Goal: Information Seeking & Learning: Learn about a topic

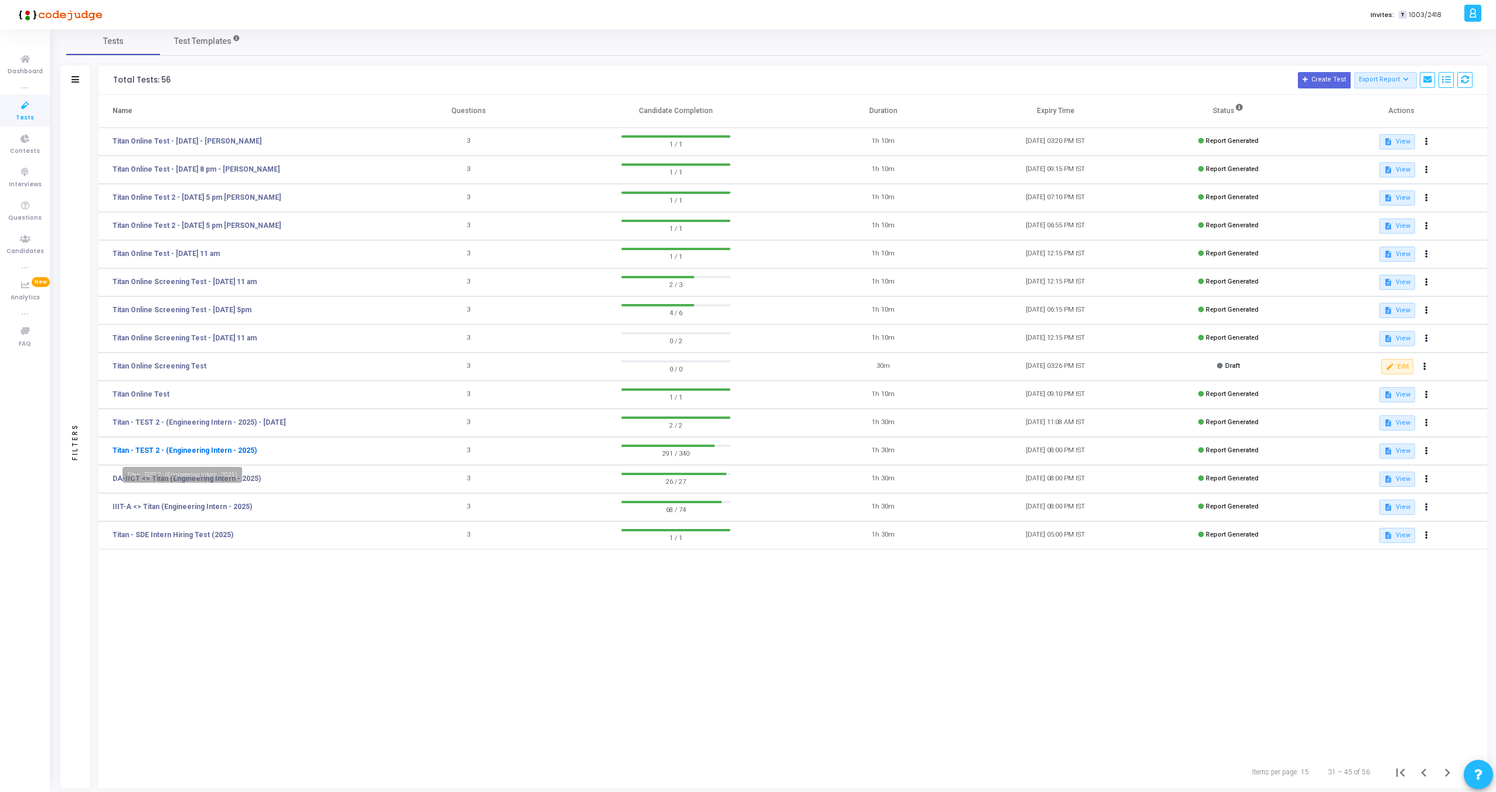
scroll to position [14, 0]
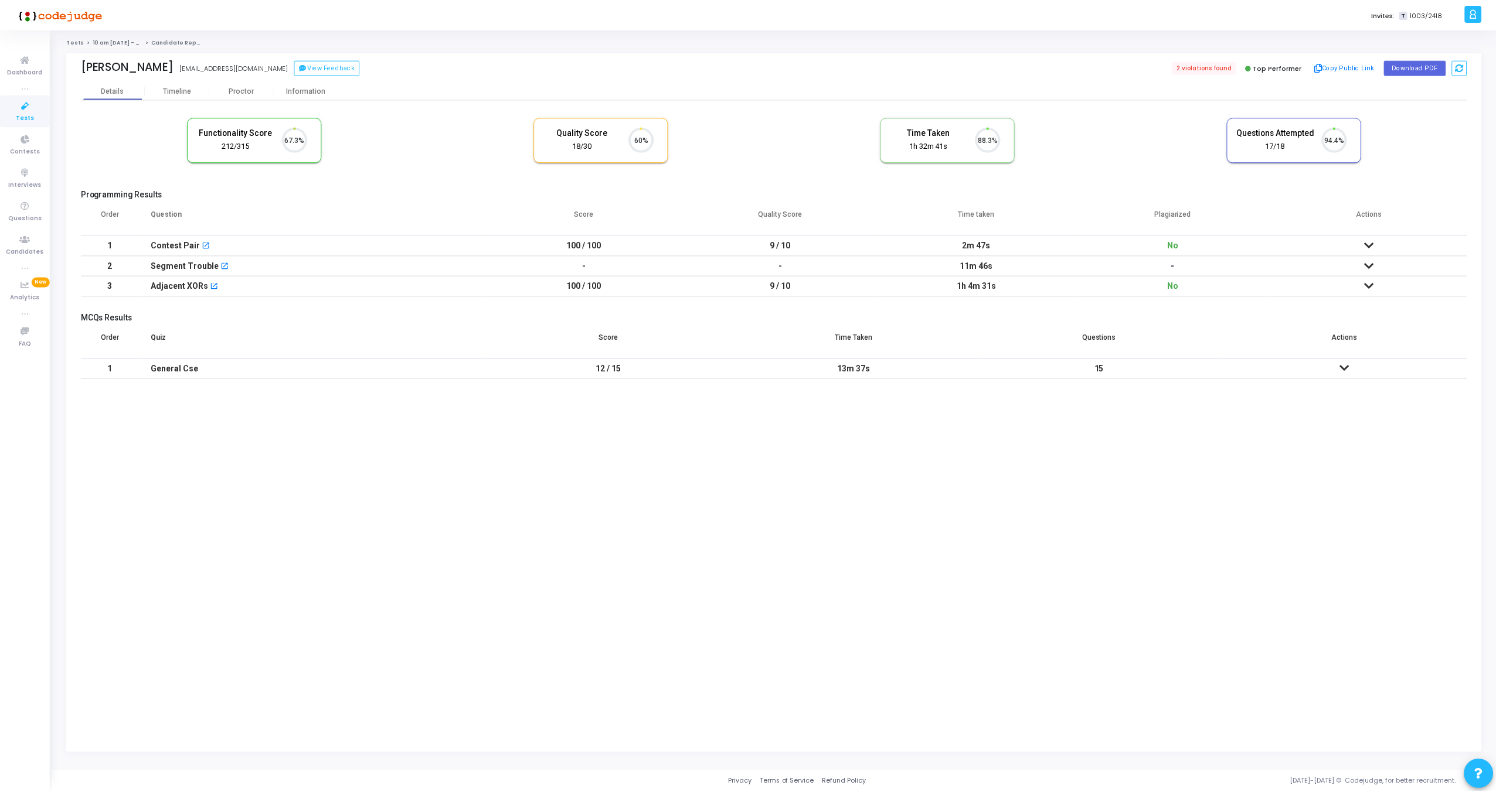
scroll to position [25, 30]
click at [240, 80] on div "[PERSON_NAME] [EMAIL_ADDRESS][DOMAIN_NAME] View Feedback 2 violations found Top…" at bounding box center [776, 66] width 1390 height 29
click at [237, 85] on div "Proctor" at bounding box center [242, 90] width 64 height 18
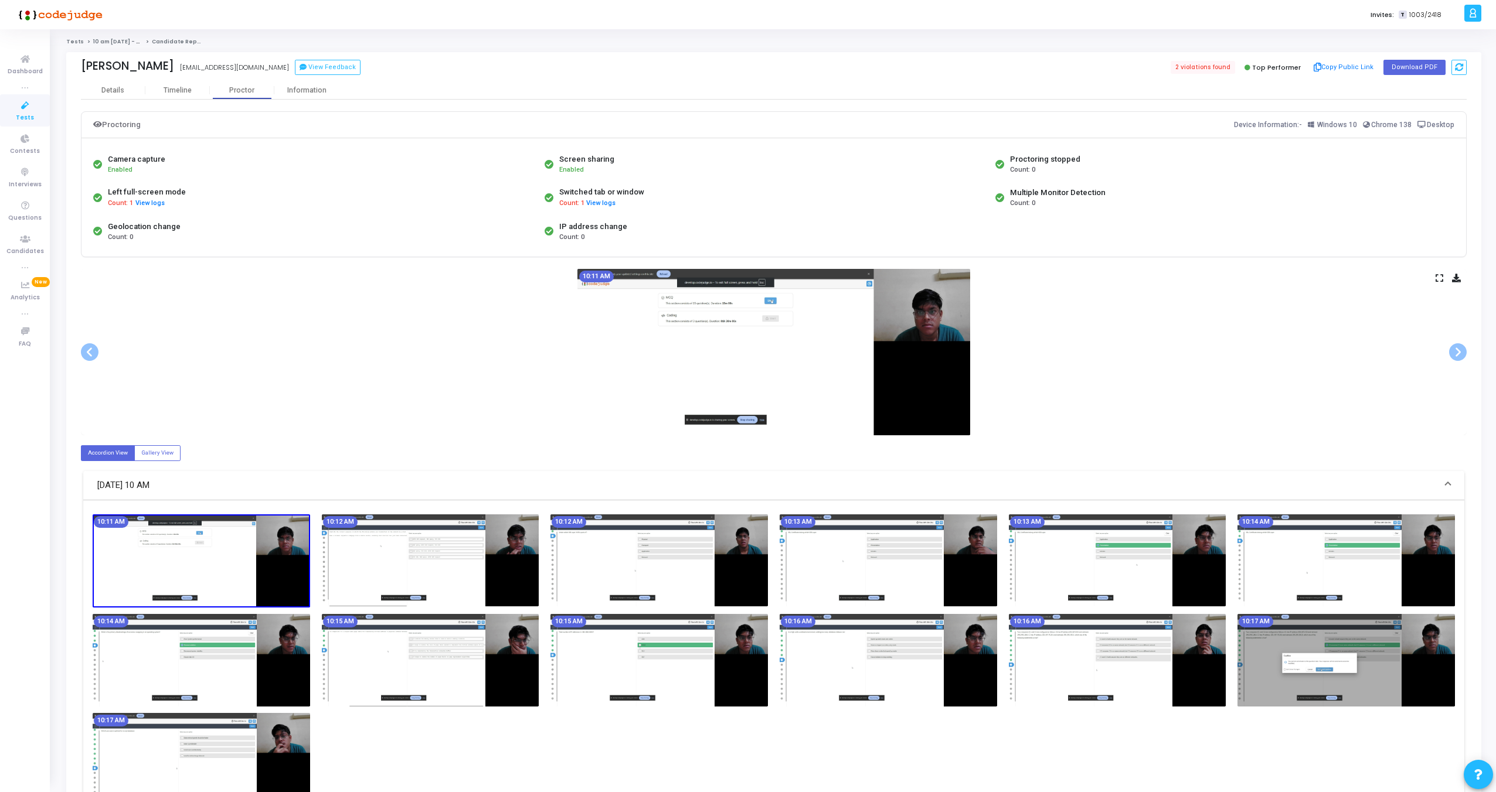
click at [1441, 280] on icon at bounding box center [1439, 278] width 8 height 6
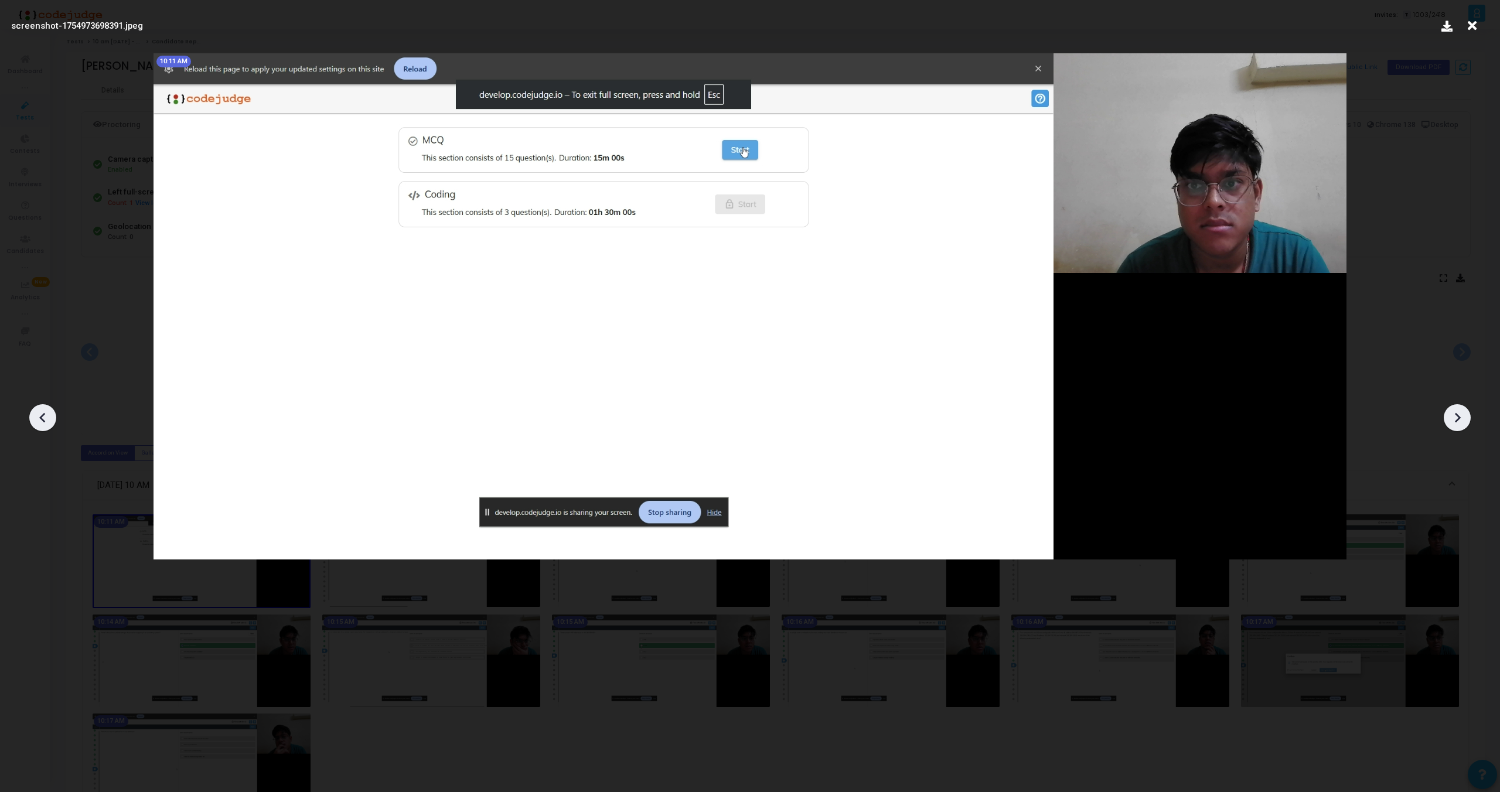
click at [1456, 414] on icon at bounding box center [1458, 418] width 6 height 10
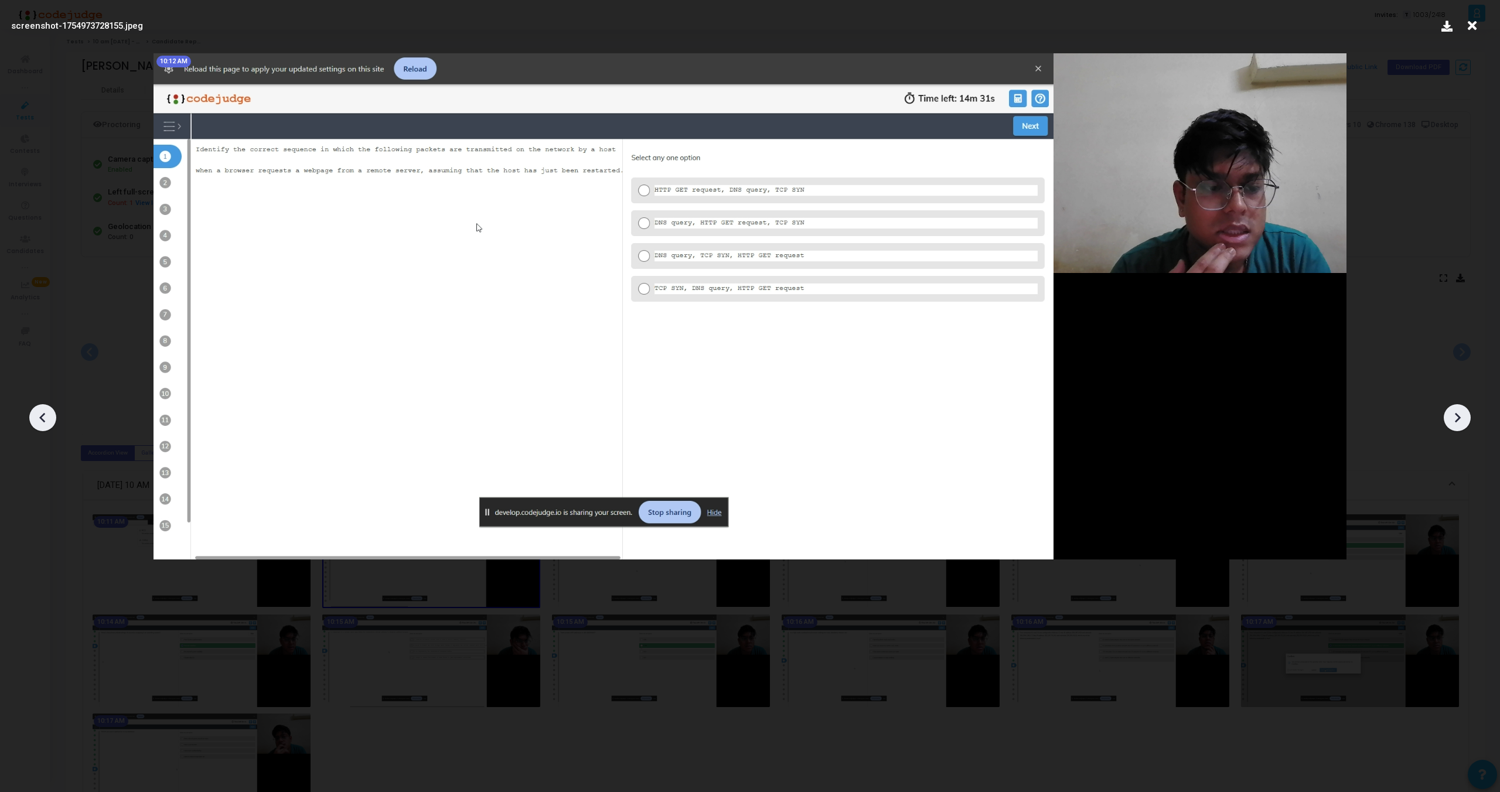
click at [1456, 414] on icon at bounding box center [1458, 418] width 6 height 10
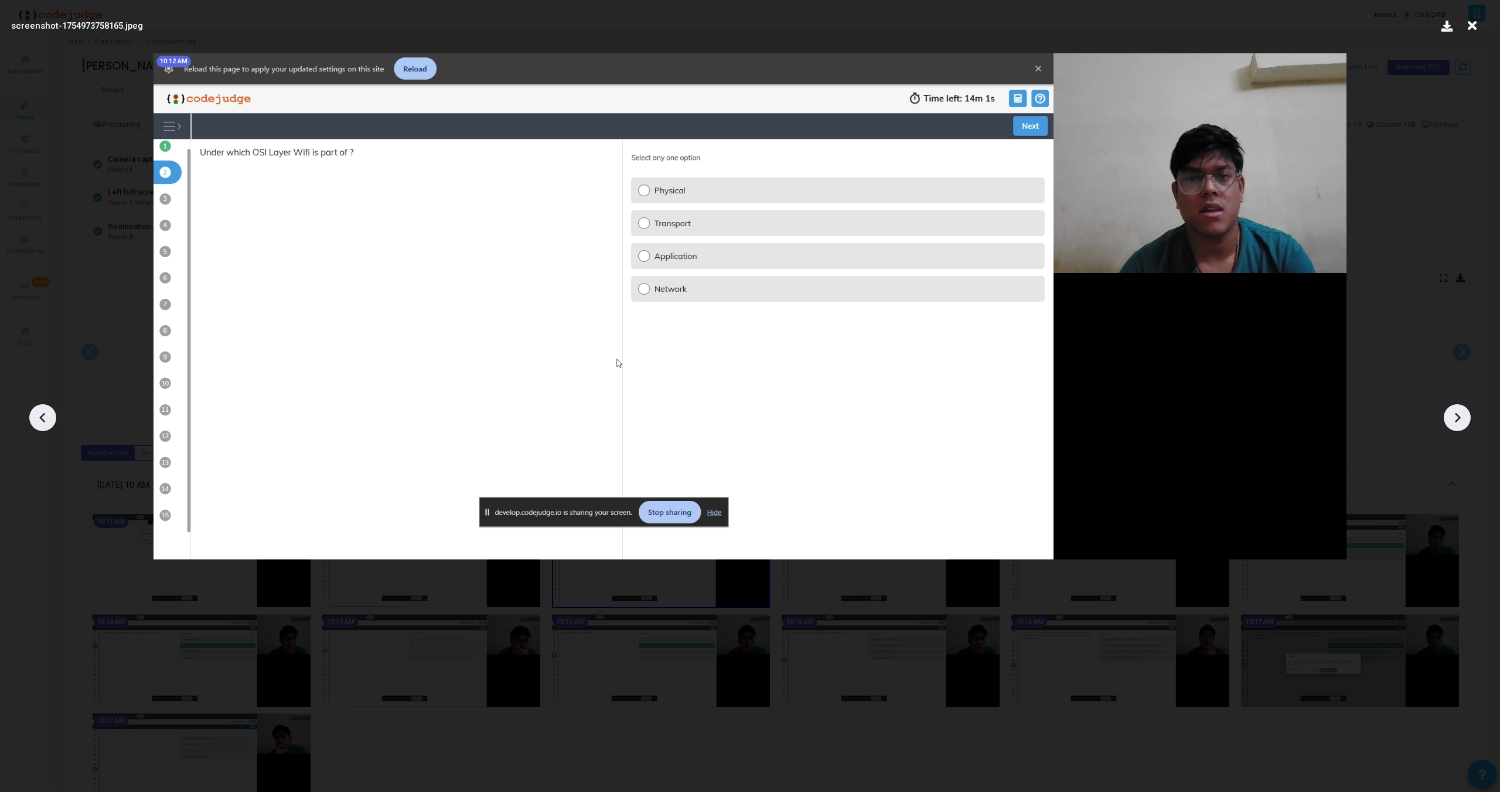
click at [1456, 414] on icon at bounding box center [1458, 418] width 6 height 10
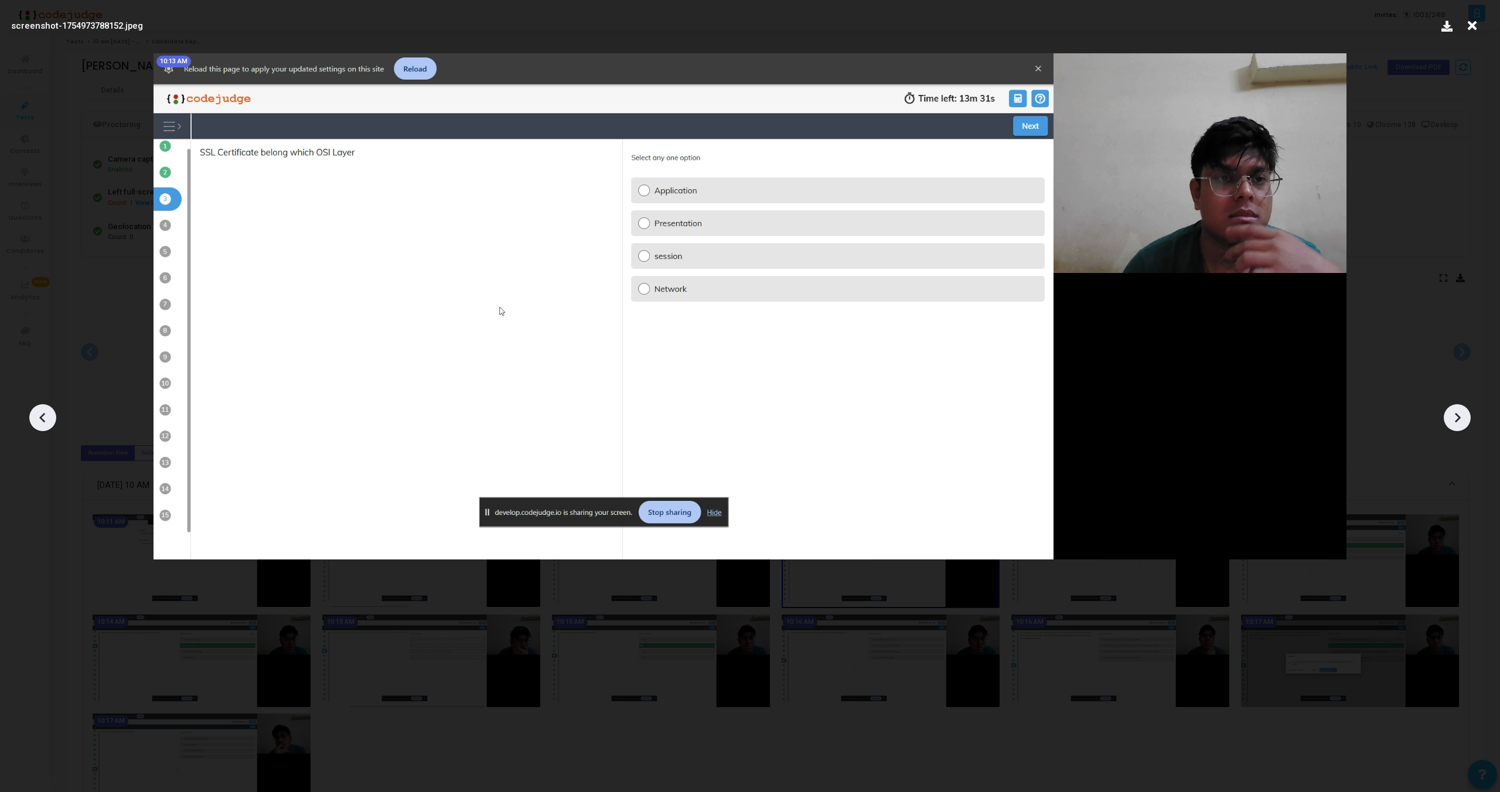
click at [1456, 414] on icon at bounding box center [1458, 418] width 6 height 10
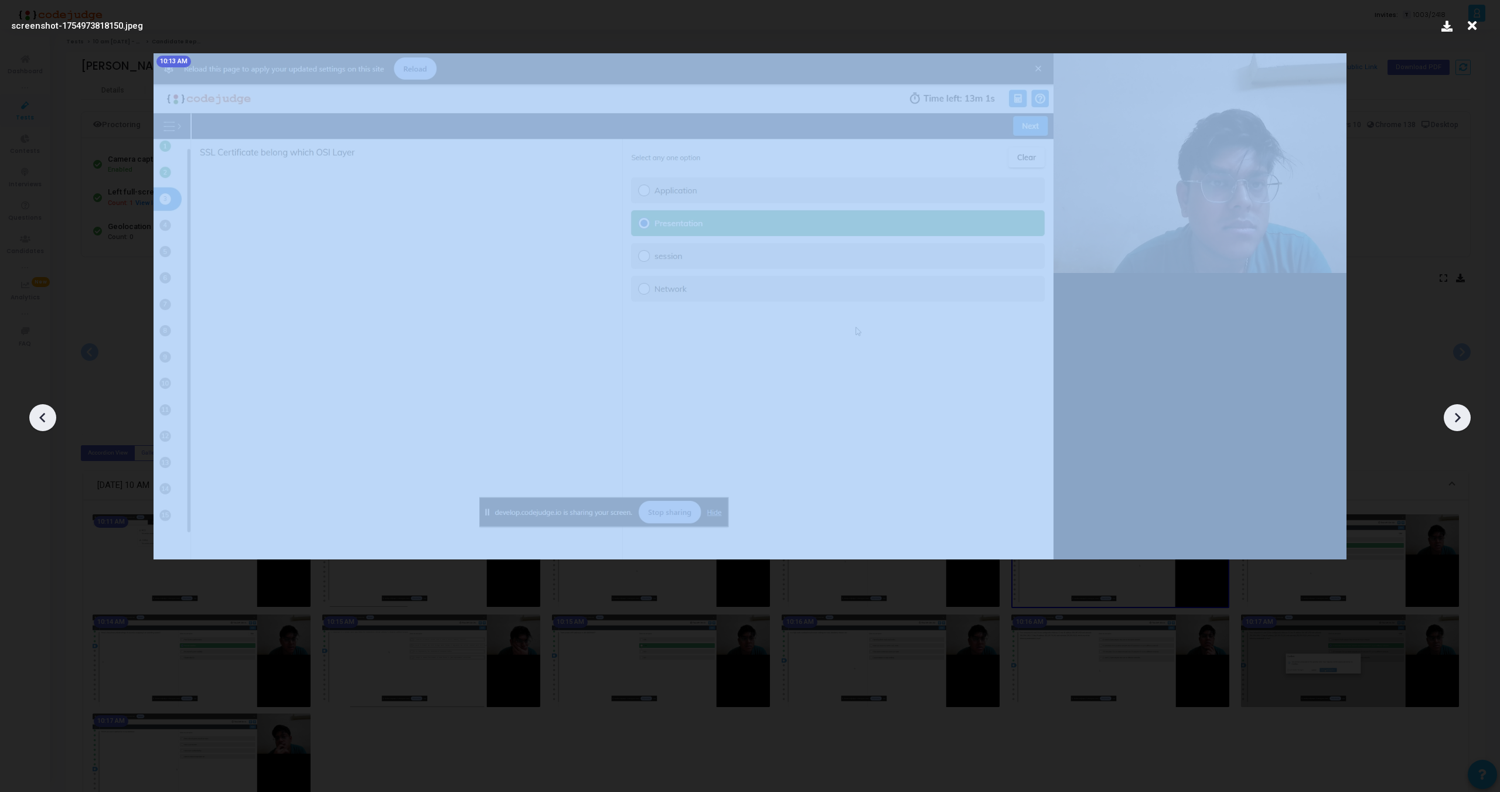
click at [1456, 414] on icon at bounding box center [1458, 418] width 6 height 10
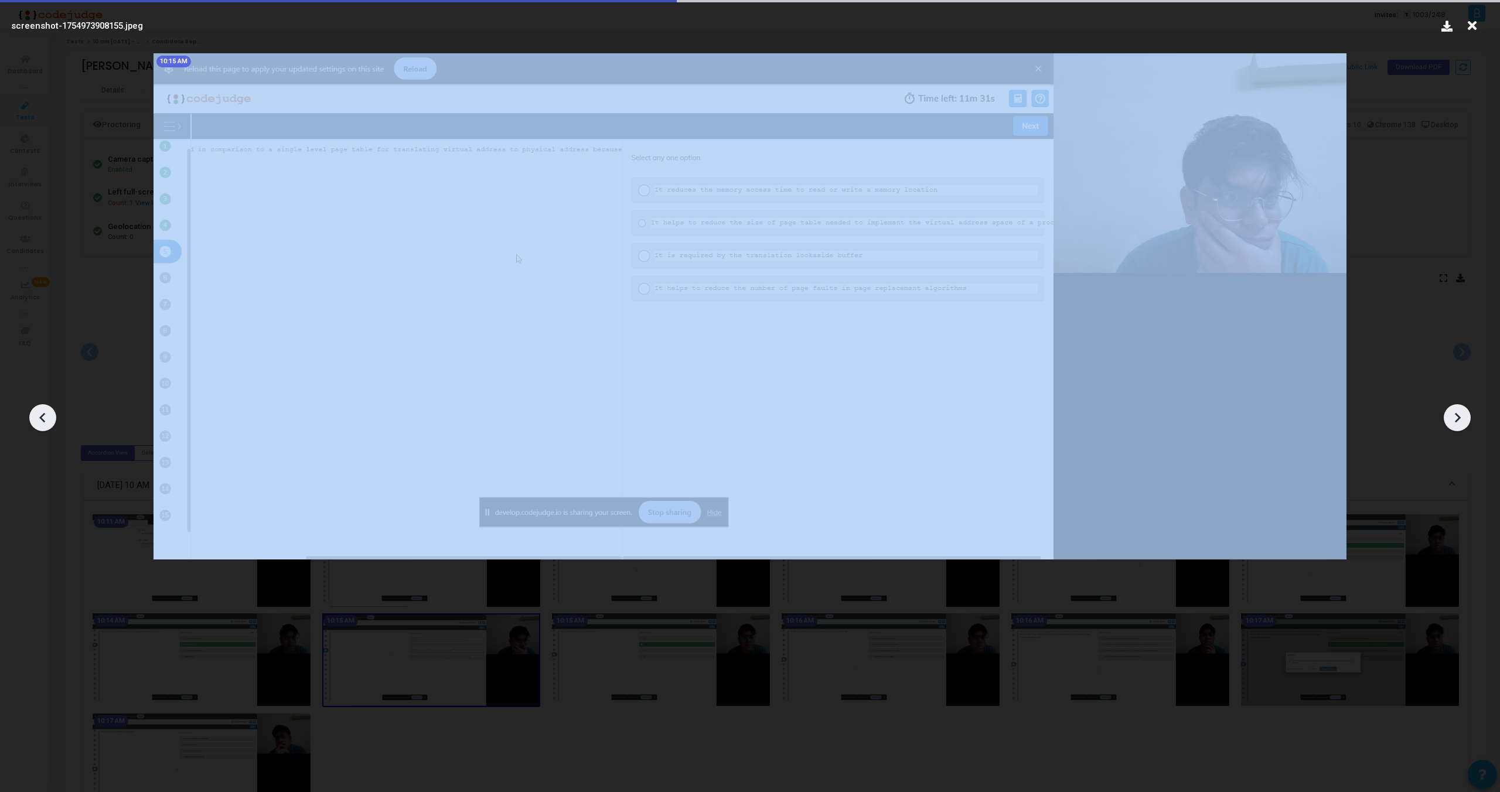
click at [1456, 414] on icon at bounding box center [1458, 418] width 6 height 10
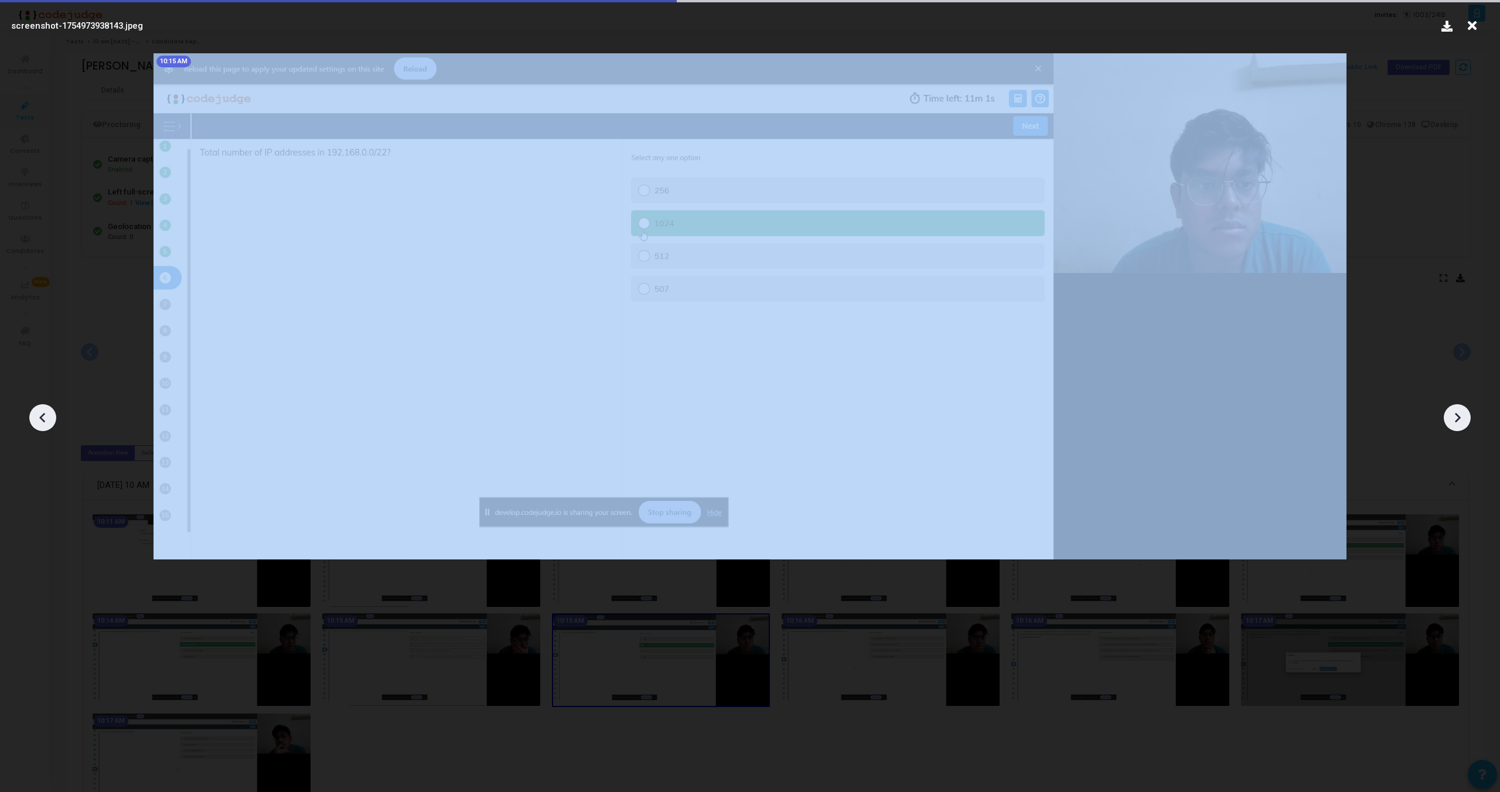
click at [1456, 414] on icon at bounding box center [1458, 418] width 6 height 10
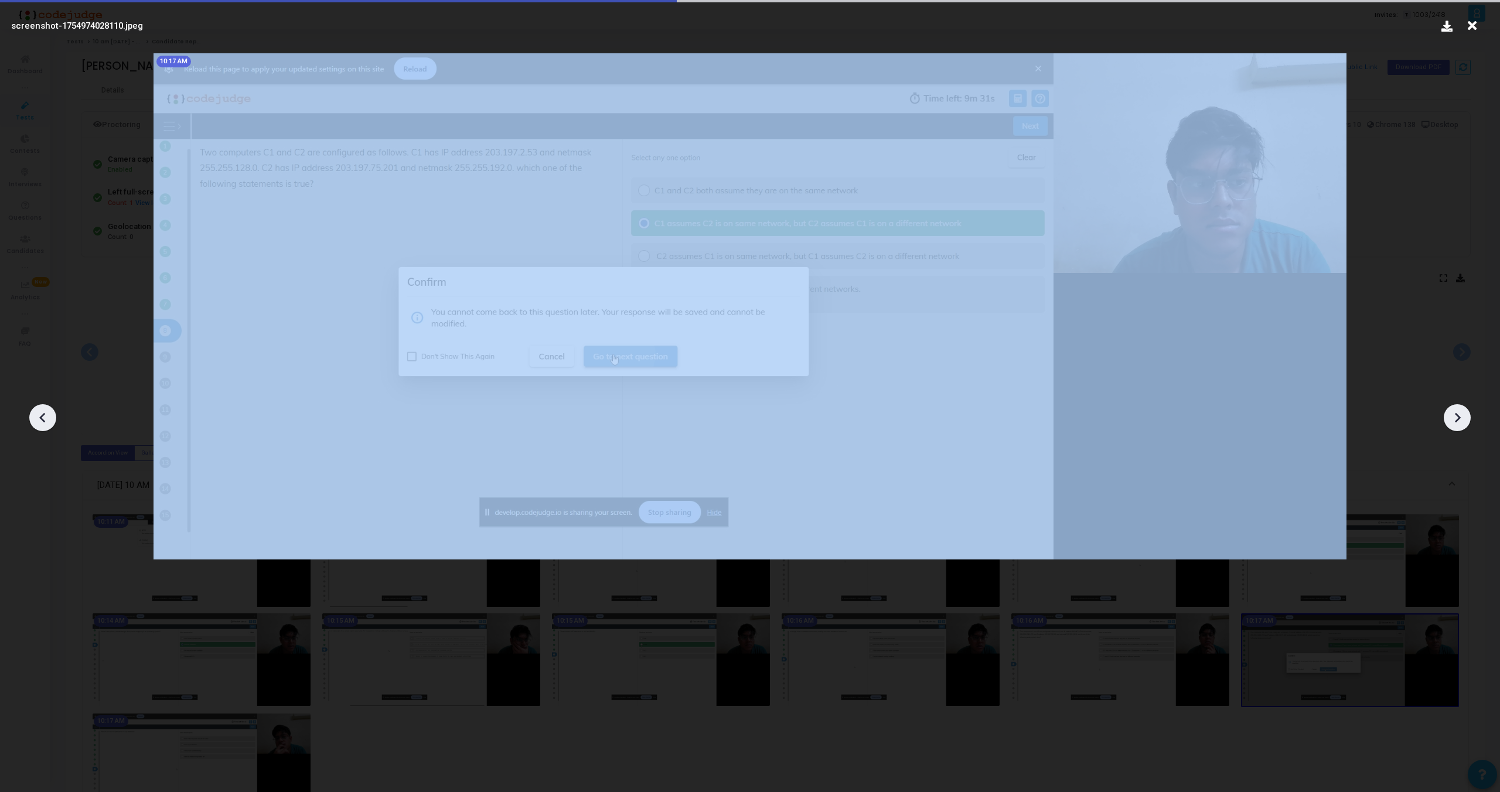
click at [1456, 414] on icon at bounding box center [1458, 418] width 6 height 10
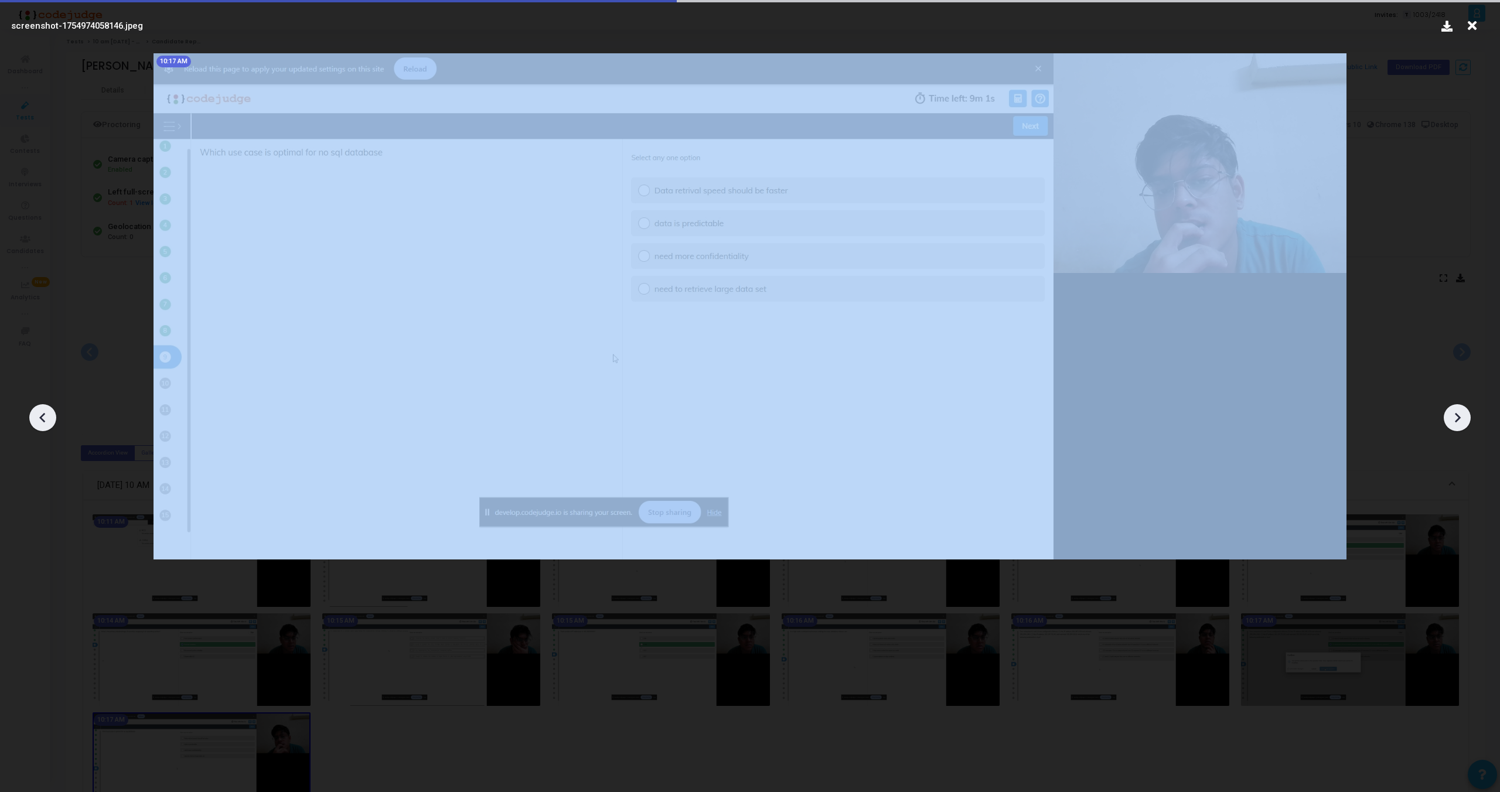
click at [1456, 414] on icon at bounding box center [1458, 418] width 6 height 10
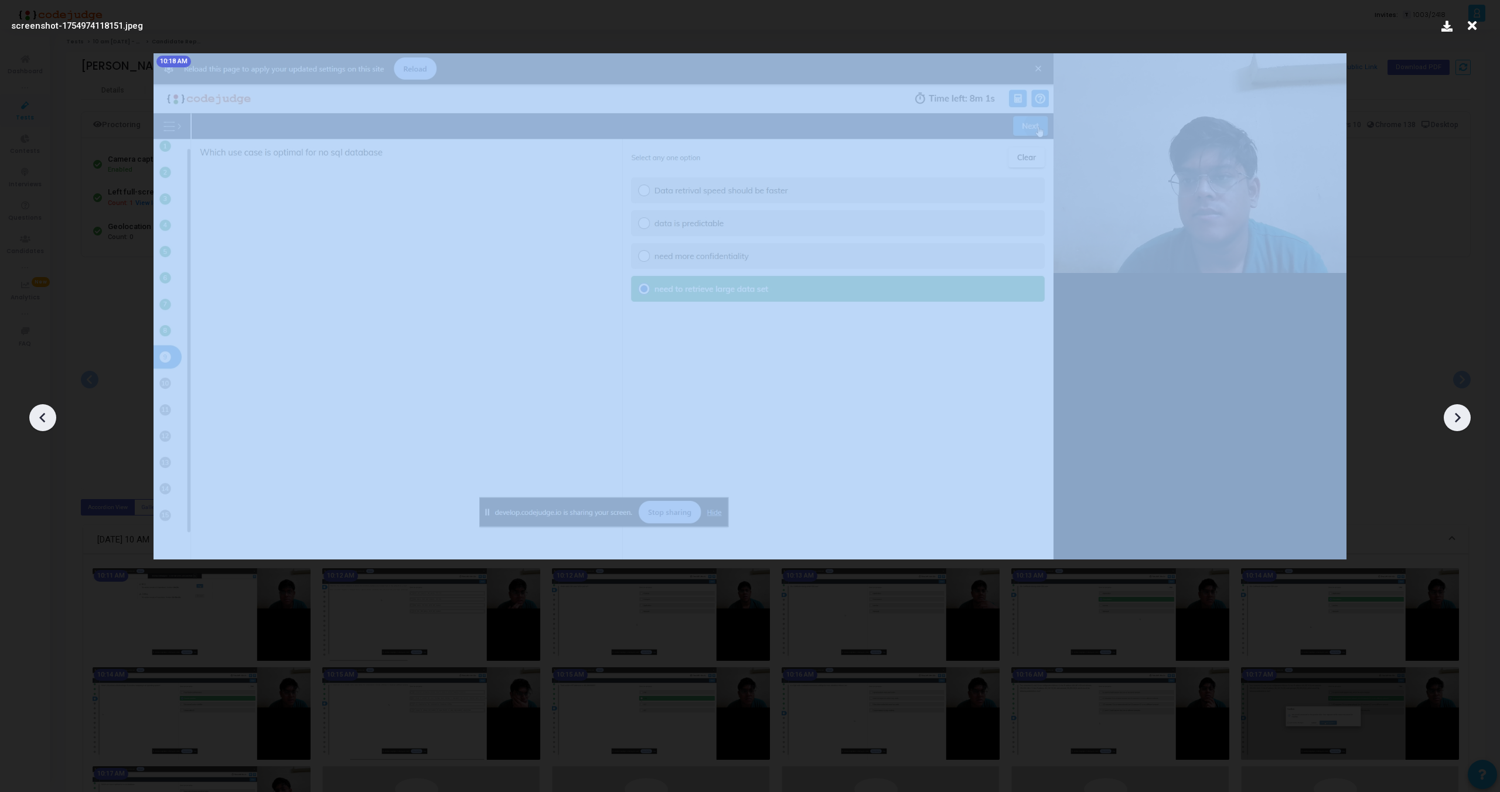
click at [1456, 414] on icon at bounding box center [1458, 418] width 6 height 10
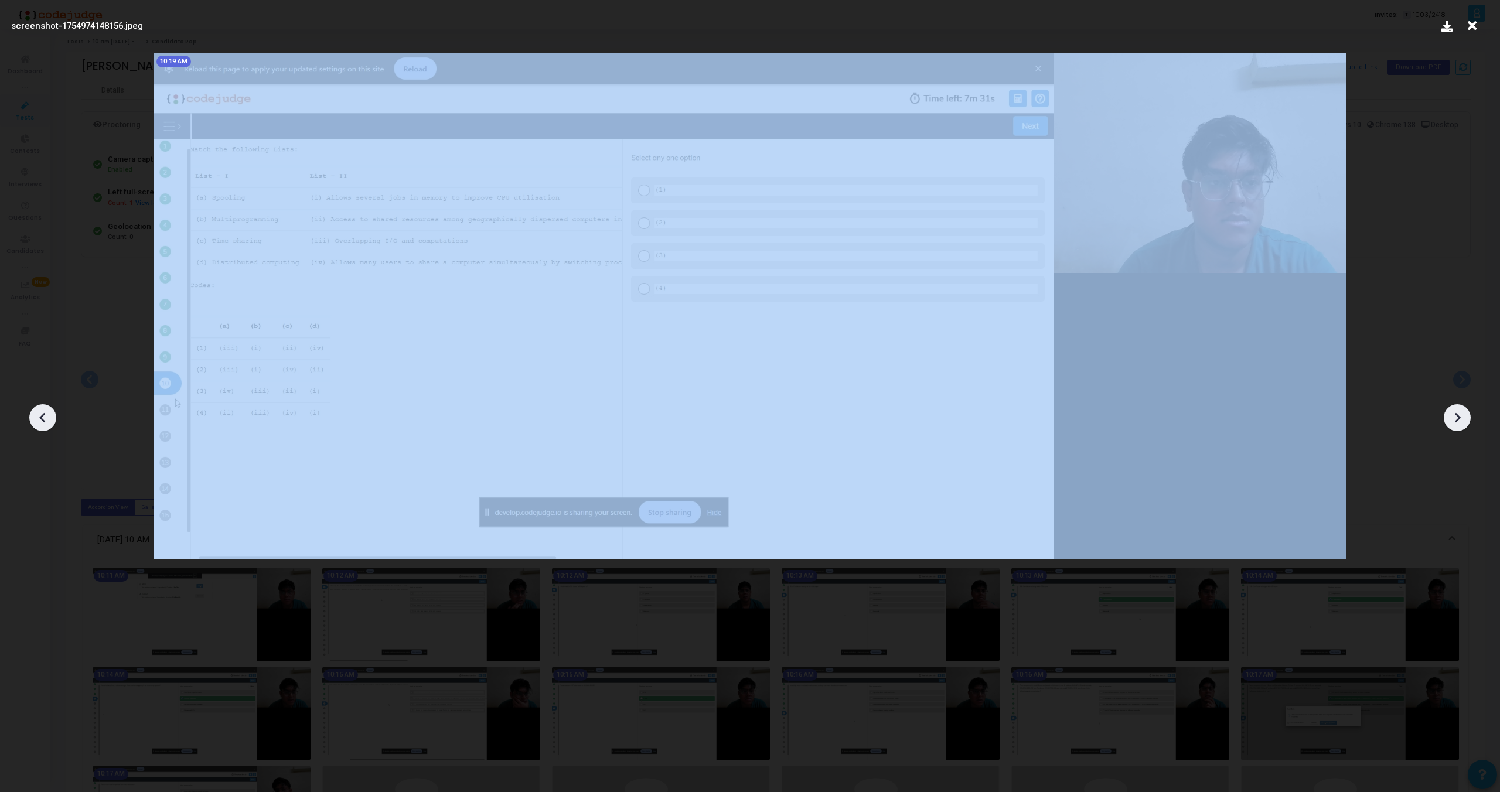
click at [1456, 414] on icon at bounding box center [1458, 418] width 6 height 10
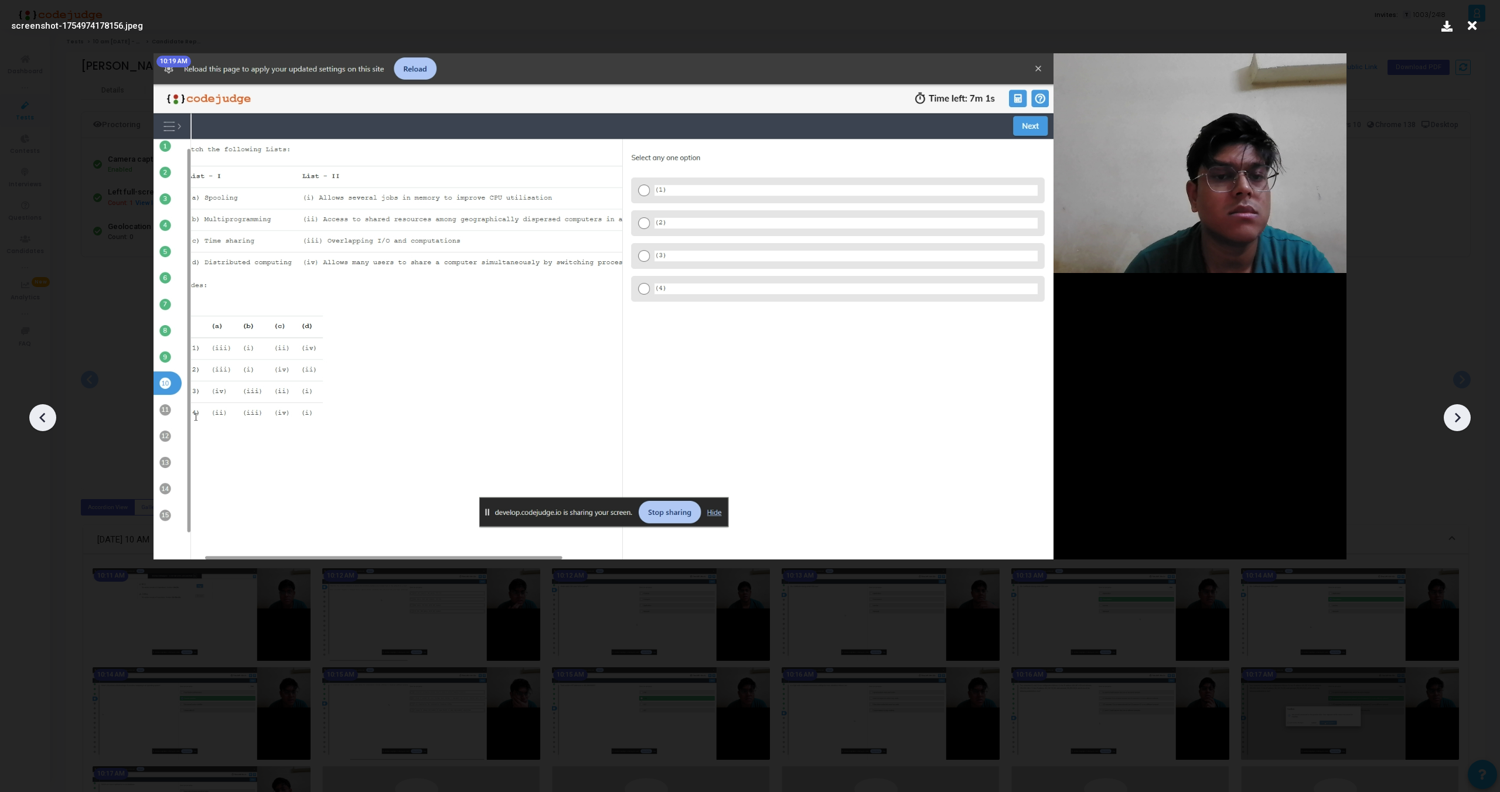
click at [1459, 417] on icon at bounding box center [1458, 418] width 6 height 10
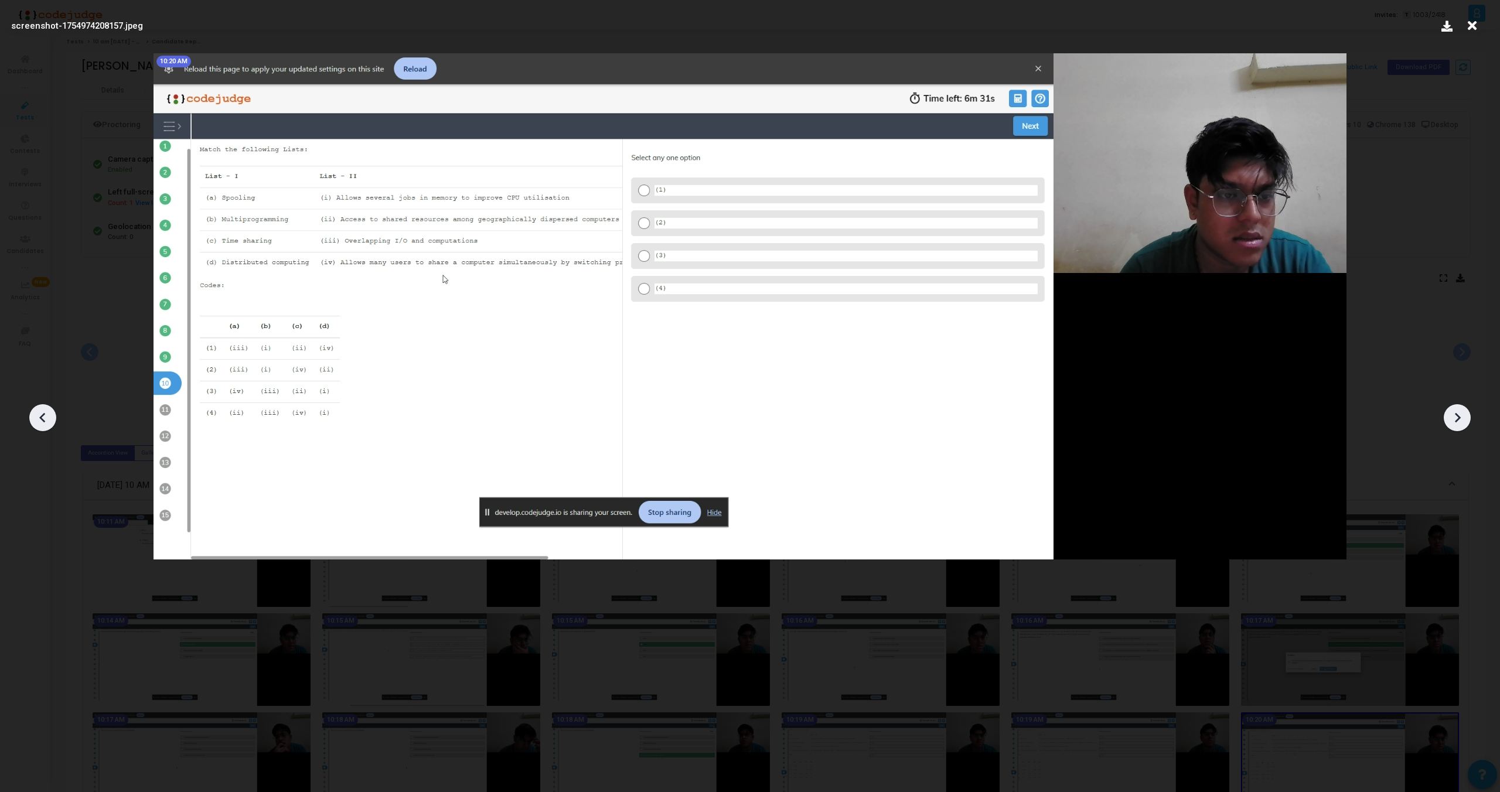
click at [1459, 417] on icon at bounding box center [1458, 418] width 6 height 10
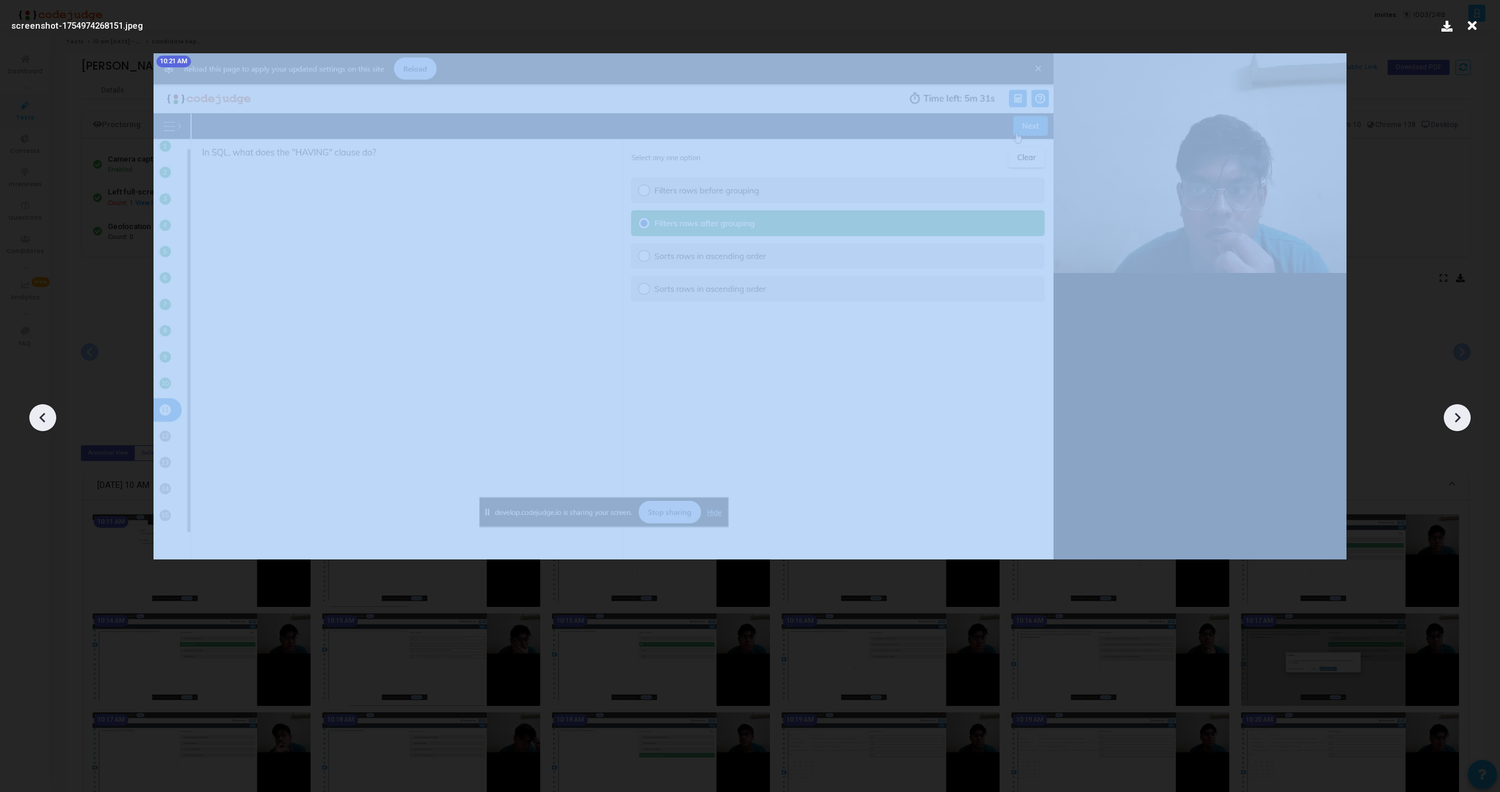
click at [1459, 417] on icon at bounding box center [1458, 418] width 6 height 10
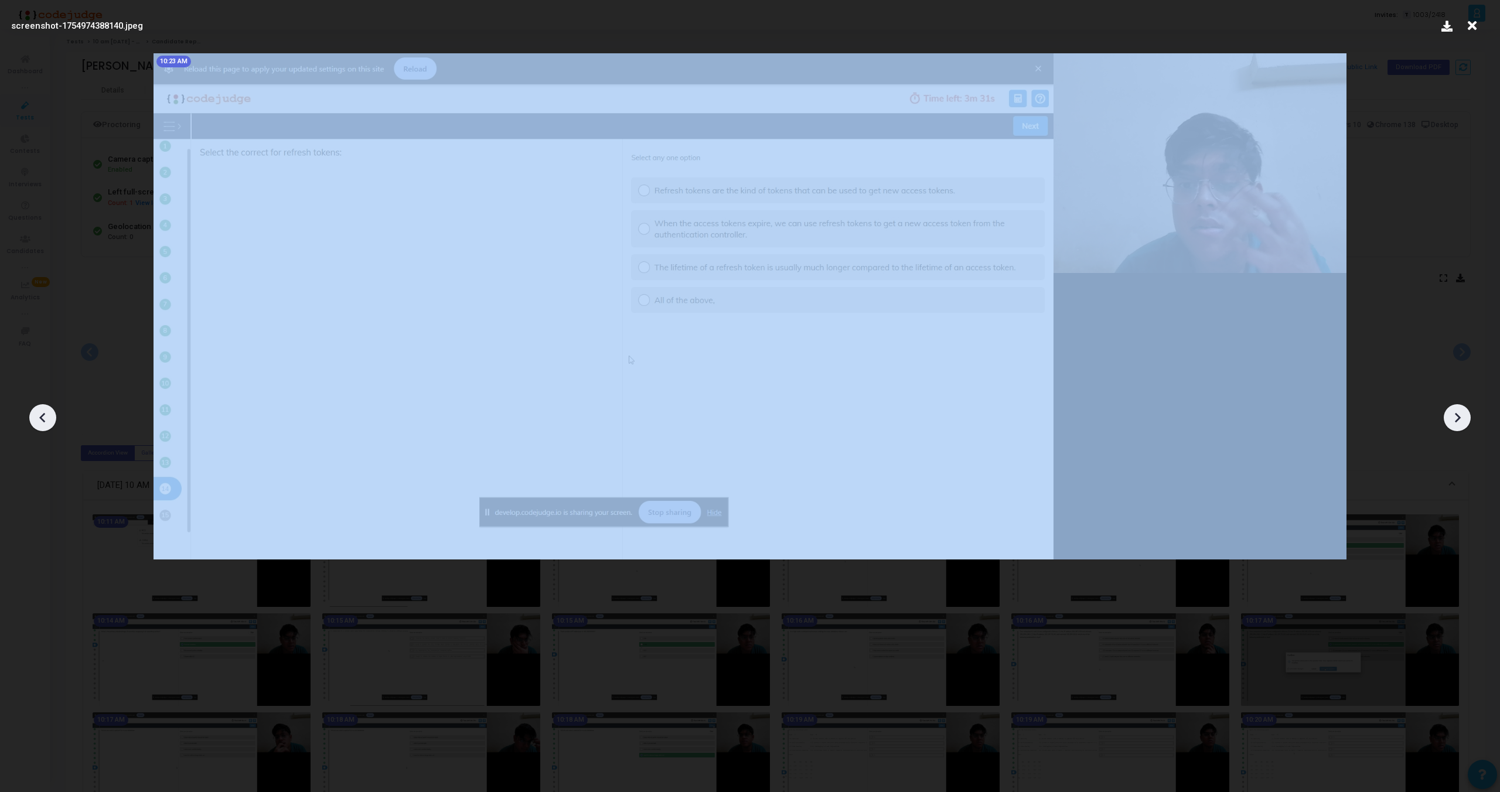
click at [1459, 417] on icon at bounding box center [1458, 418] width 6 height 10
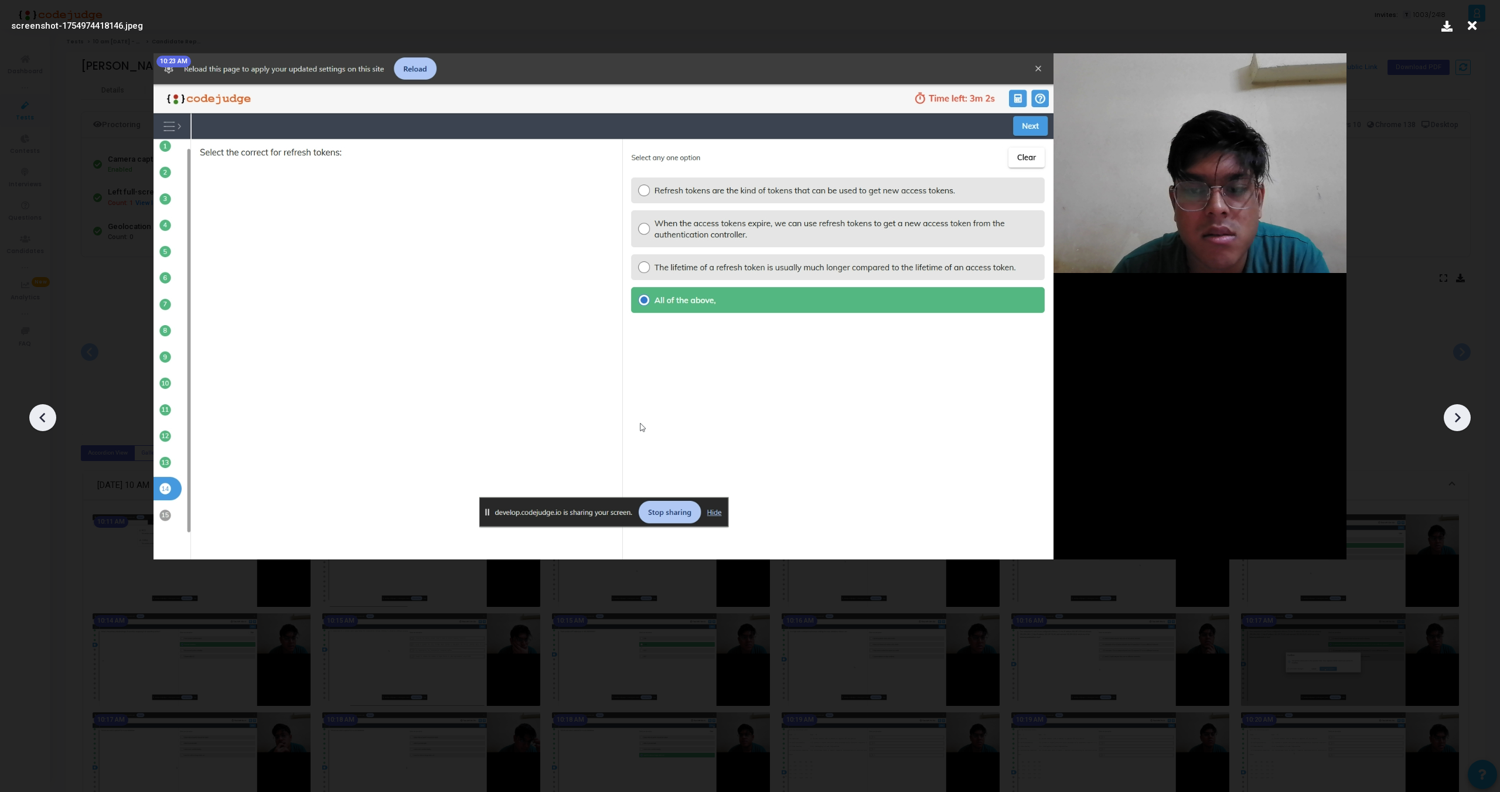
click at [1461, 421] on icon at bounding box center [1458, 418] width 18 height 18
click at [1472, 29] on icon at bounding box center [1472, 26] width 18 height 22
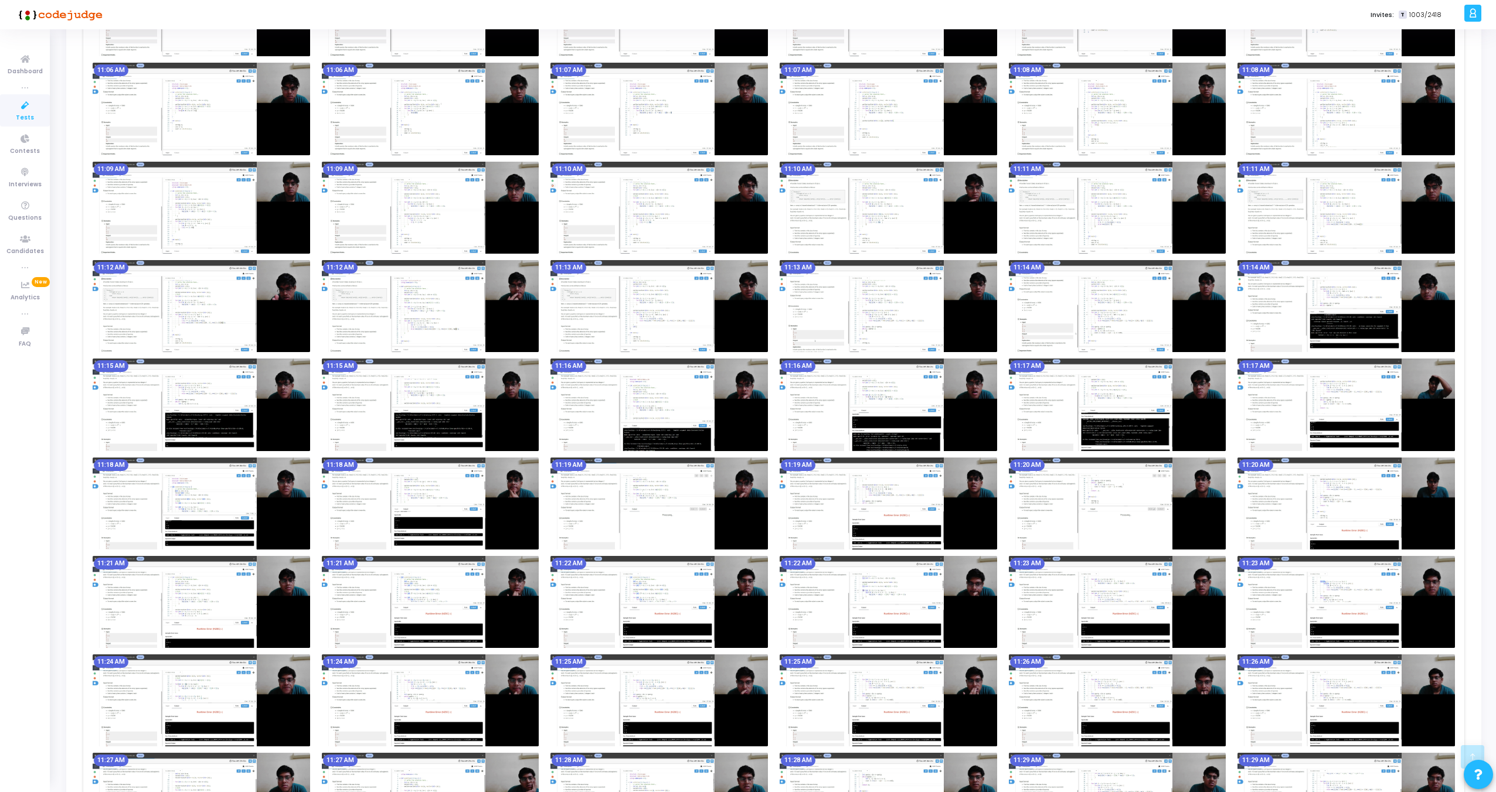
scroll to position [3117, 0]
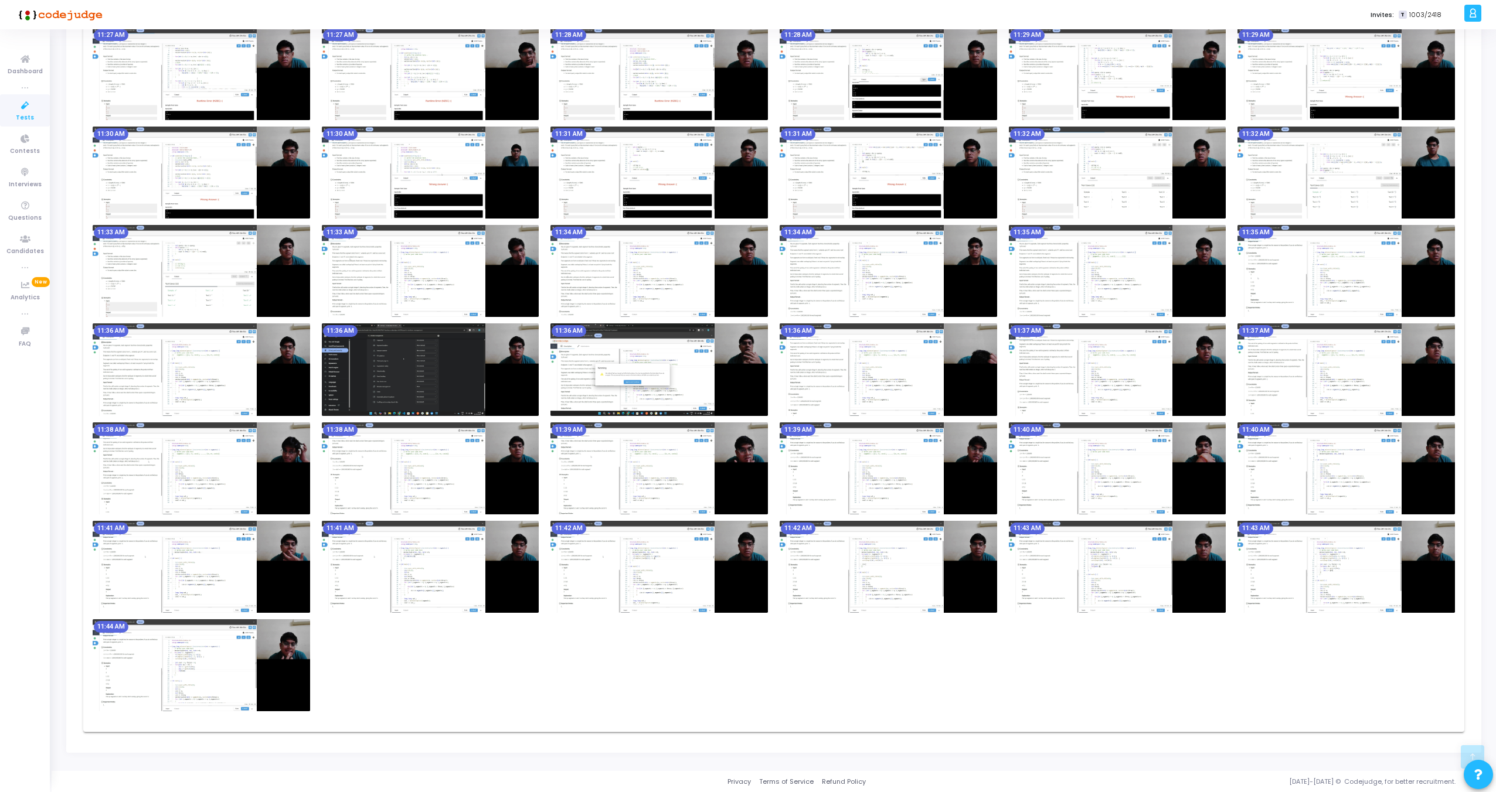
click at [963, 468] on img at bounding box center [887, 469] width 217 height 92
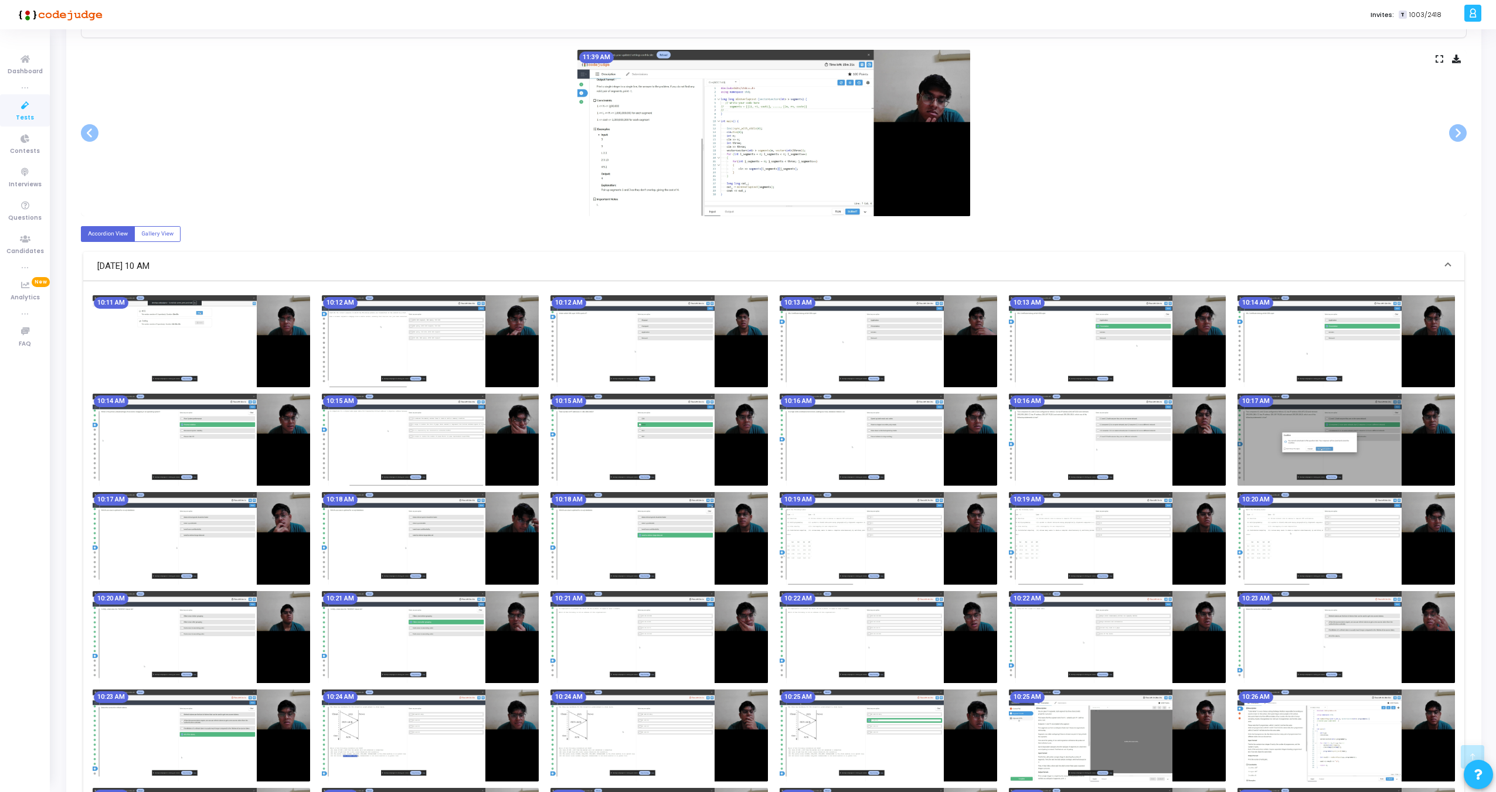
scroll to position [0, 0]
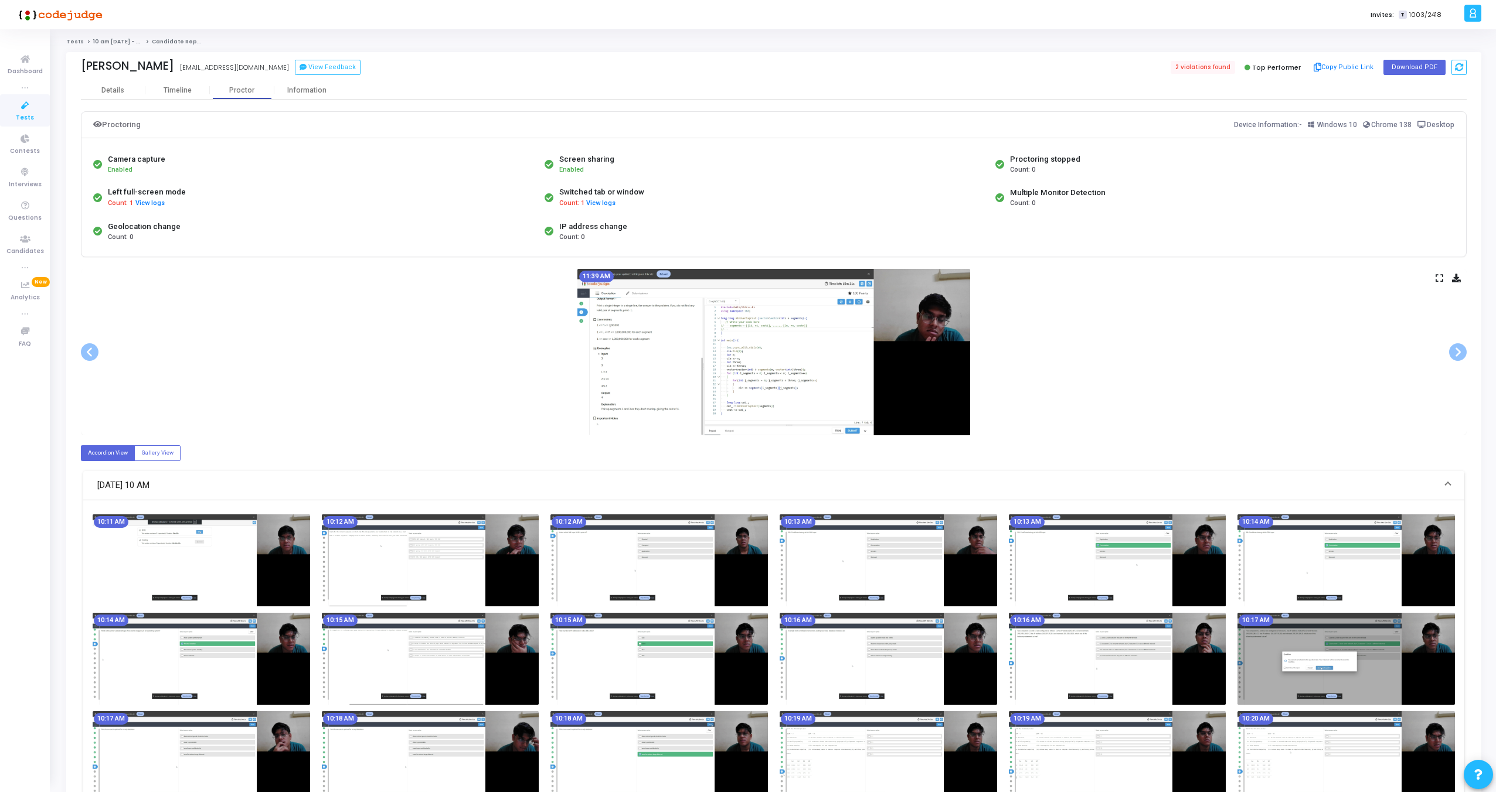
click at [1438, 277] on icon at bounding box center [1439, 278] width 8 height 6
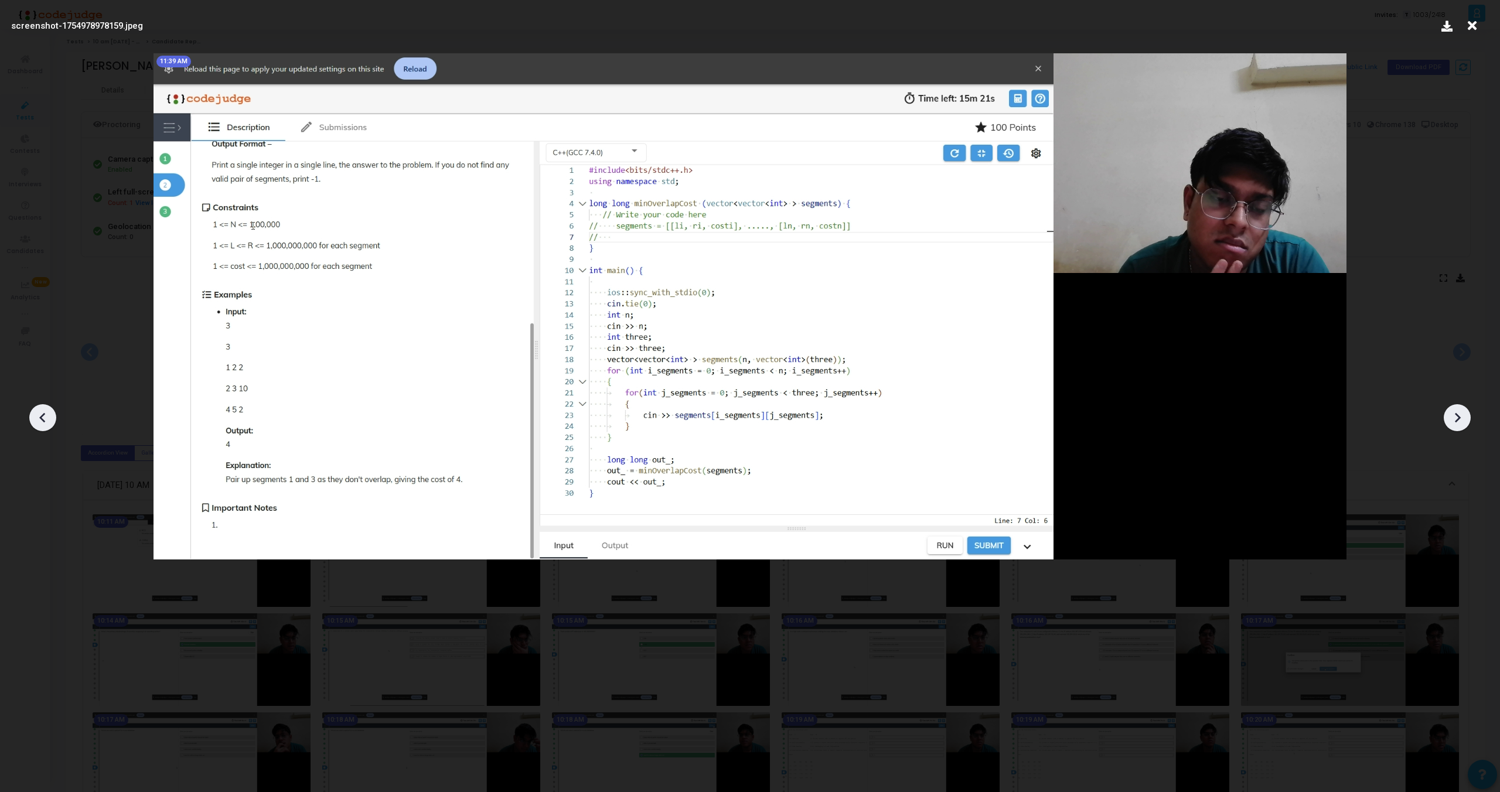
click at [1456, 421] on icon at bounding box center [1458, 418] width 6 height 10
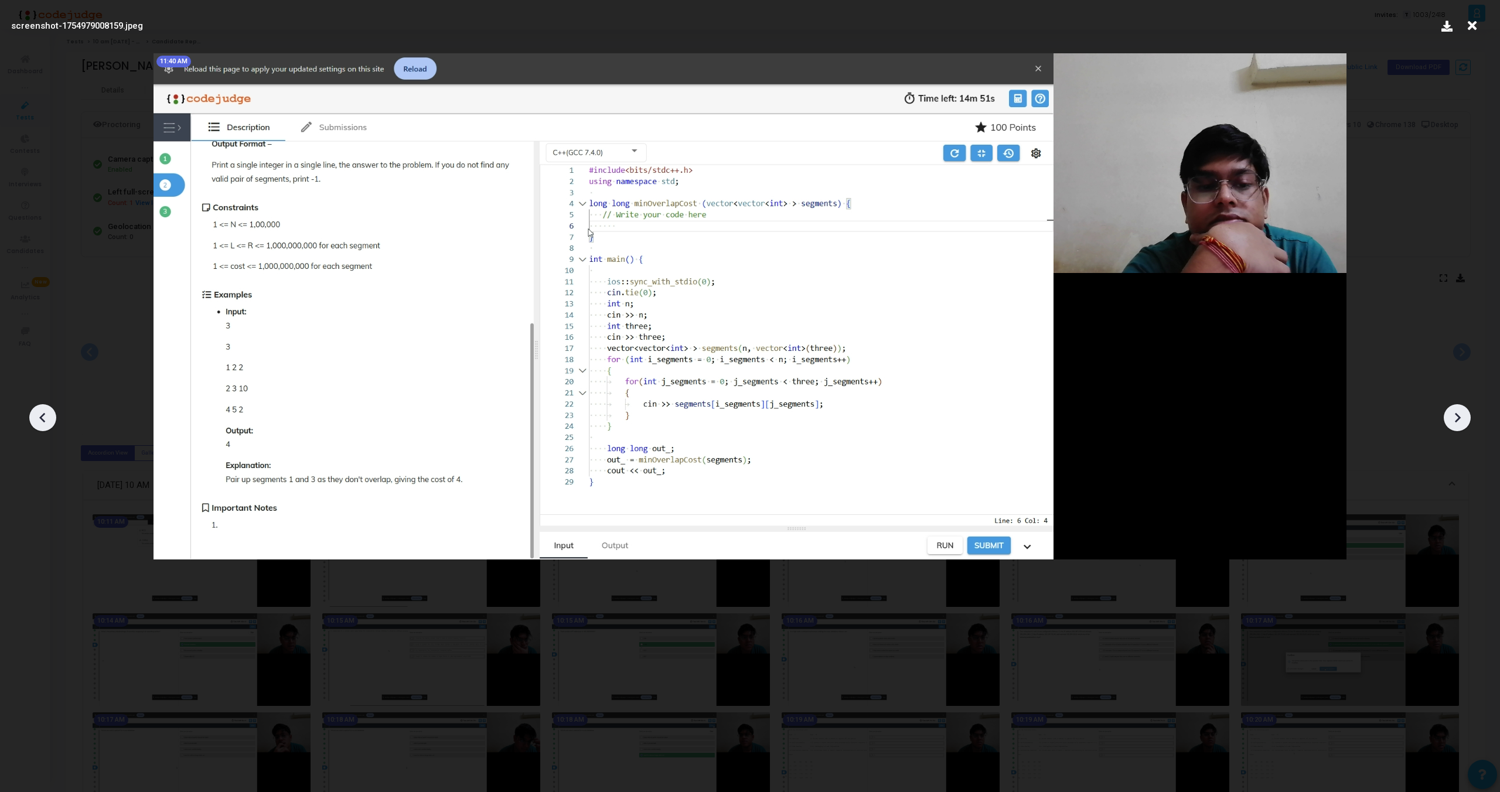
click at [1456, 421] on icon at bounding box center [1458, 418] width 6 height 10
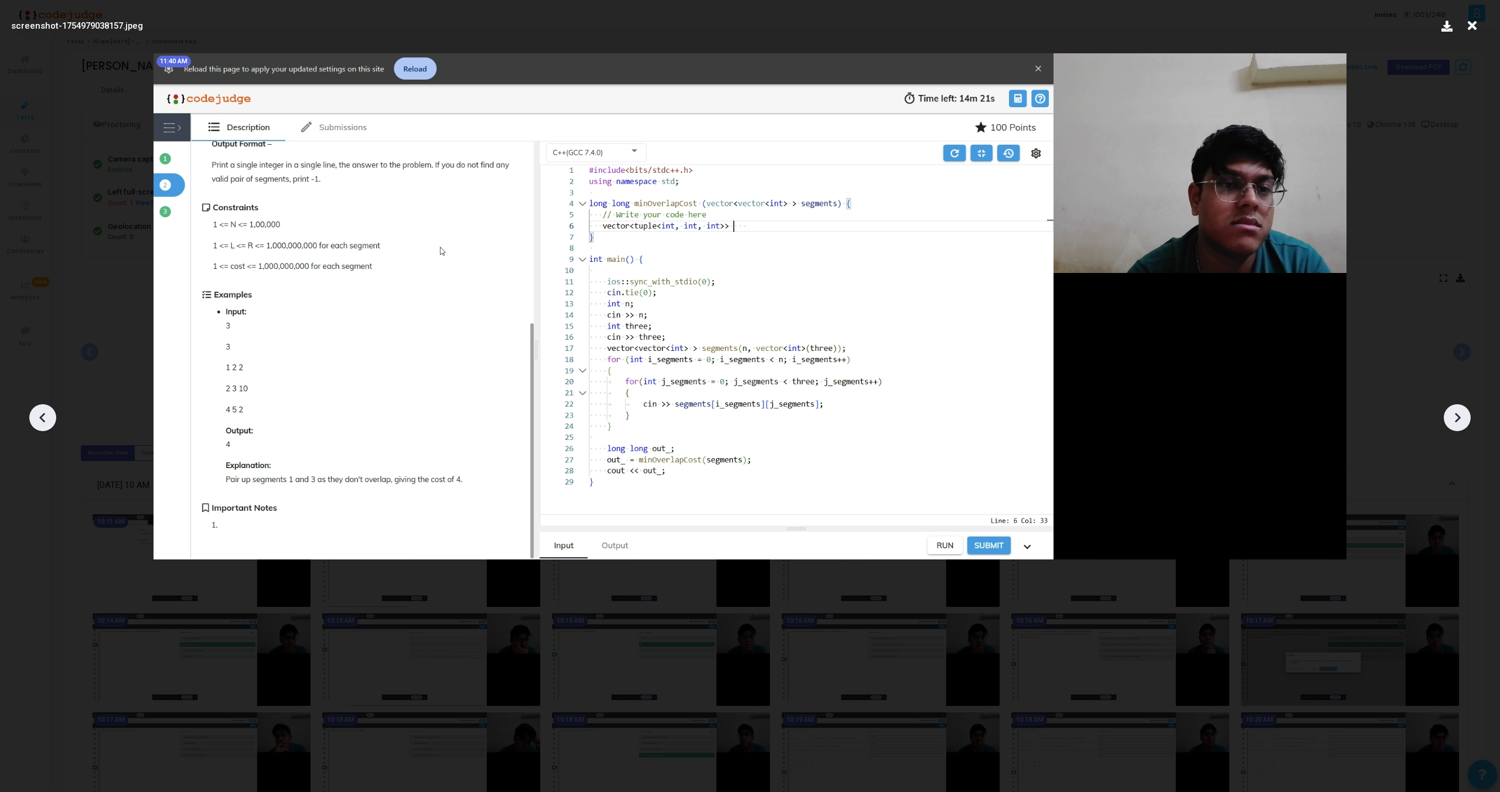
click at [1456, 421] on icon at bounding box center [1458, 418] width 6 height 10
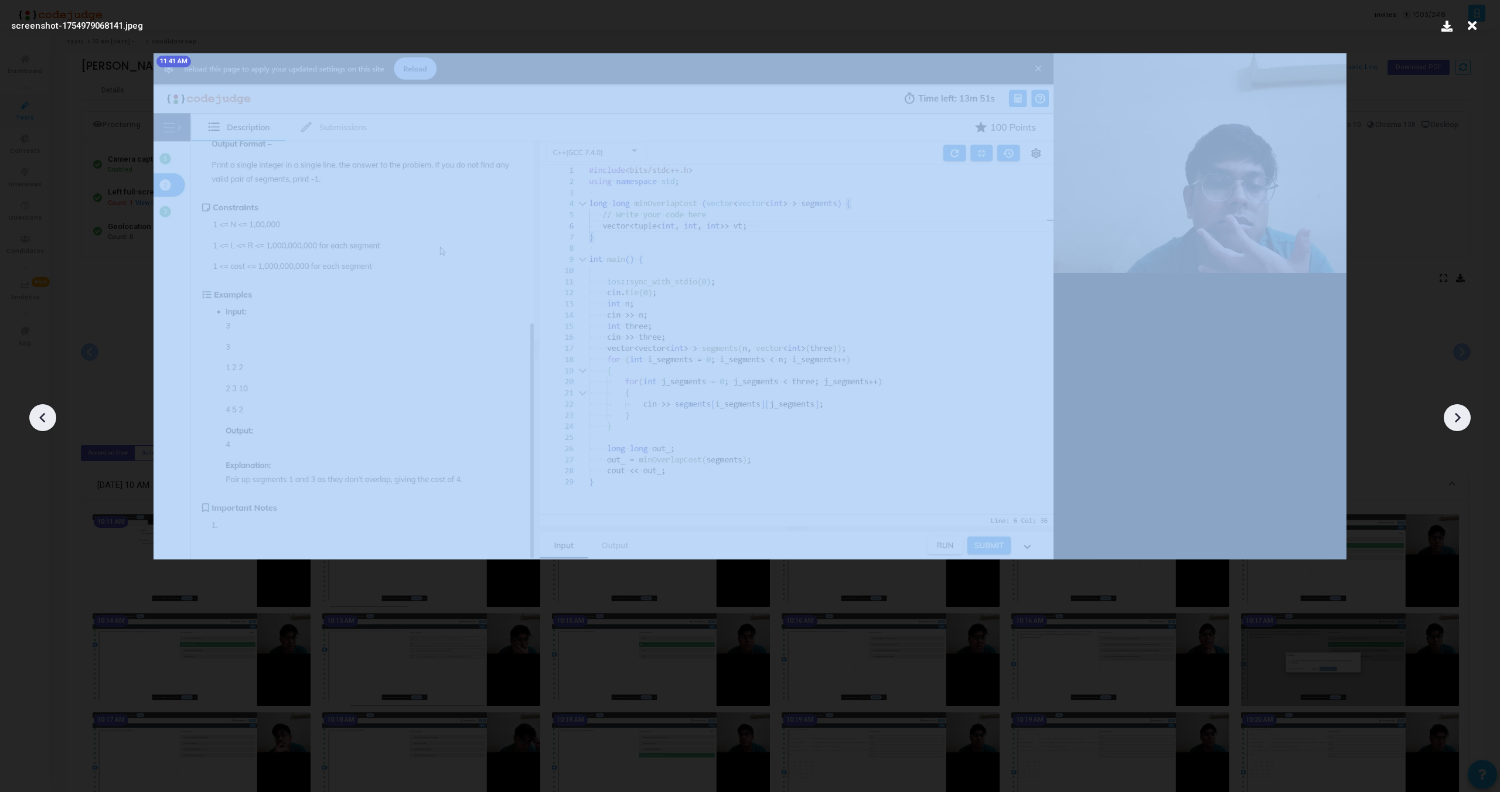
click at [1456, 421] on icon at bounding box center [1458, 418] width 6 height 10
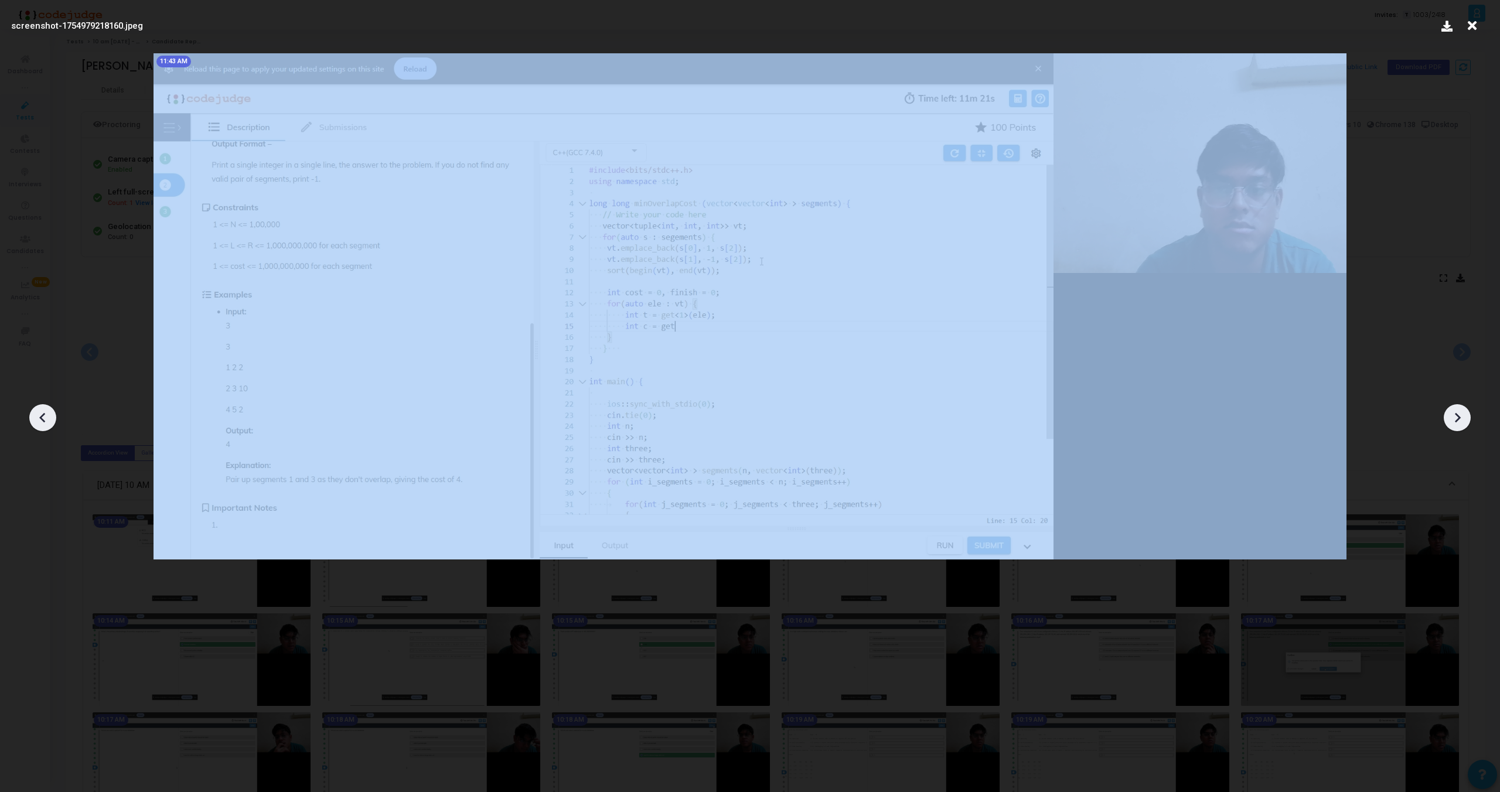
click at [1456, 421] on icon at bounding box center [1458, 418] width 6 height 10
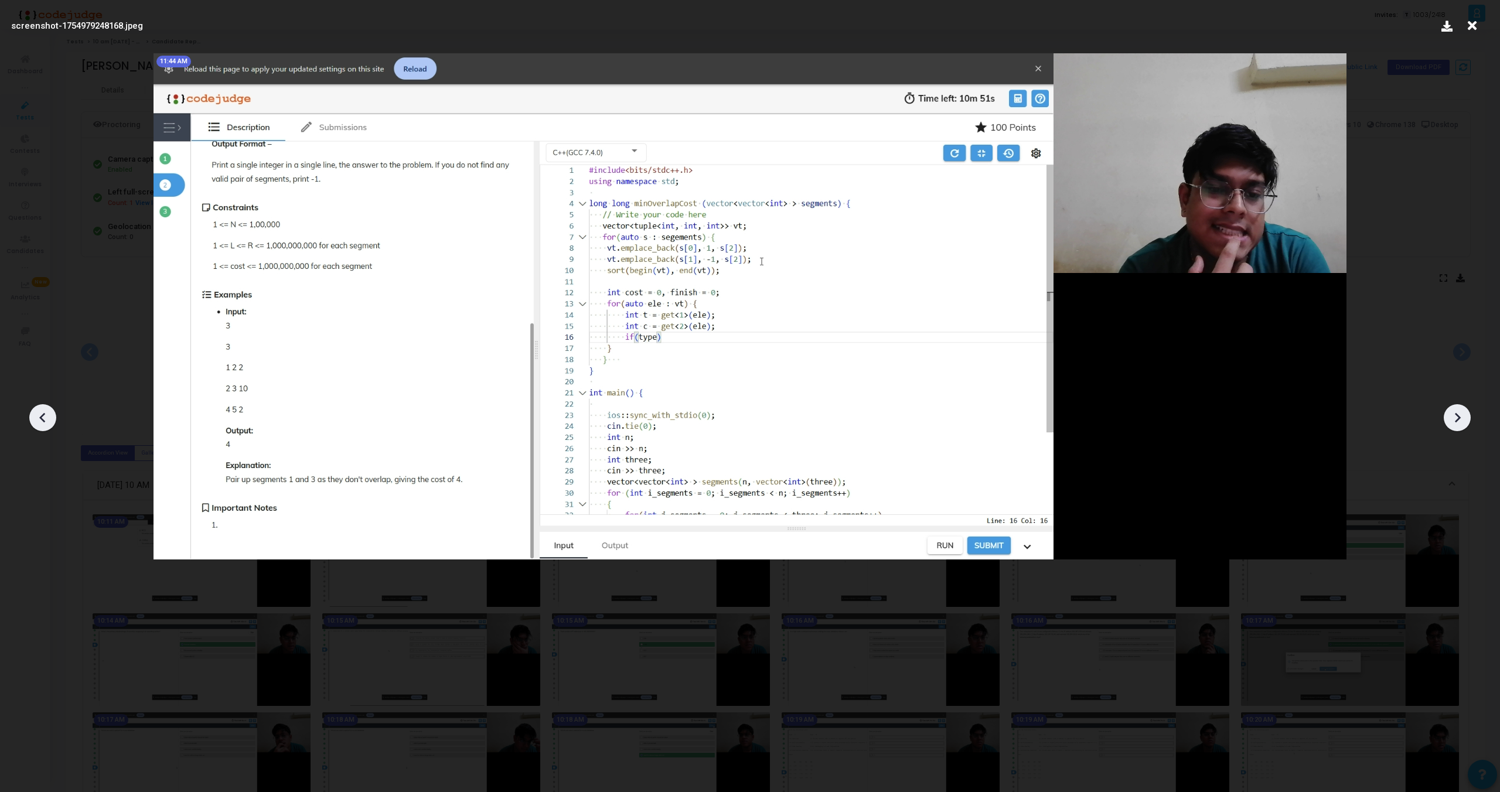
click at [1456, 421] on icon at bounding box center [1458, 418] width 6 height 10
click at [1461, 413] on icon at bounding box center [1458, 418] width 18 height 18
click at [42, 416] on icon at bounding box center [42, 418] width 6 height 10
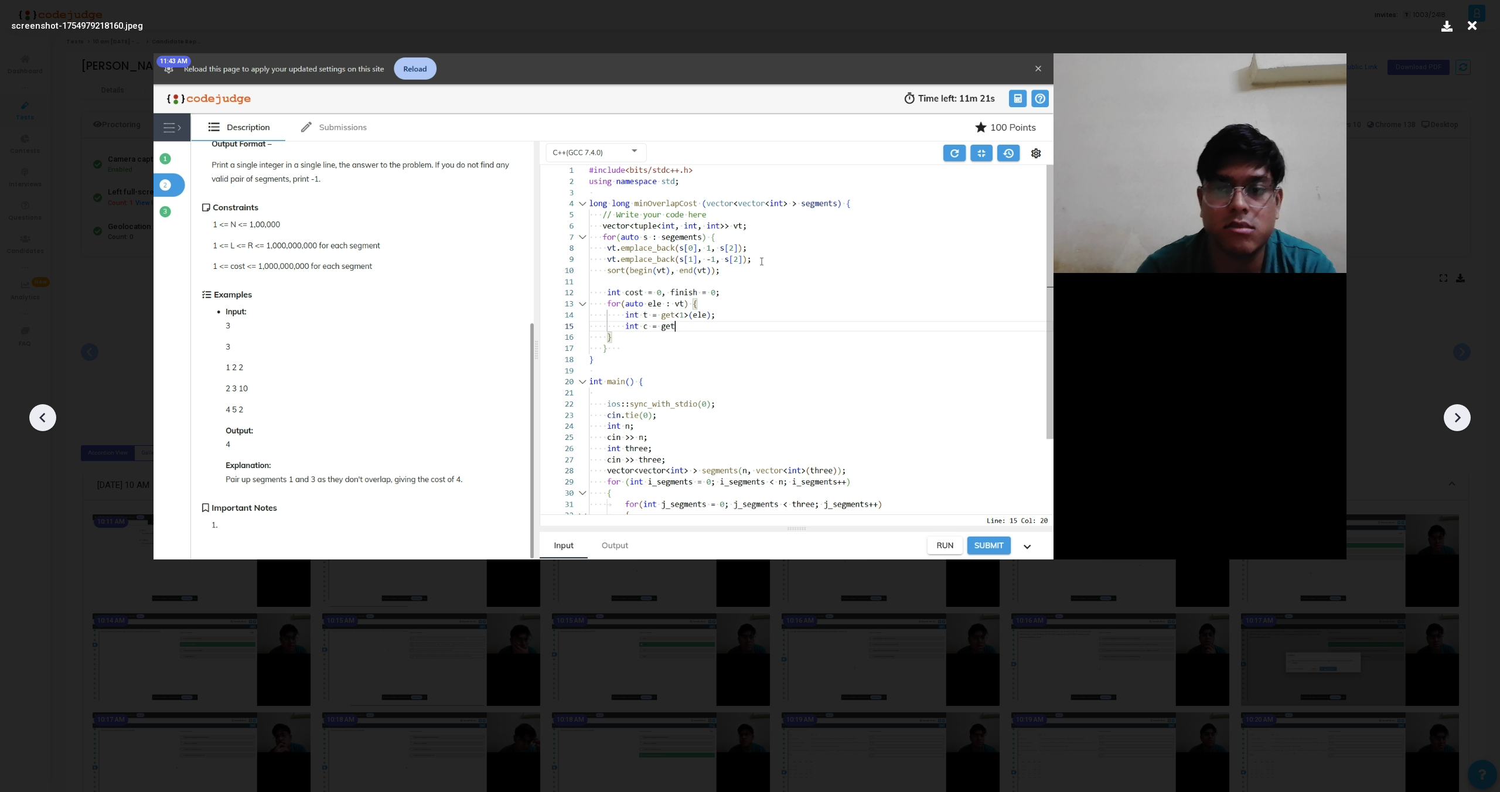
click at [42, 416] on icon at bounding box center [42, 418] width 6 height 10
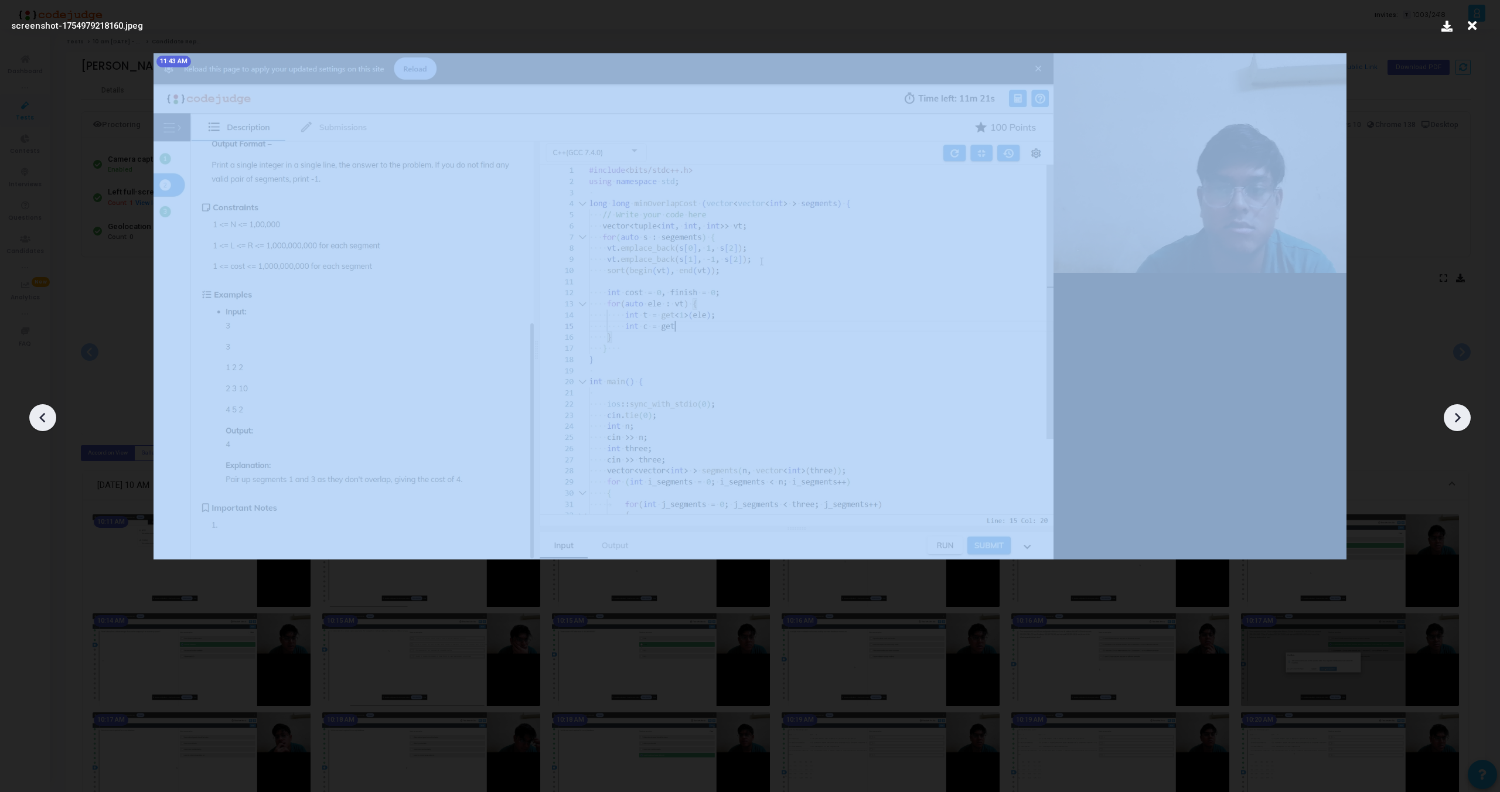
click at [42, 416] on icon at bounding box center [42, 418] width 6 height 10
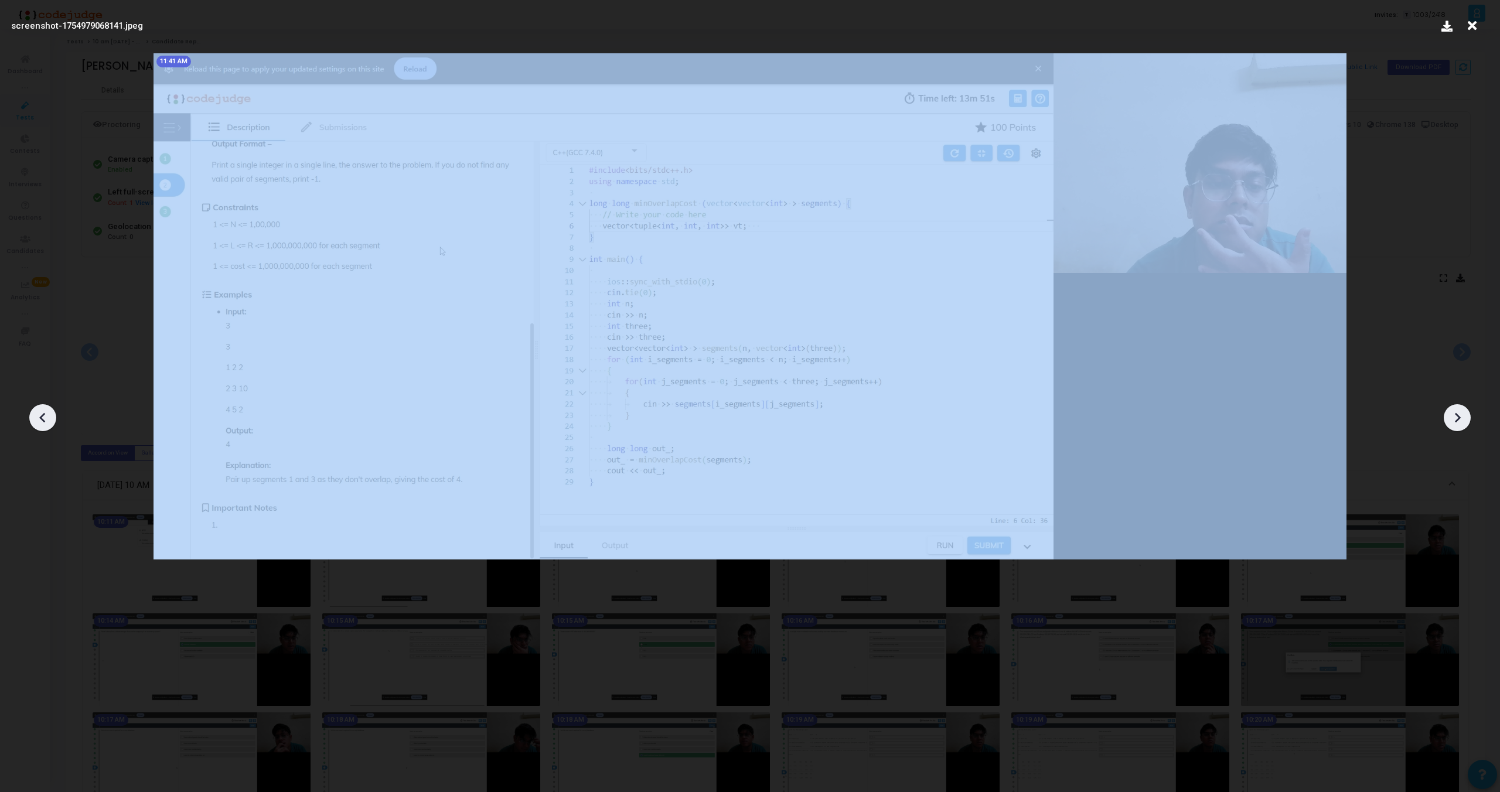
click at [42, 416] on icon at bounding box center [42, 418] width 6 height 10
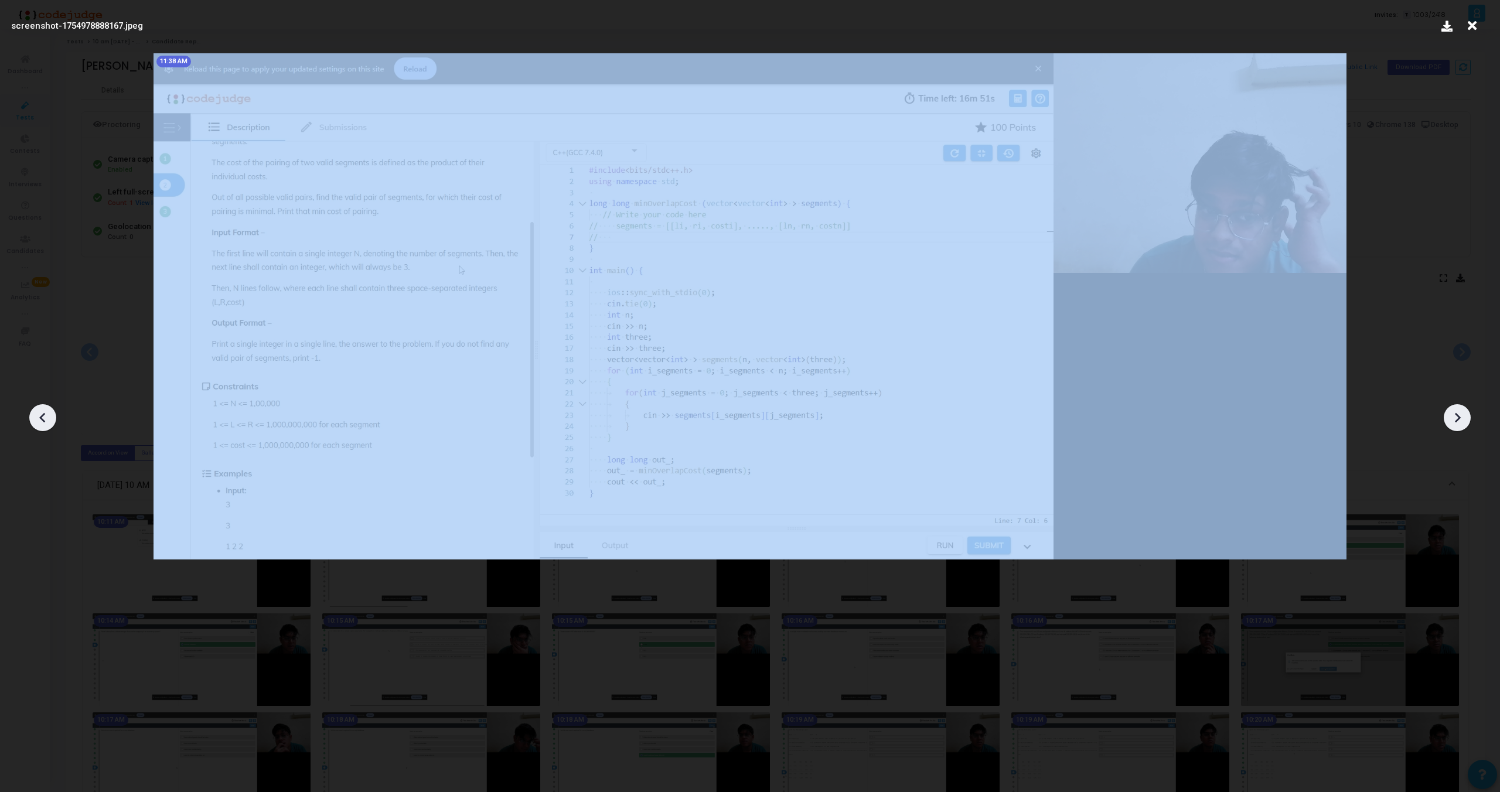
click at [42, 416] on icon at bounding box center [42, 418] width 6 height 10
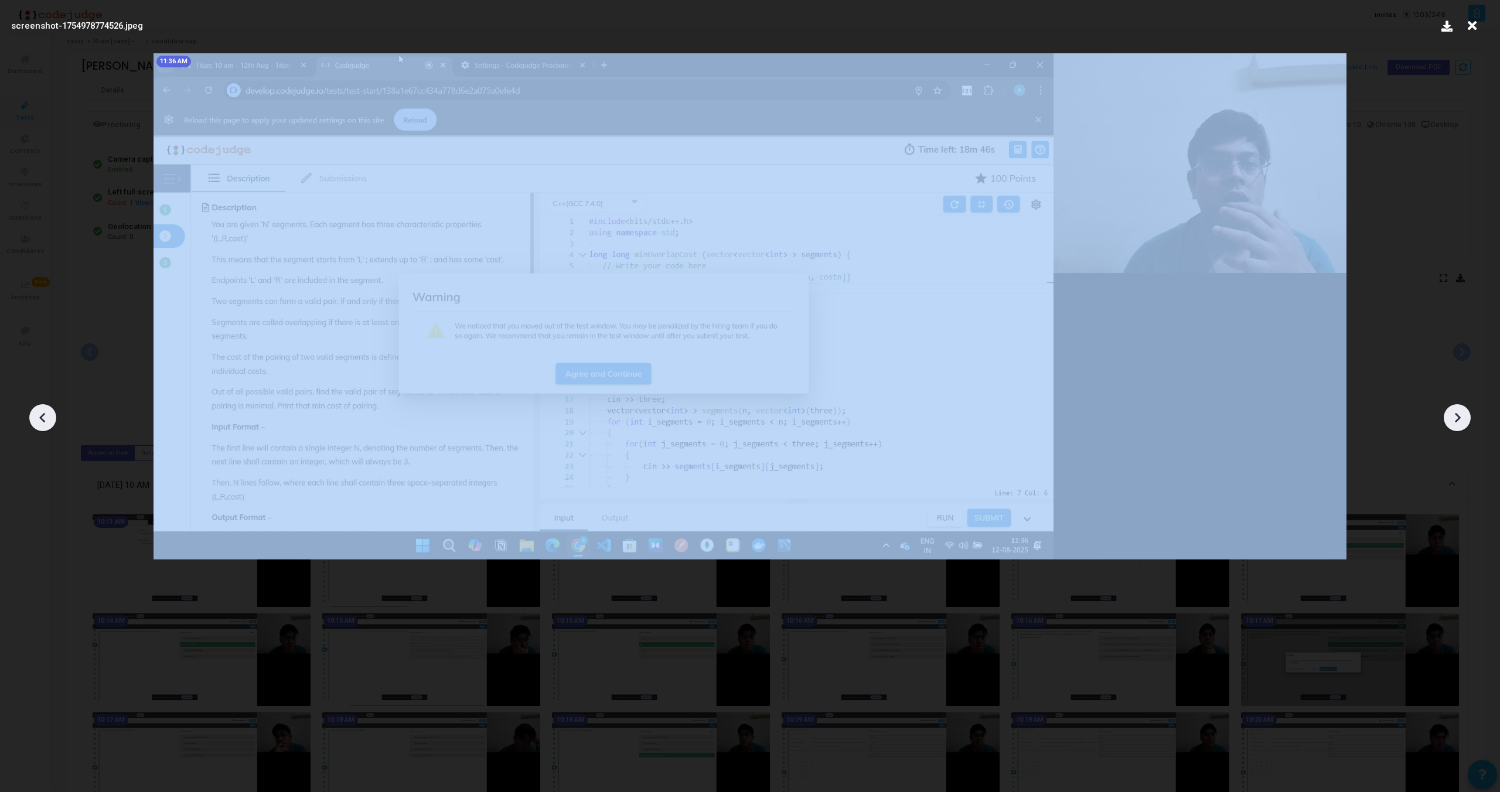
click at [42, 416] on icon at bounding box center [42, 418] width 6 height 10
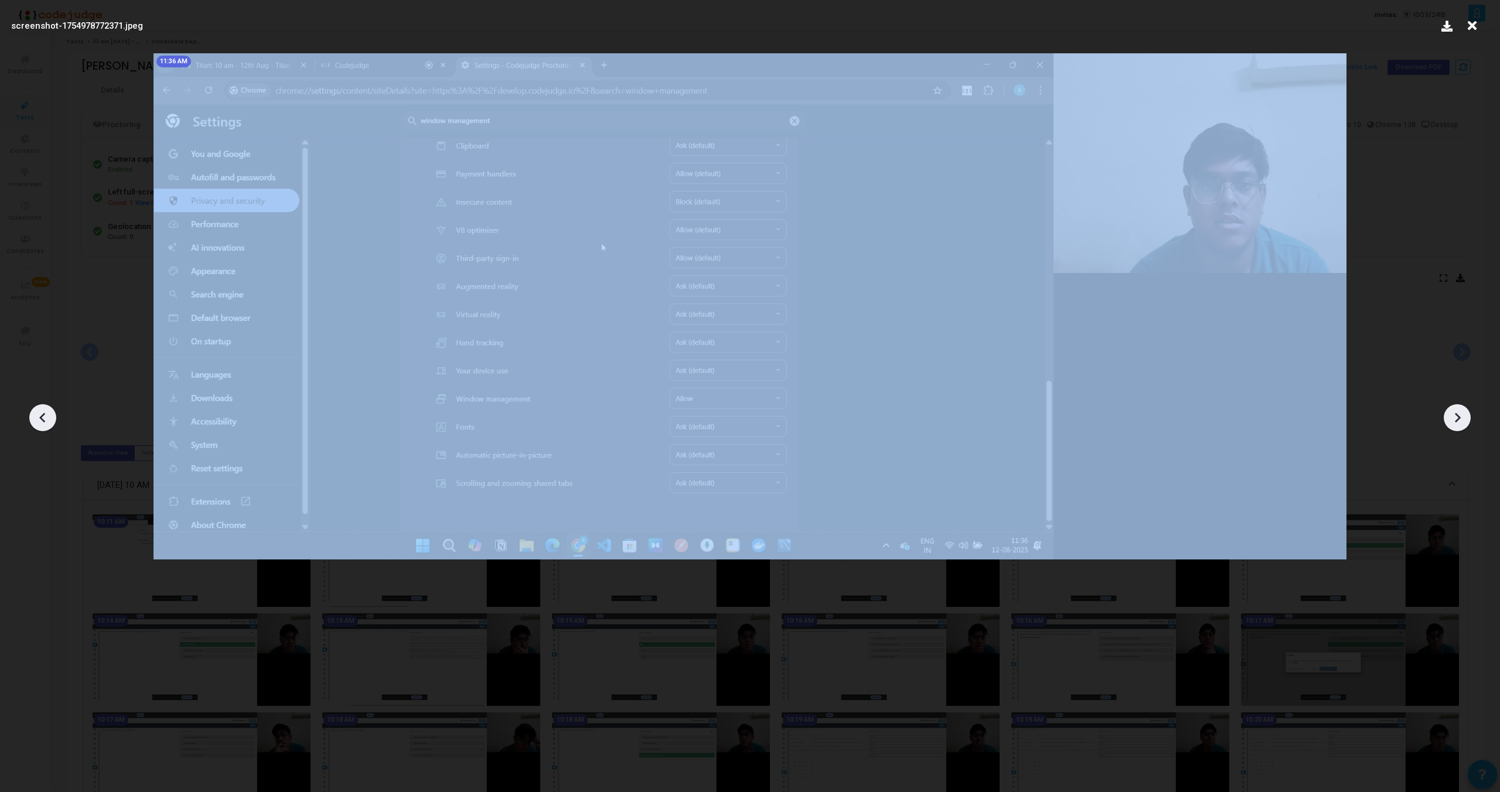
click at [42, 416] on icon at bounding box center [42, 418] width 6 height 10
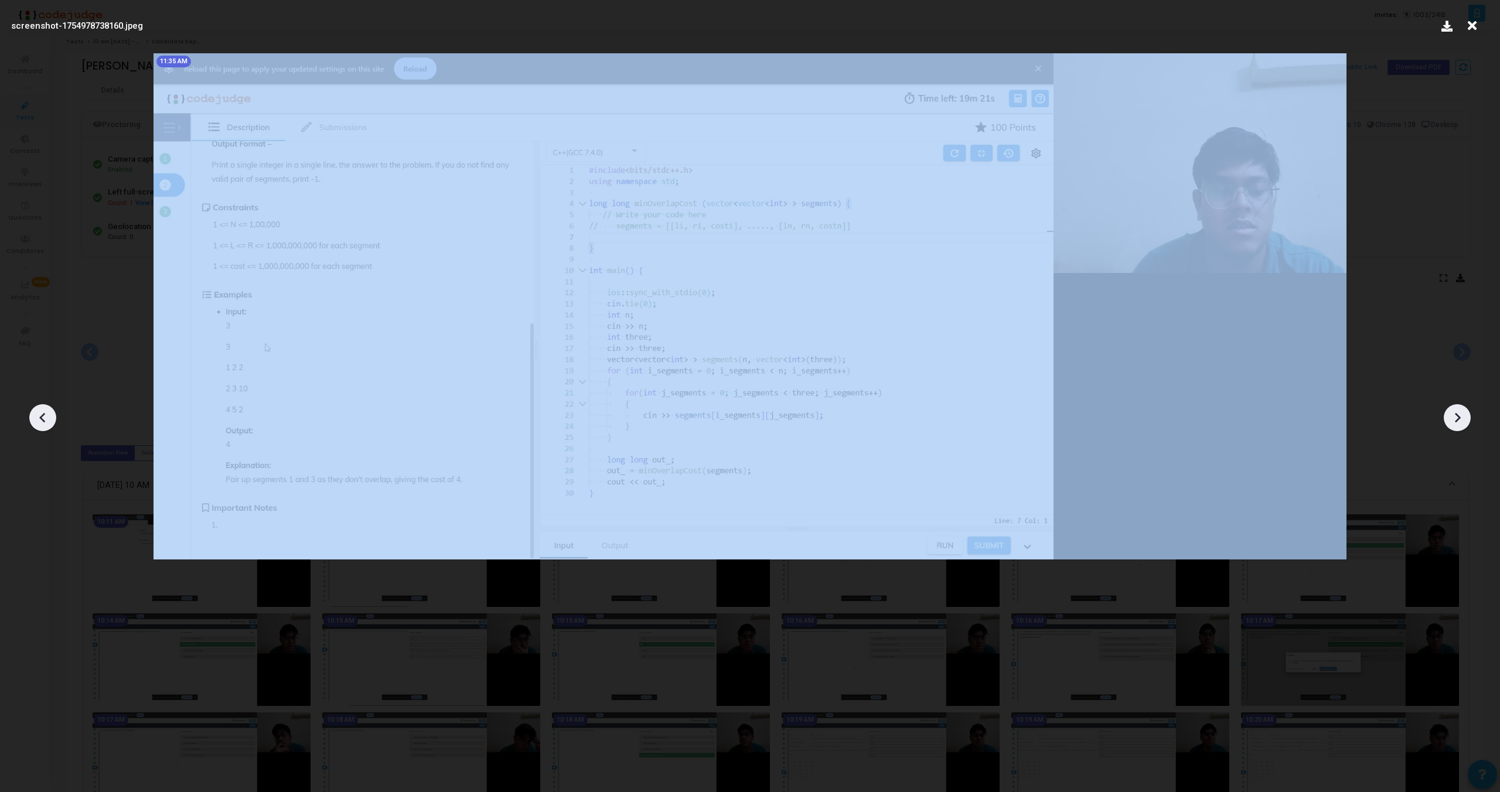
click at [42, 416] on icon at bounding box center [42, 418] width 6 height 10
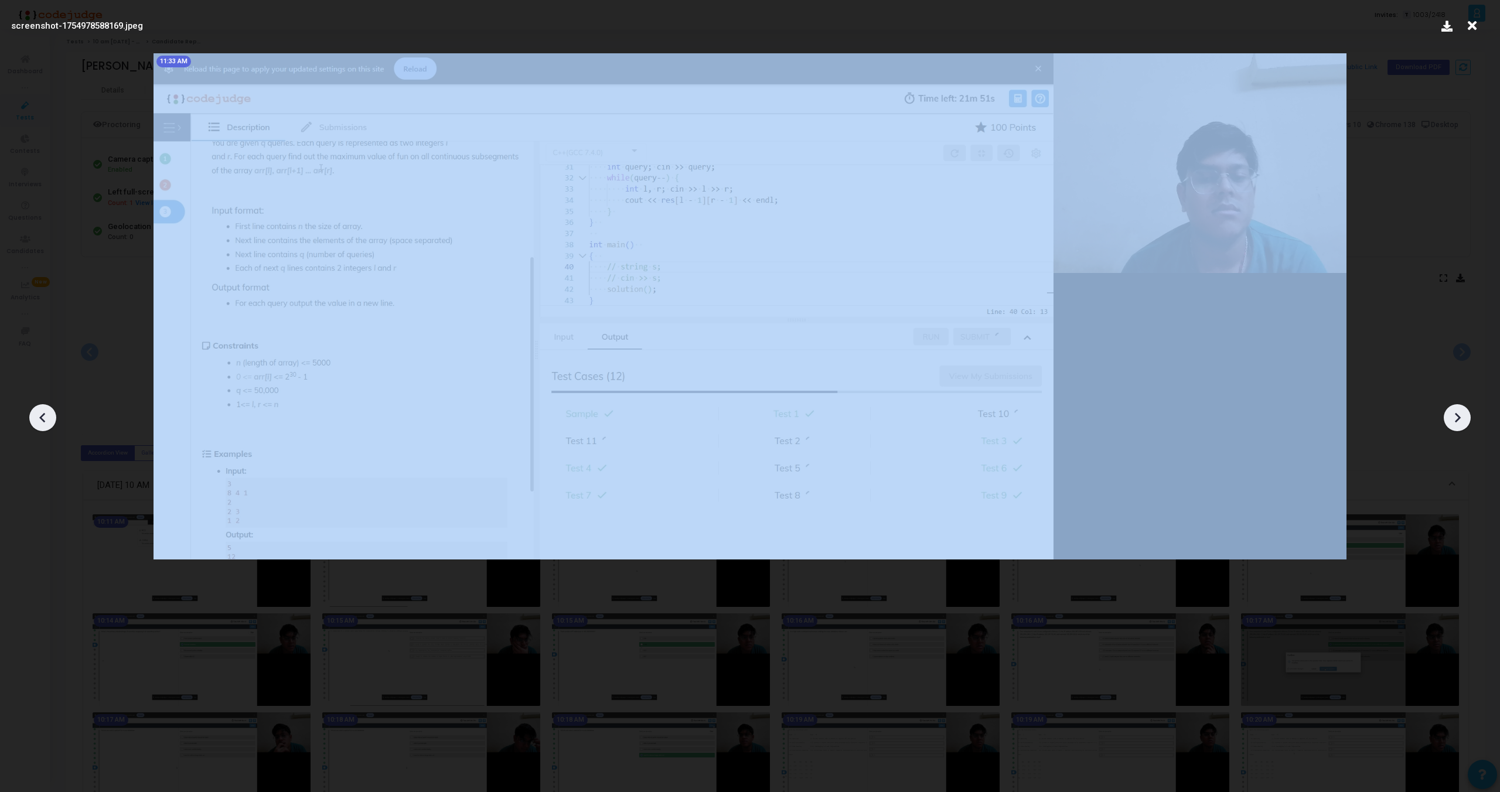
click at [42, 416] on icon at bounding box center [42, 418] width 6 height 10
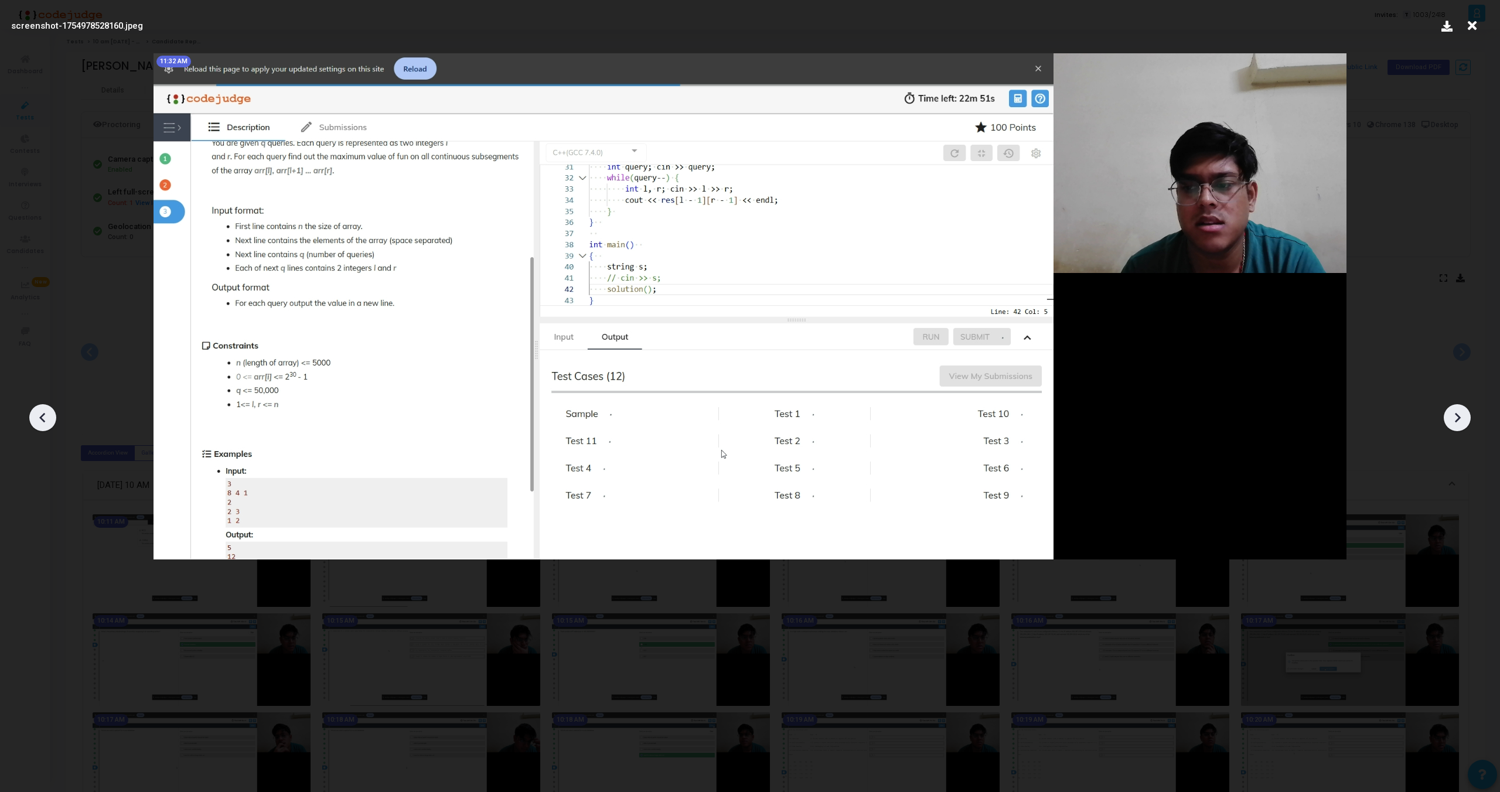
click at [42, 416] on icon at bounding box center [42, 418] width 6 height 10
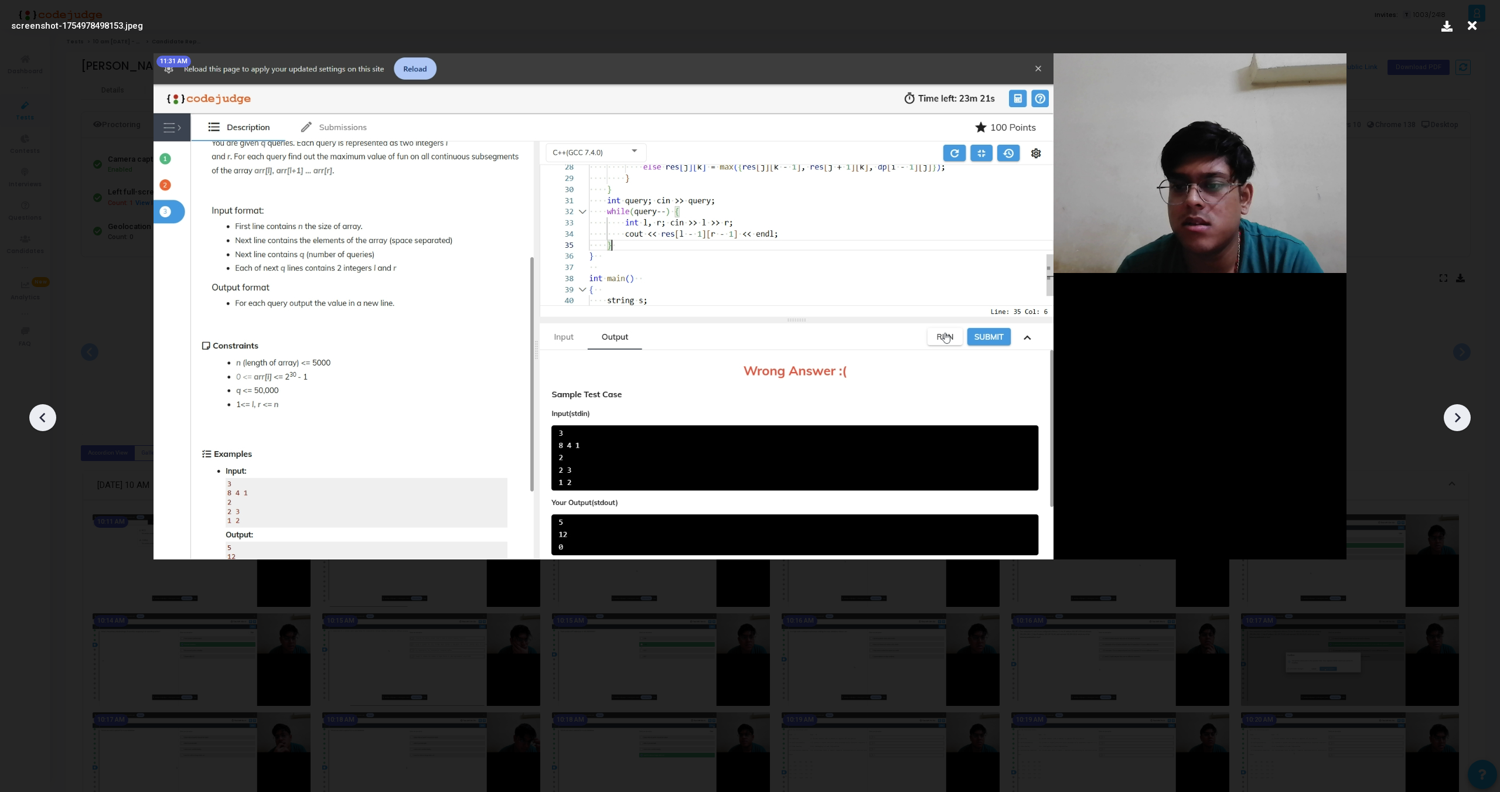
click at [42, 416] on icon at bounding box center [42, 418] width 6 height 10
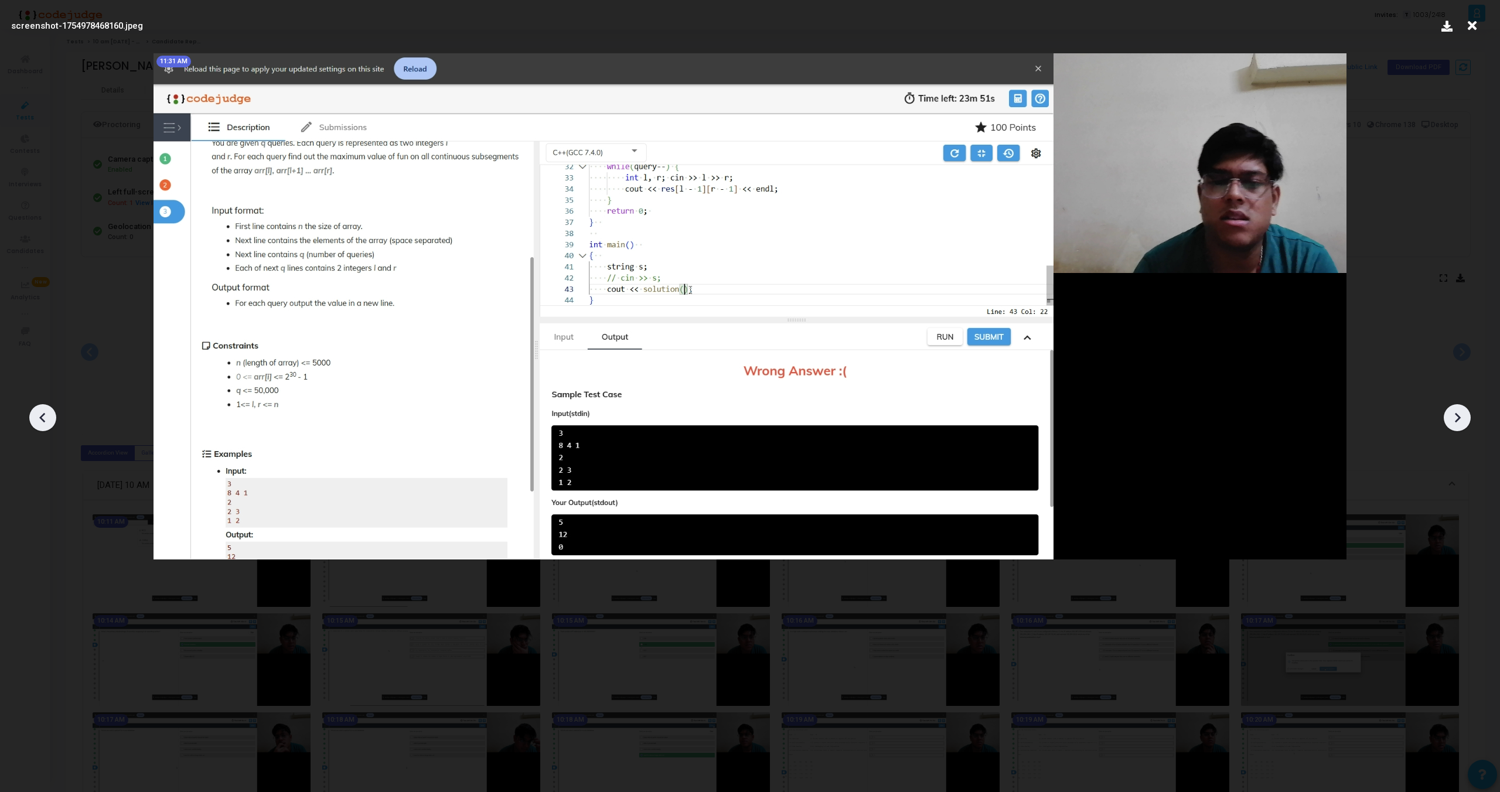
click at [42, 416] on icon at bounding box center [42, 418] width 6 height 10
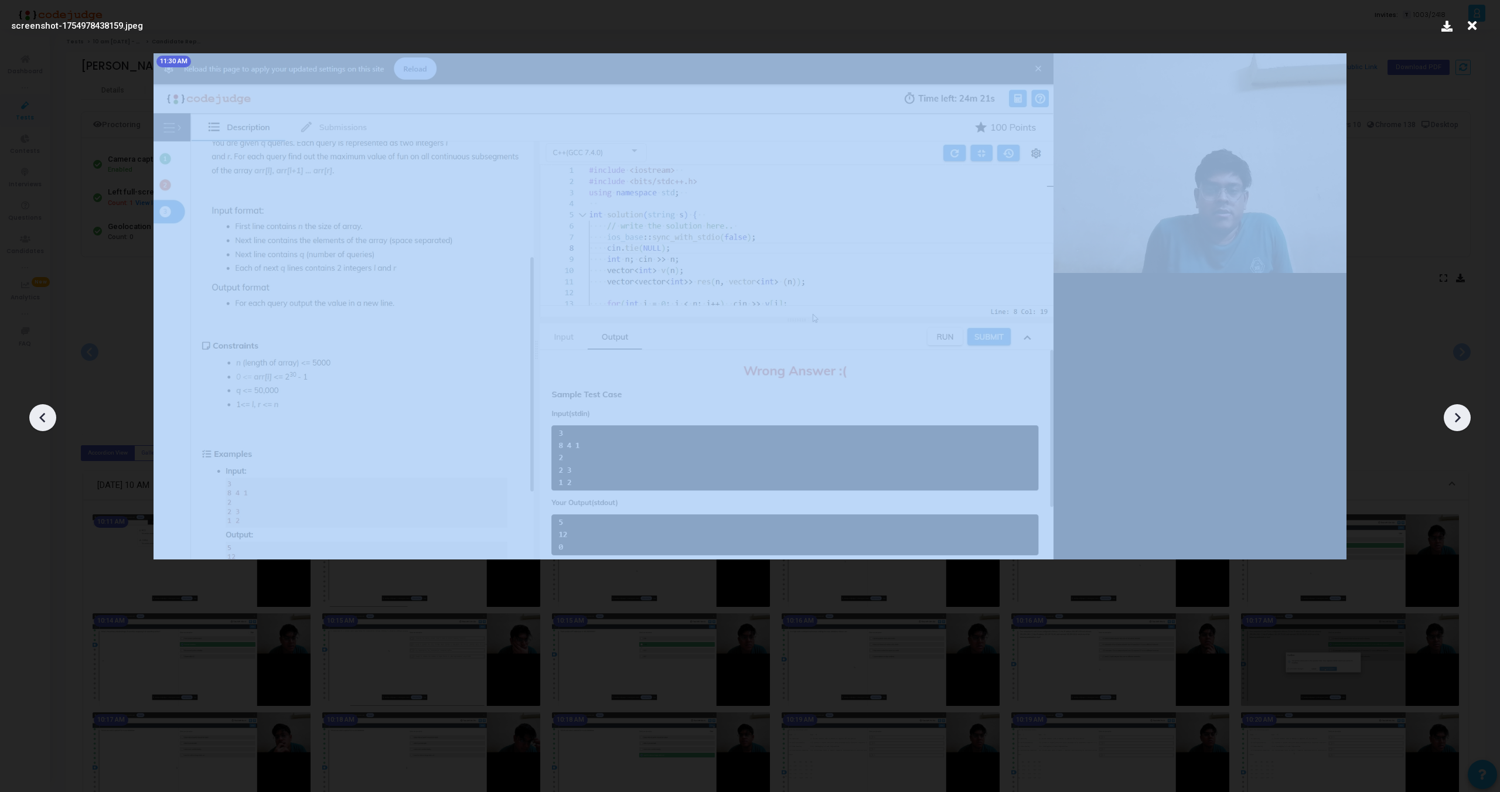
click at [42, 416] on icon at bounding box center [42, 418] width 6 height 10
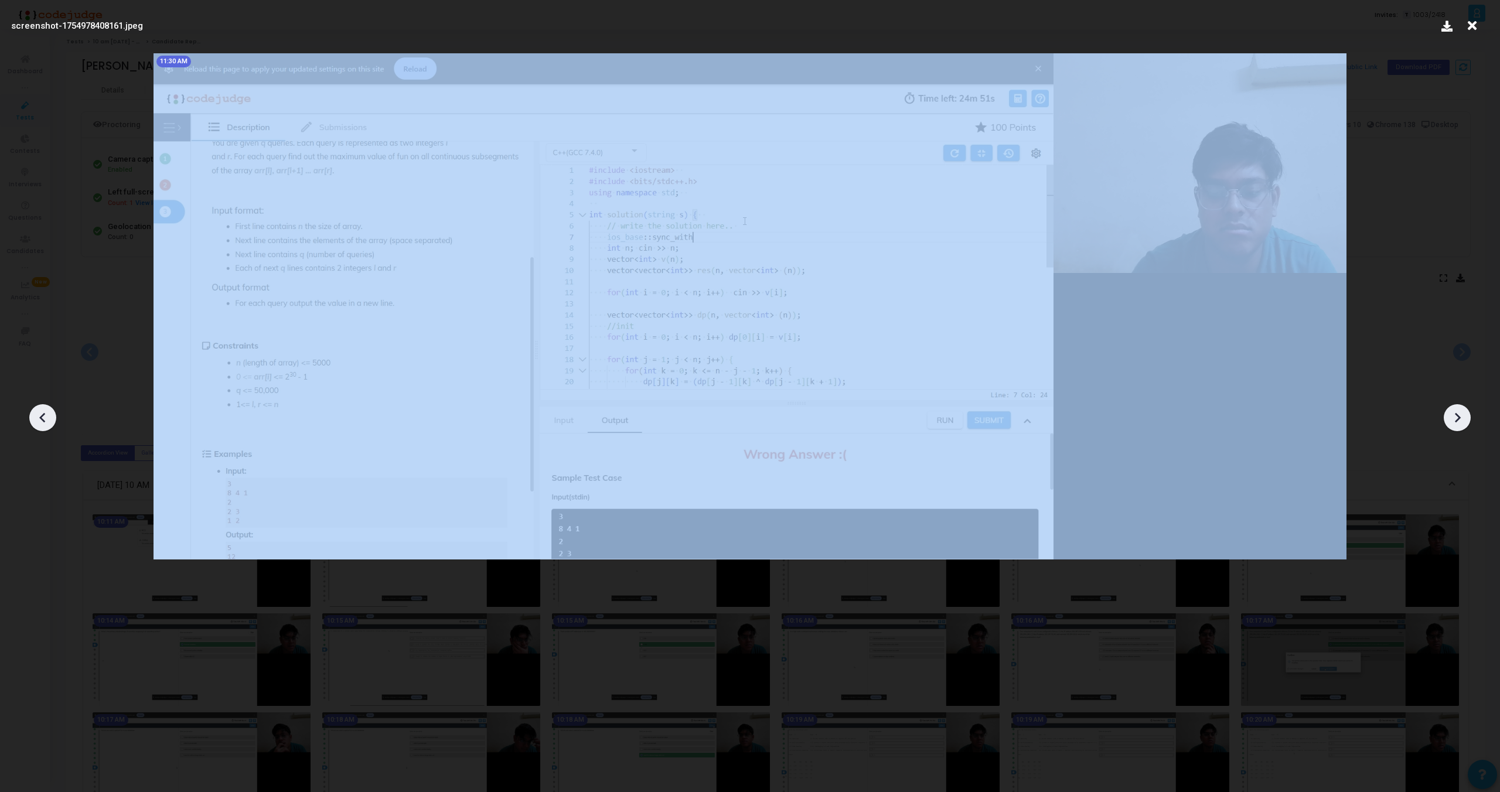
click at [42, 416] on icon at bounding box center [42, 418] width 6 height 10
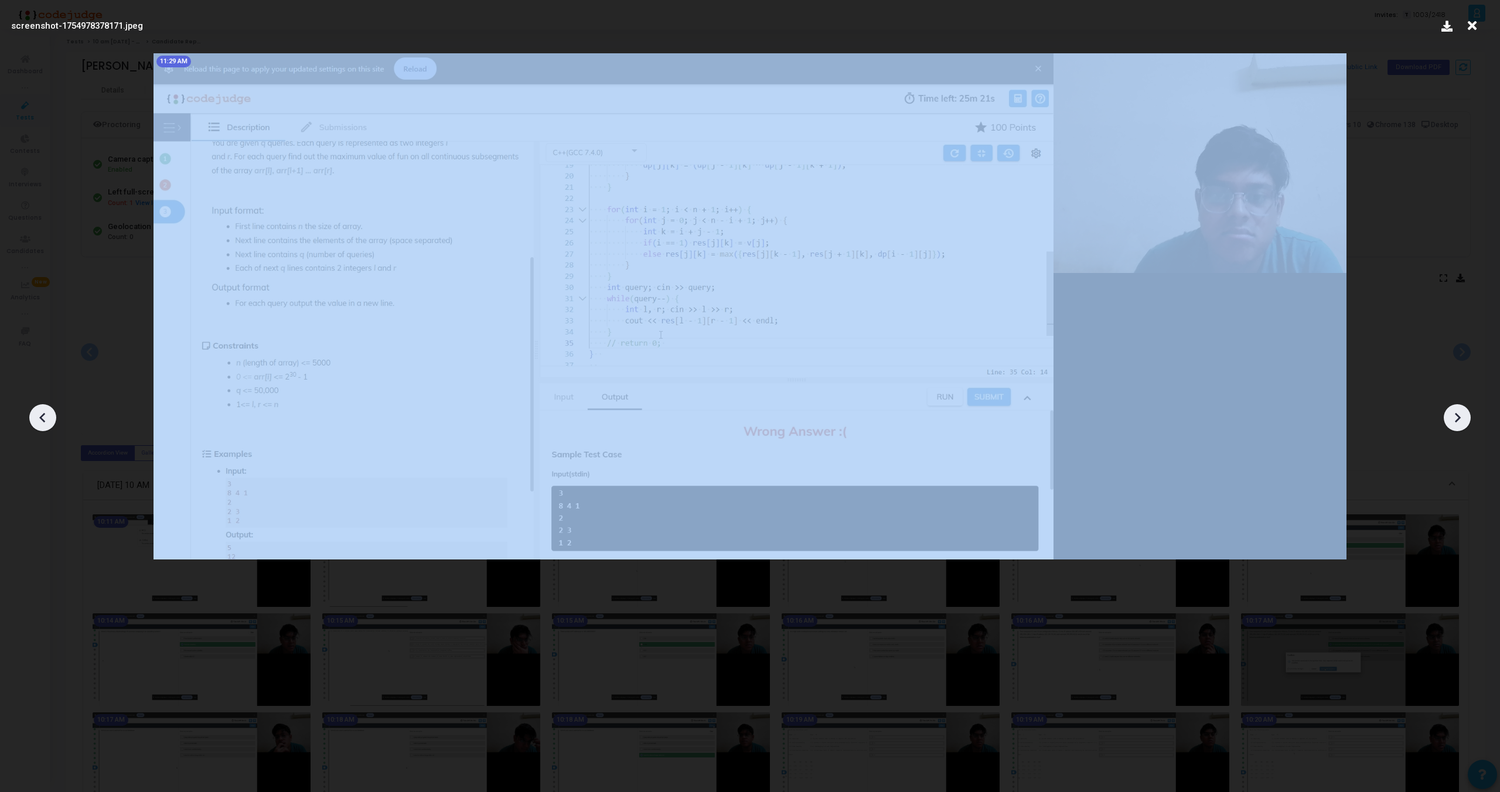
click at [42, 416] on icon at bounding box center [42, 418] width 6 height 10
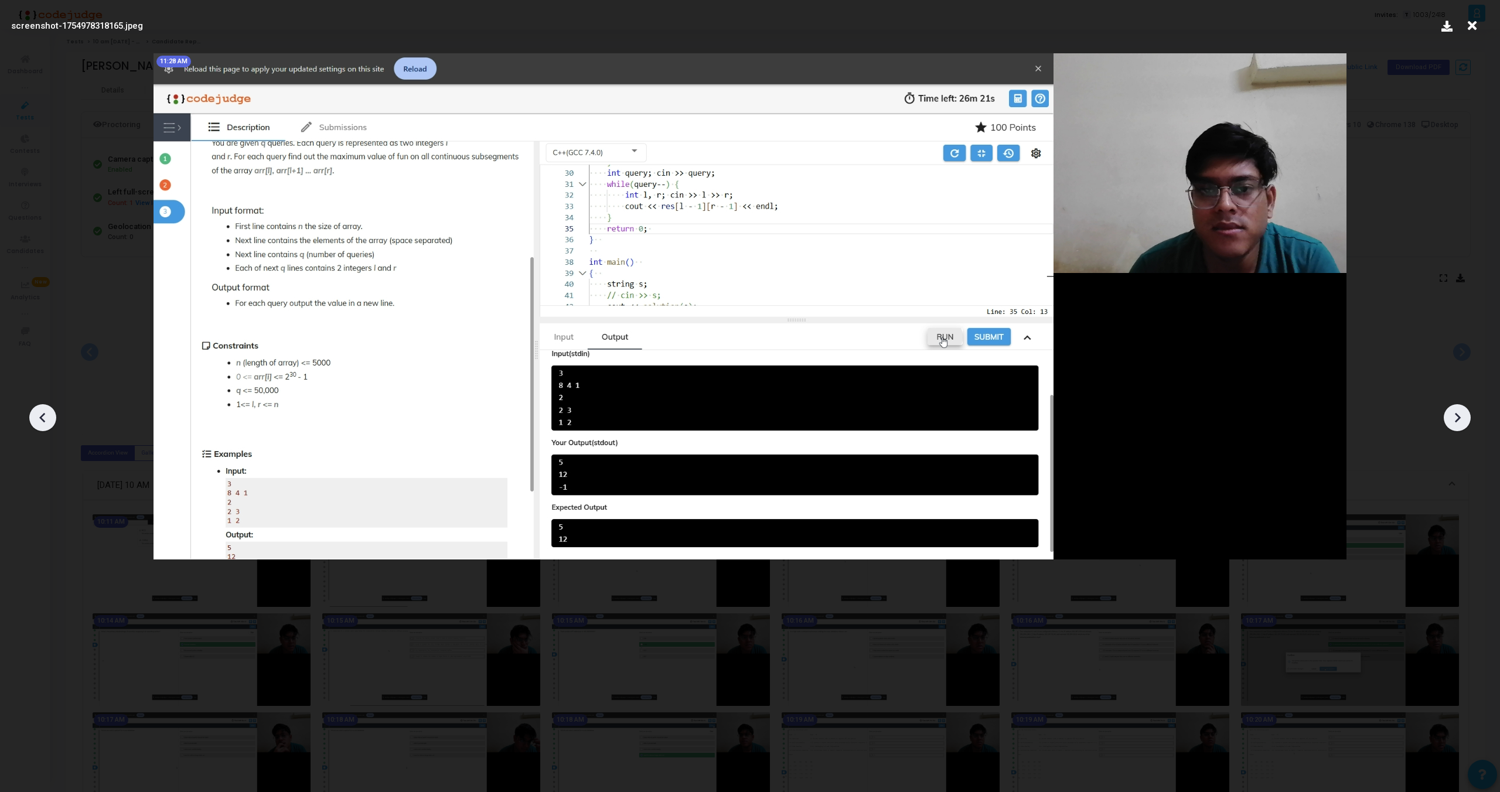
click at [42, 416] on icon at bounding box center [42, 418] width 6 height 10
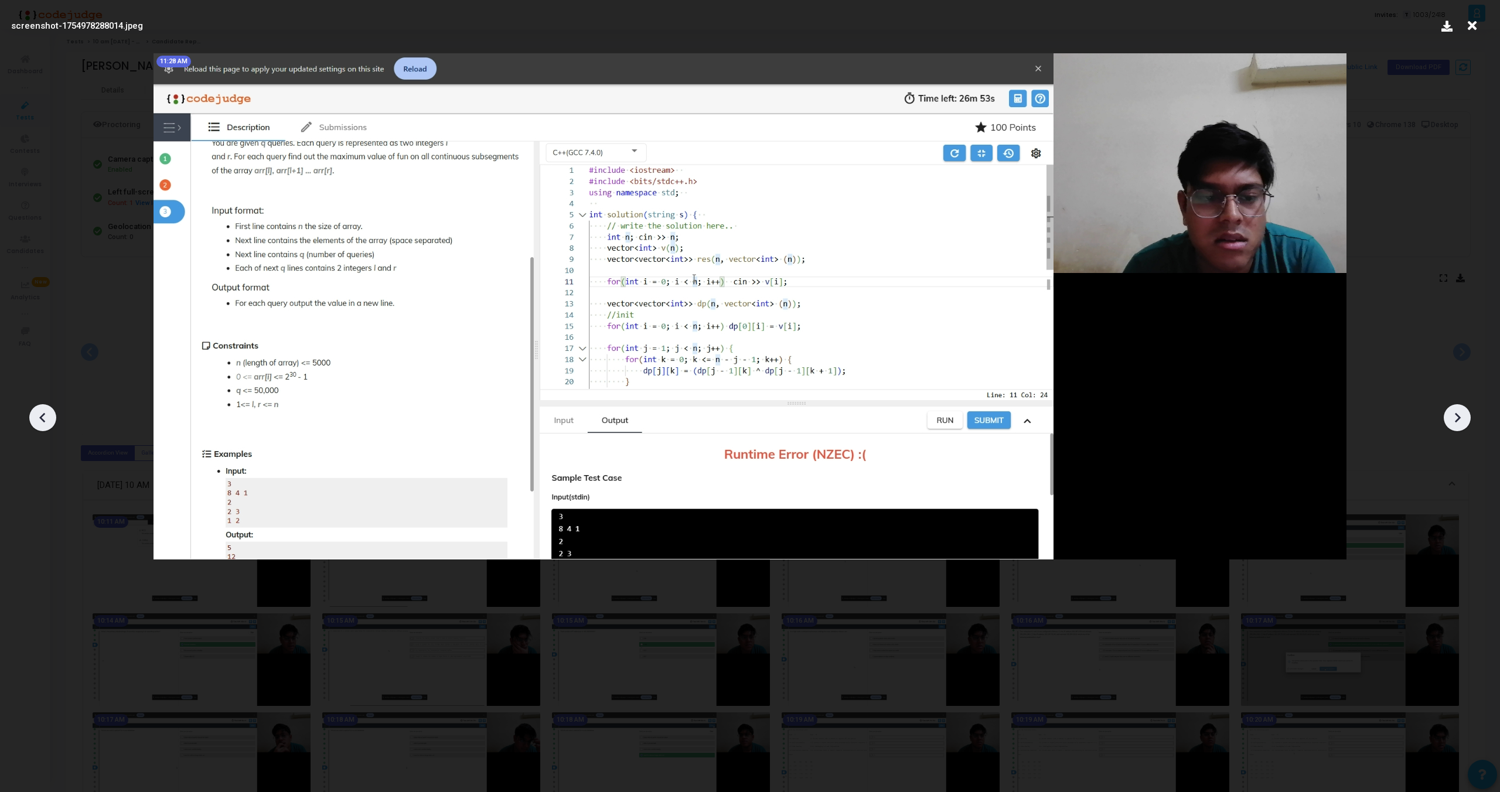
click at [42, 416] on icon at bounding box center [42, 418] width 6 height 10
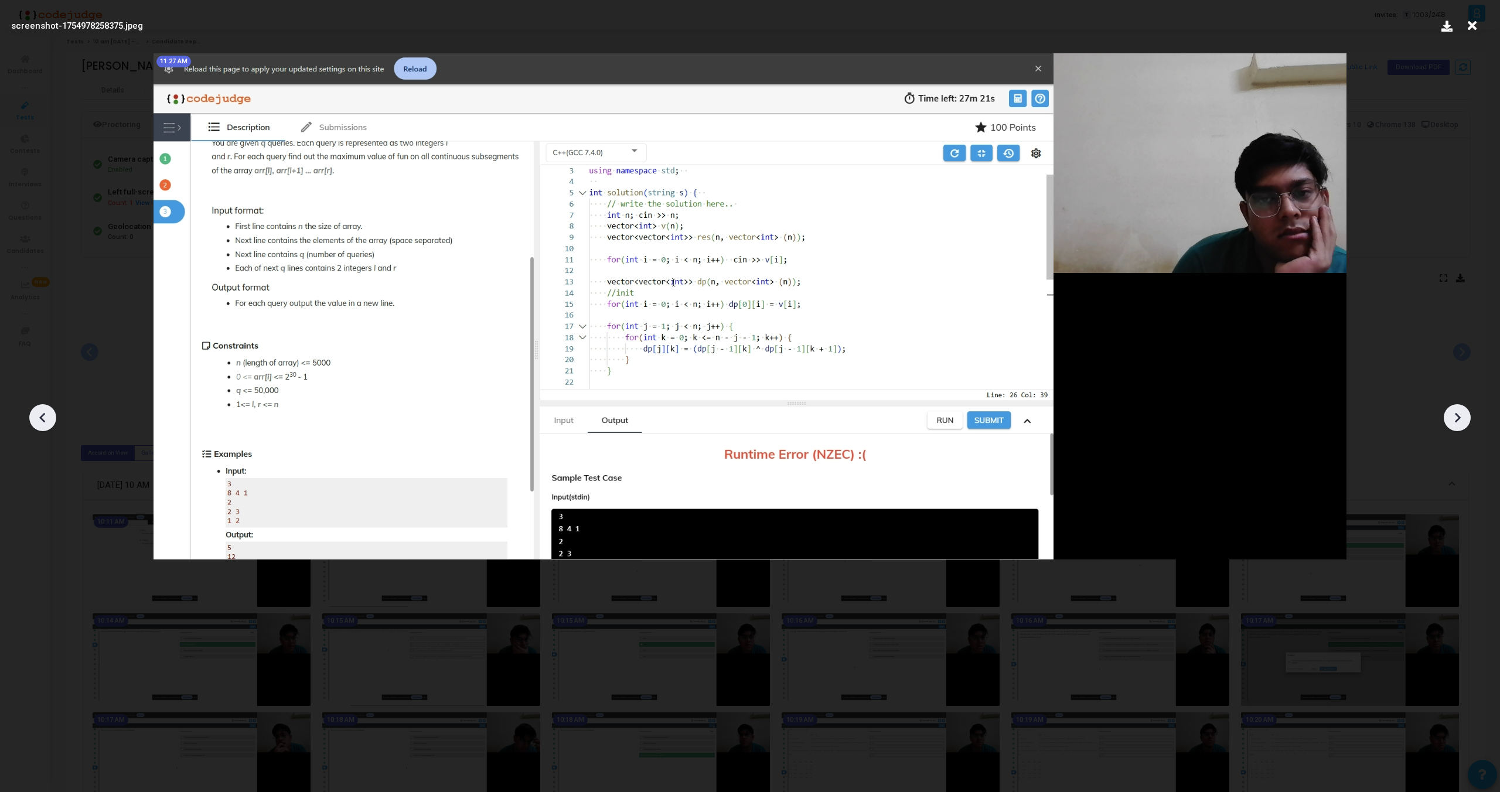
click at [42, 416] on icon at bounding box center [42, 418] width 6 height 10
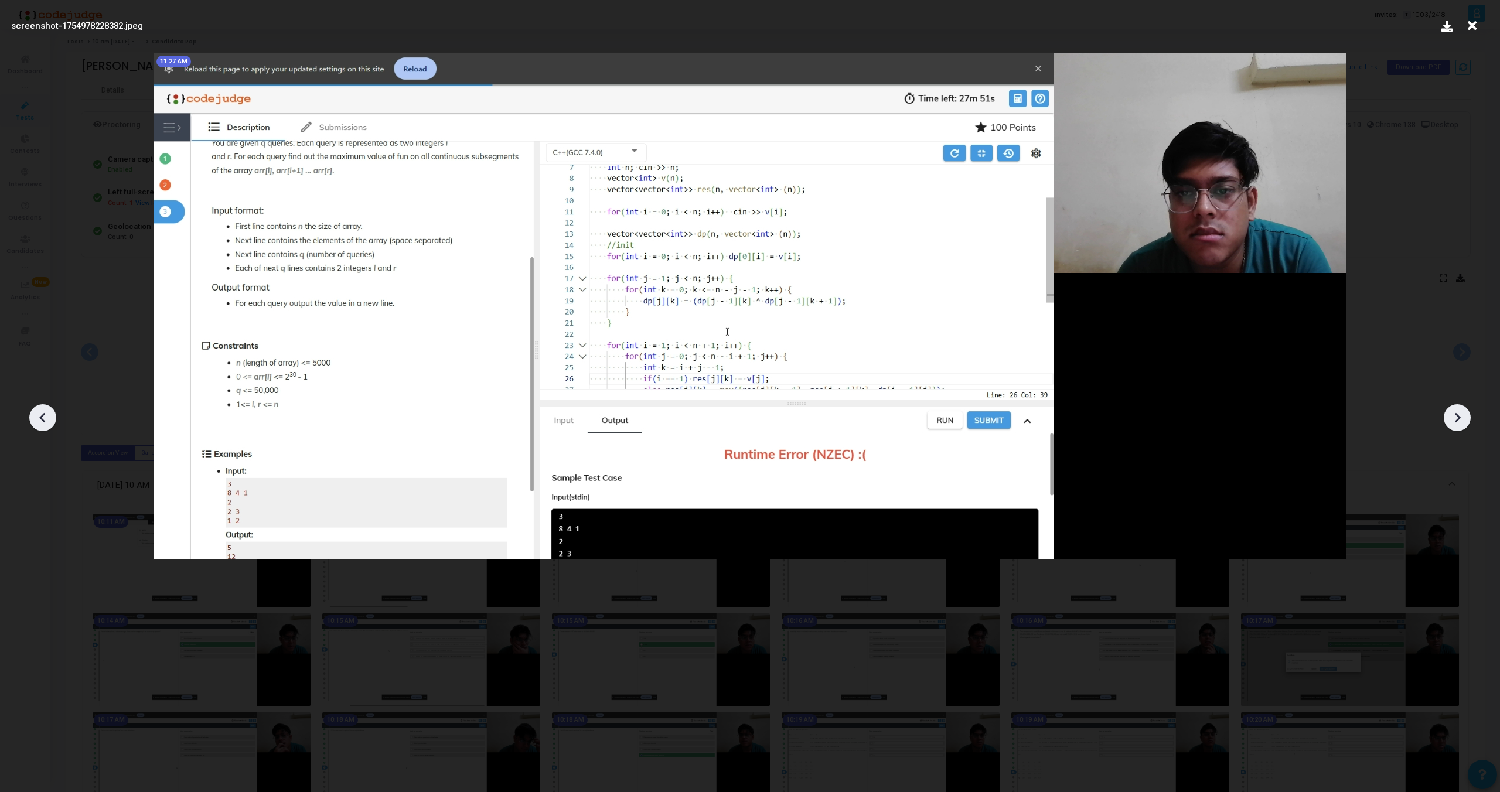
click at [42, 416] on icon at bounding box center [42, 418] width 6 height 10
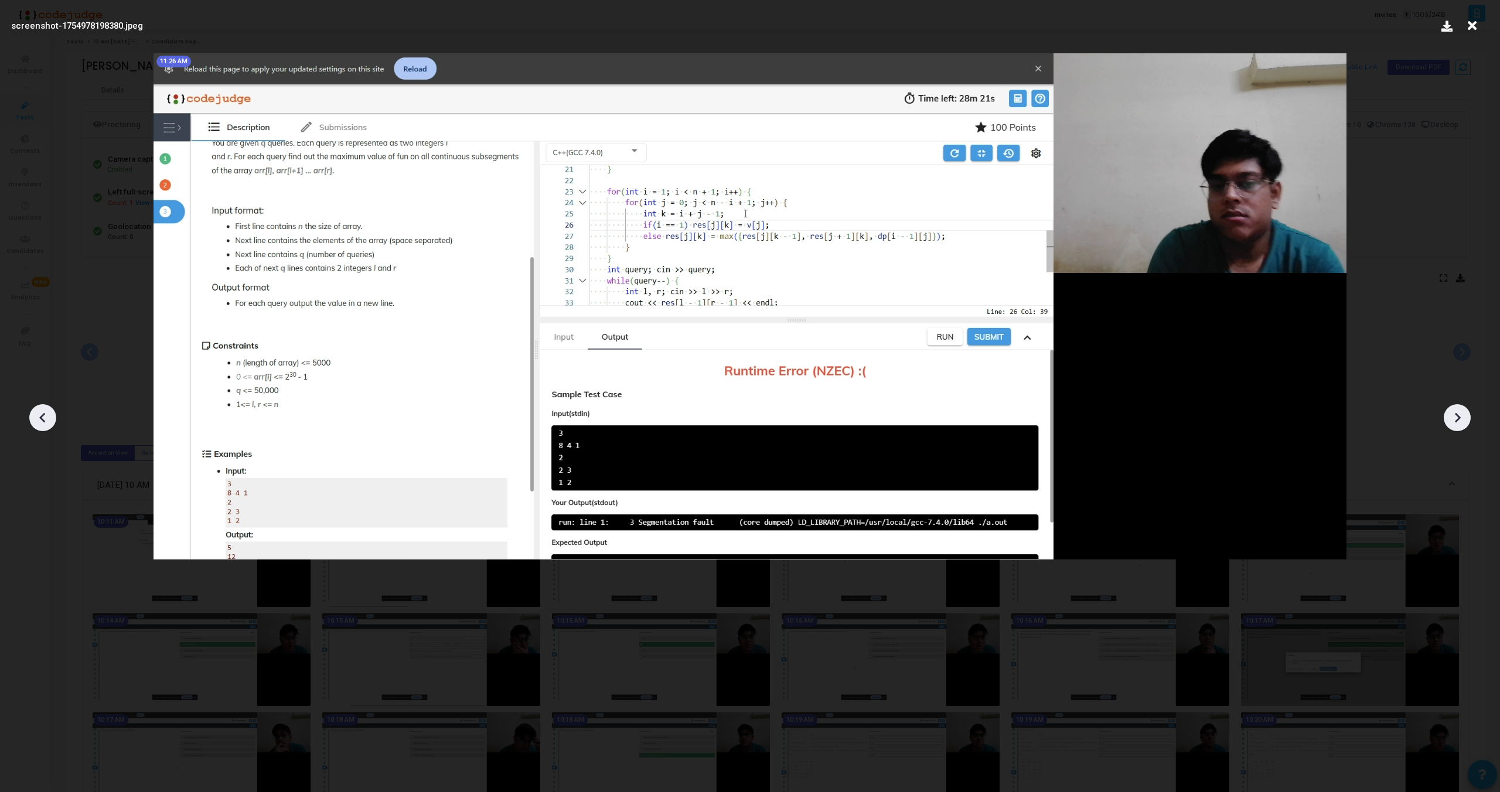
click at [42, 416] on icon at bounding box center [42, 418] width 6 height 10
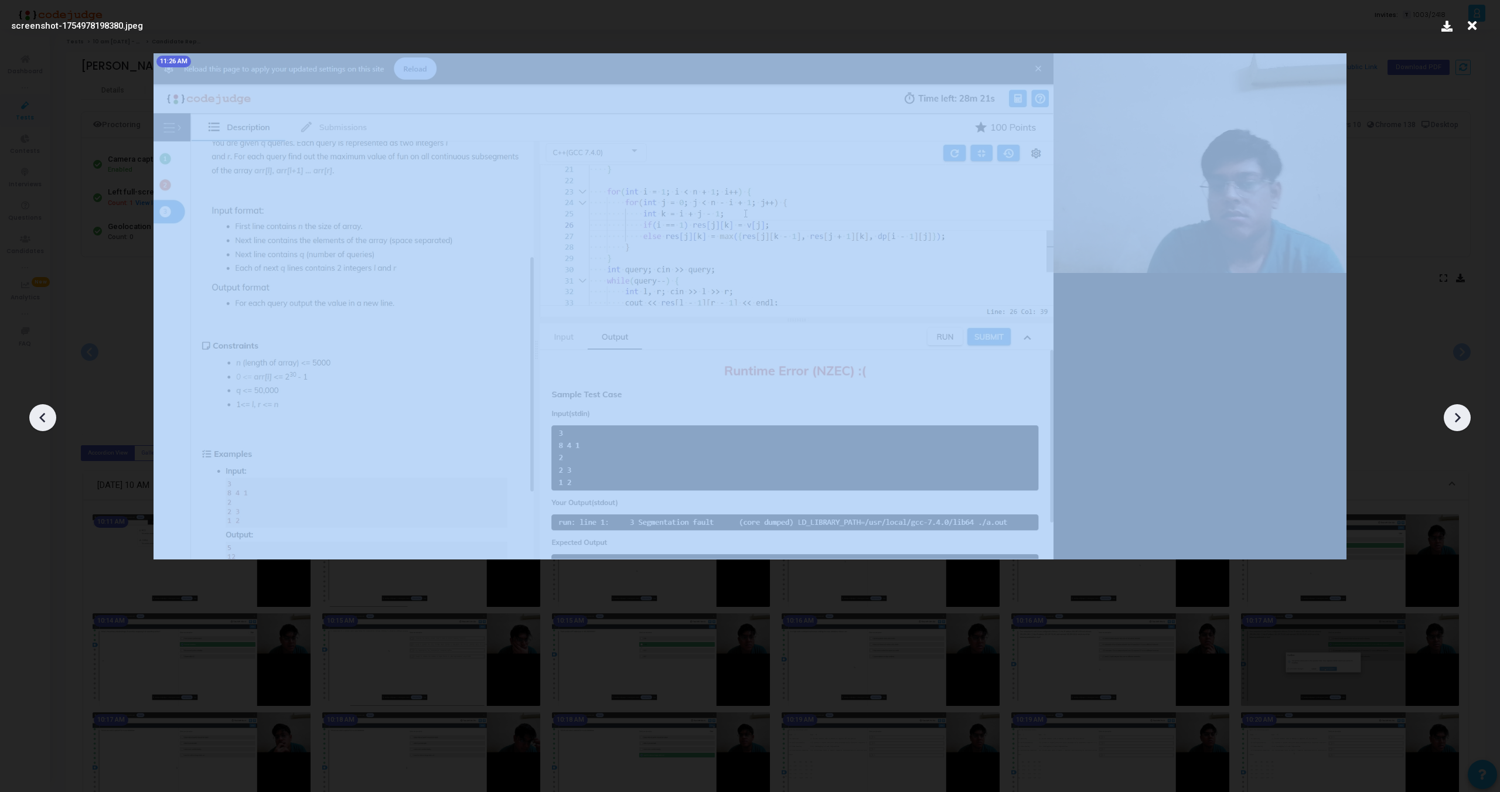
click at [42, 416] on icon at bounding box center [42, 418] width 6 height 10
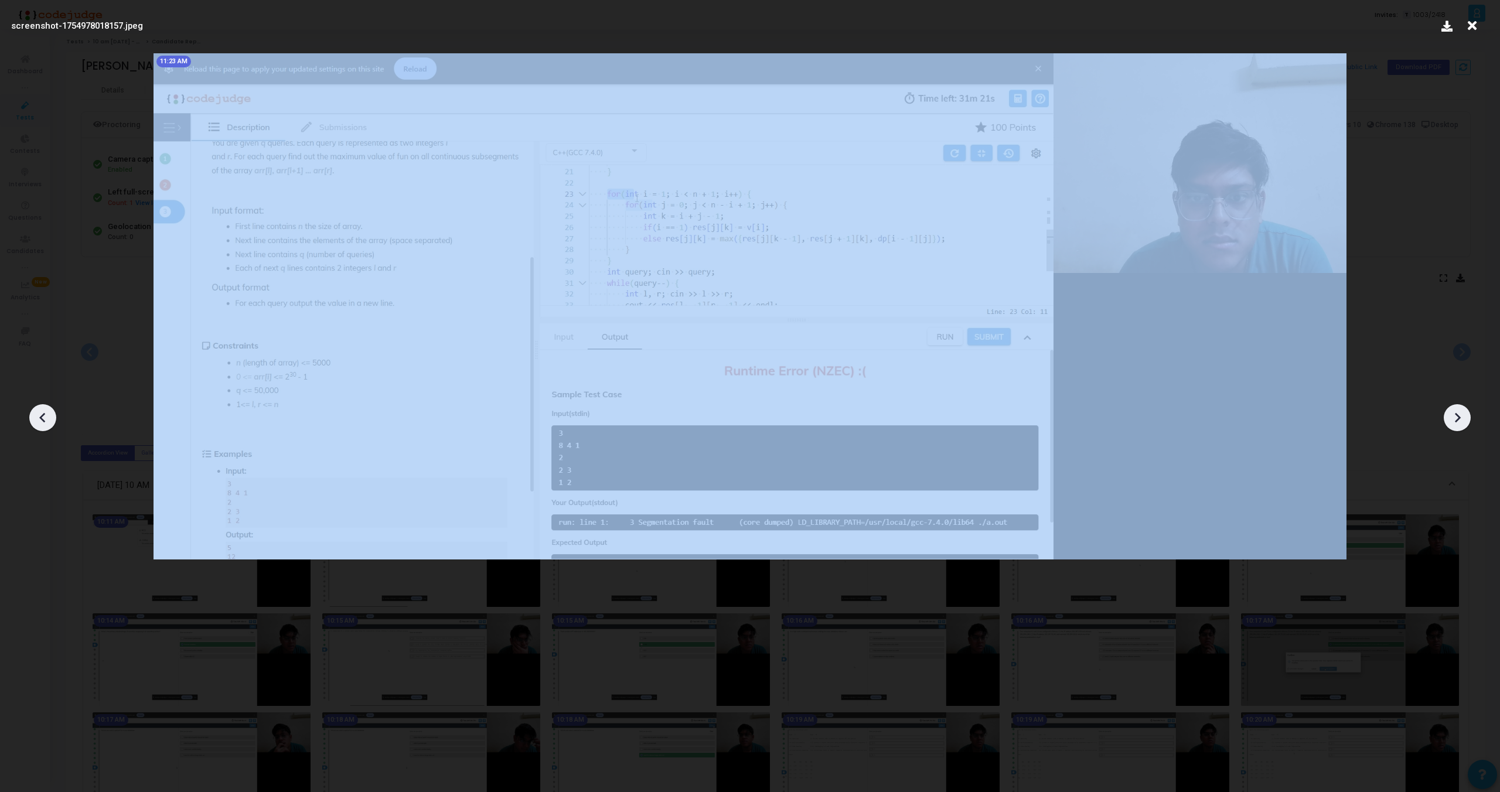
click at [42, 416] on icon at bounding box center [42, 418] width 6 height 10
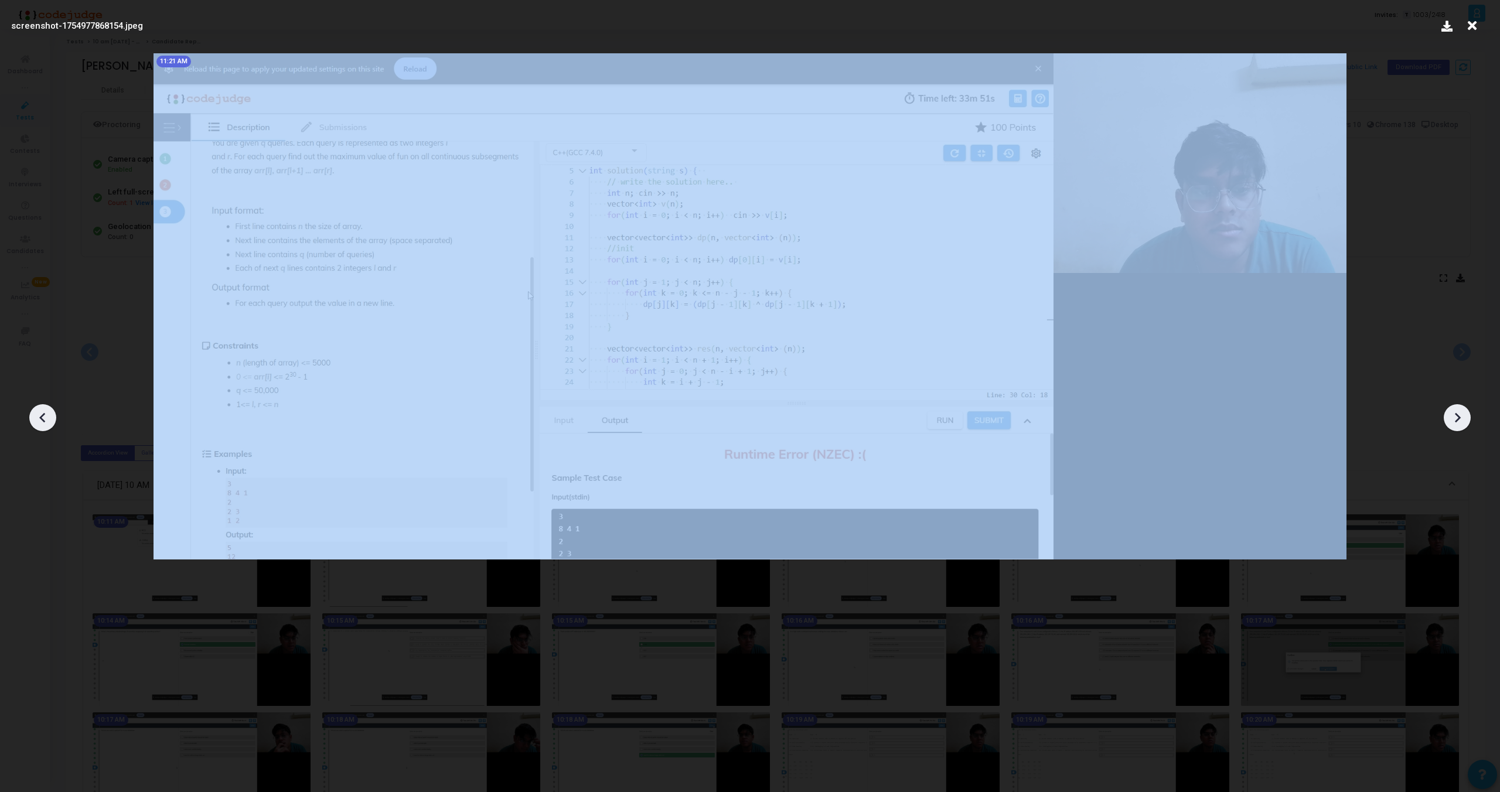
click at [42, 416] on icon at bounding box center [42, 418] width 6 height 10
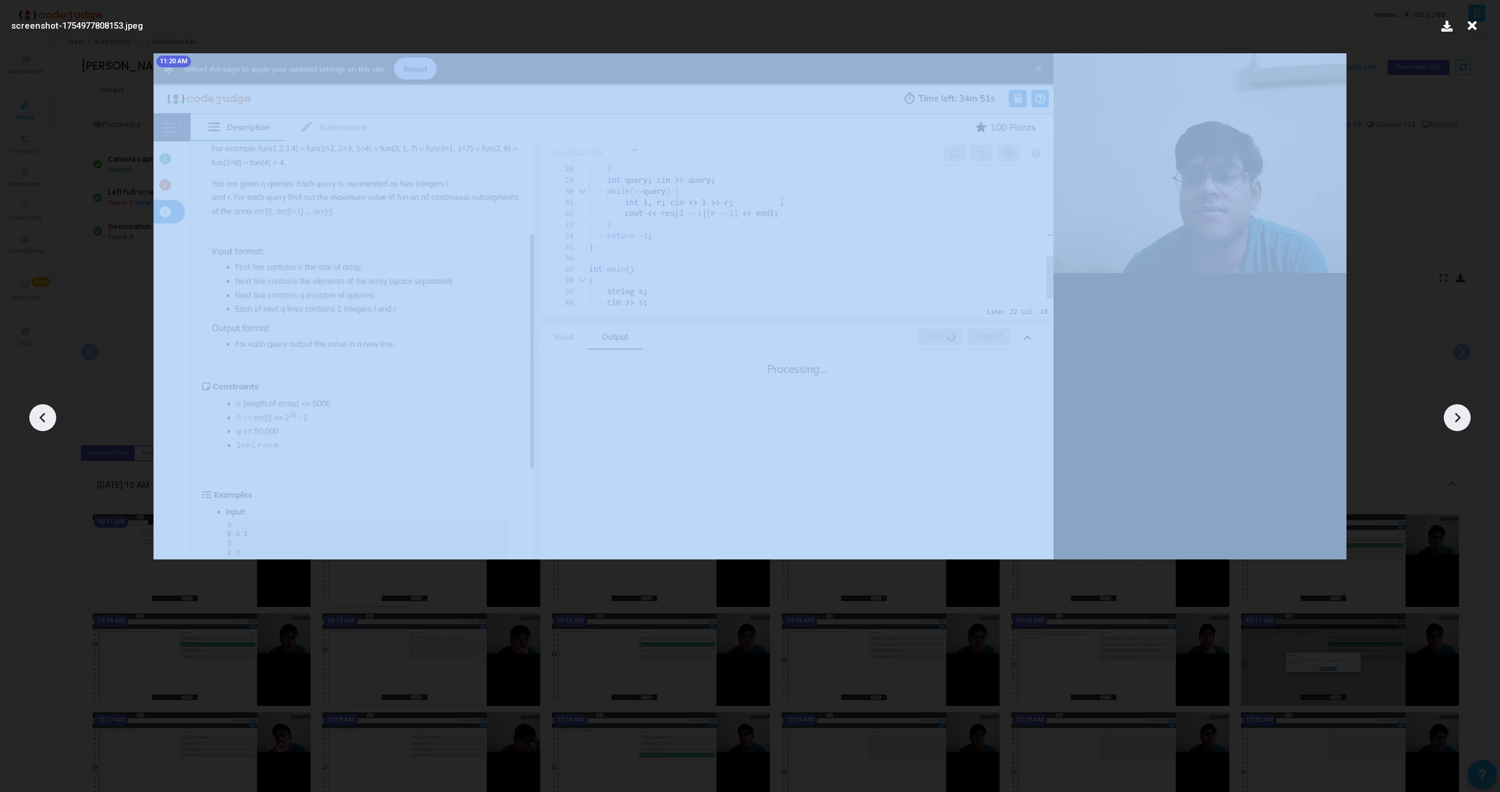
click at [42, 416] on icon at bounding box center [42, 418] width 6 height 10
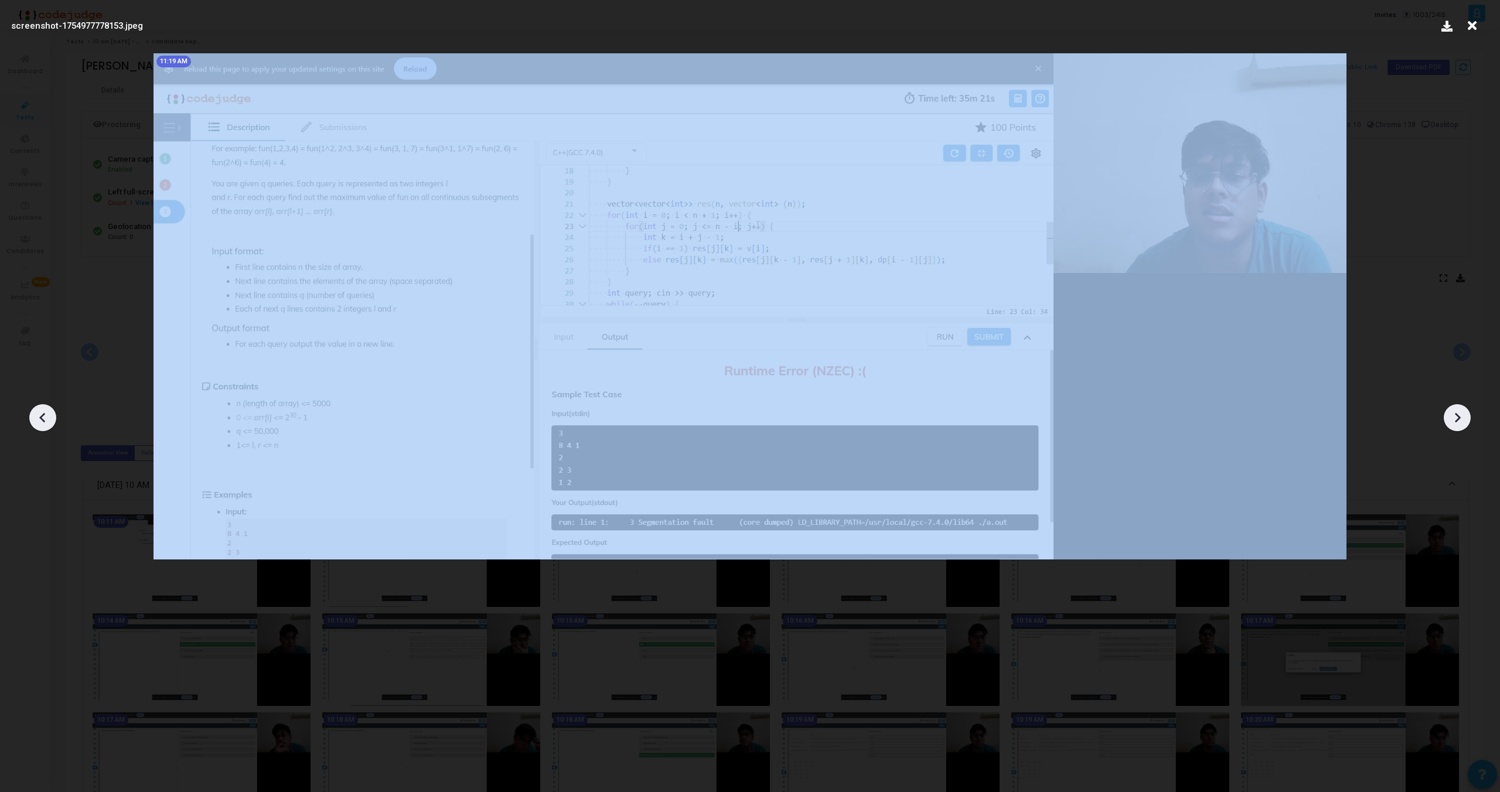
click at [42, 416] on icon at bounding box center [42, 418] width 6 height 10
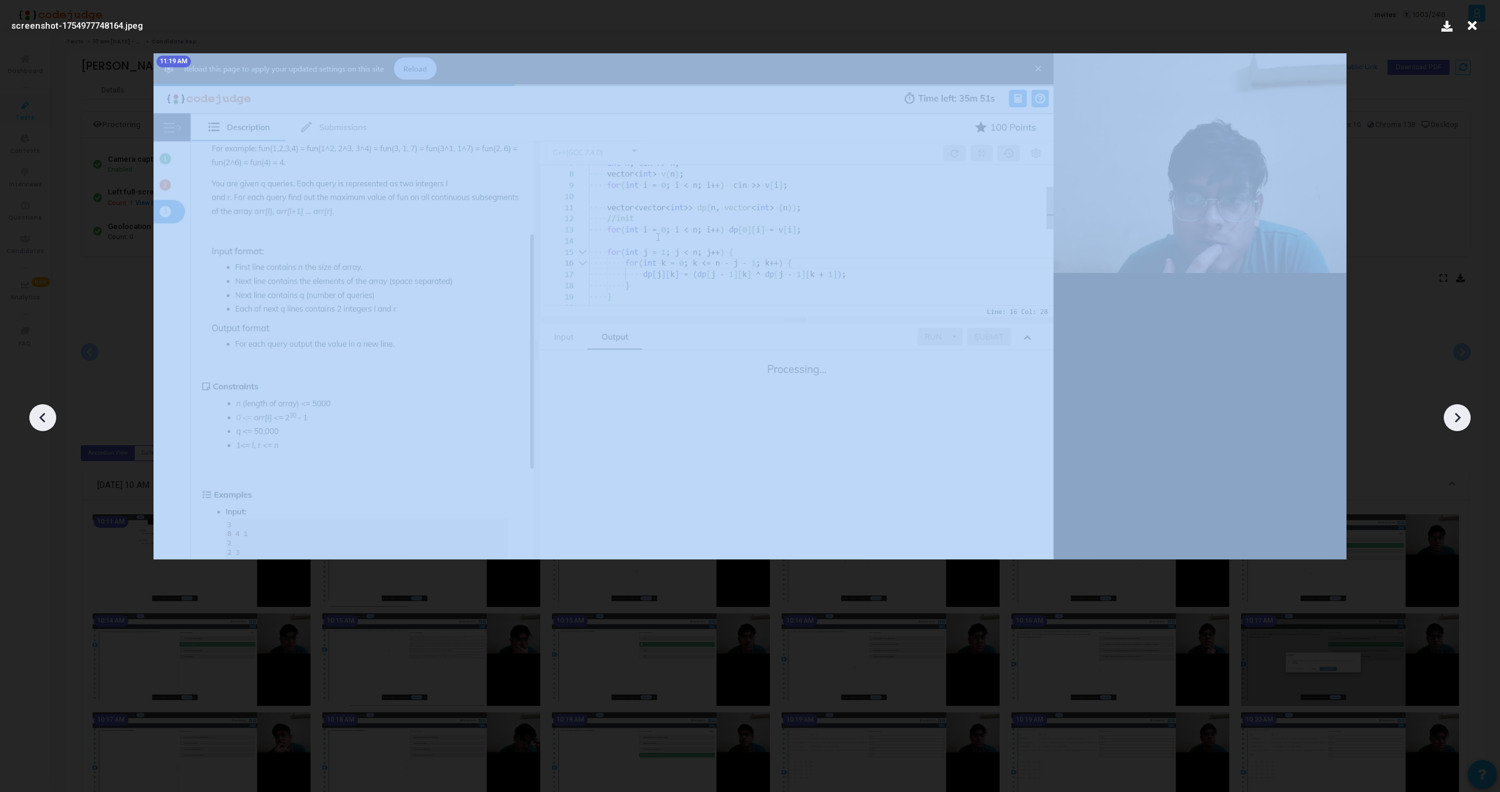
click at [42, 416] on icon at bounding box center [42, 418] width 6 height 10
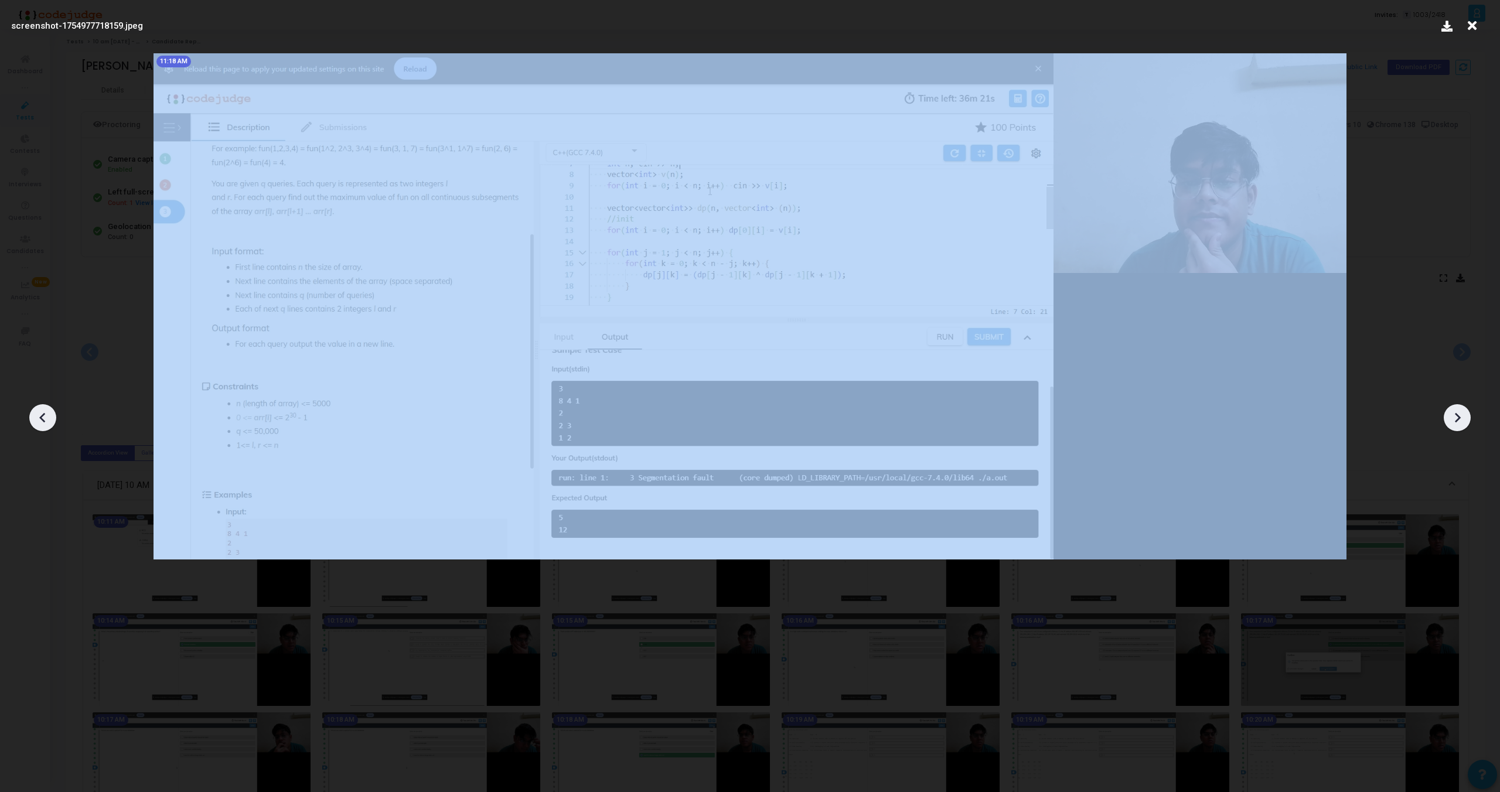
click at [42, 416] on icon at bounding box center [42, 418] width 6 height 10
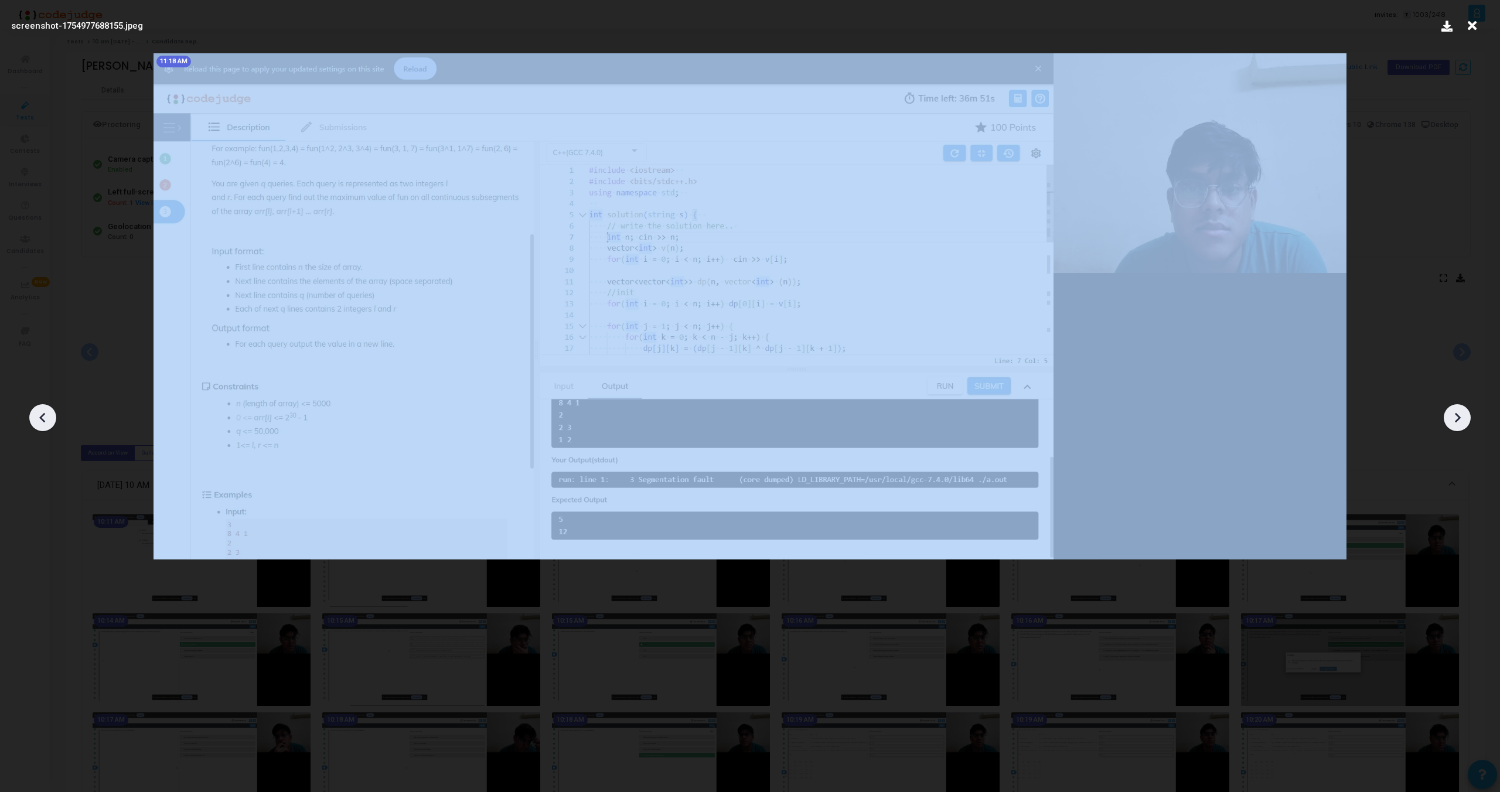
click at [42, 416] on icon at bounding box center [42, 418] width 6 height 10
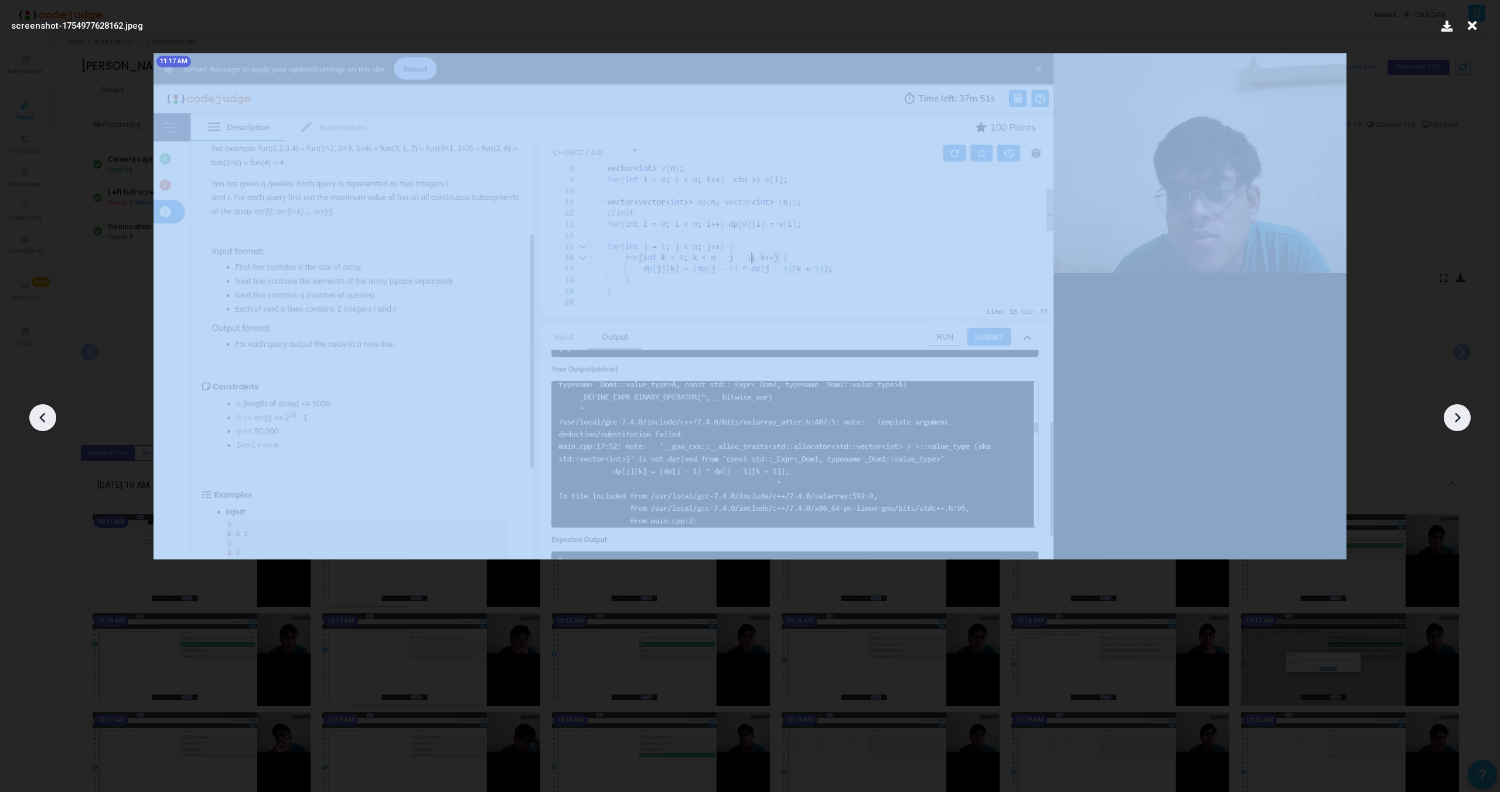
click at [42, 416] on icon at bounding box center [42, 418] width 6 height 10
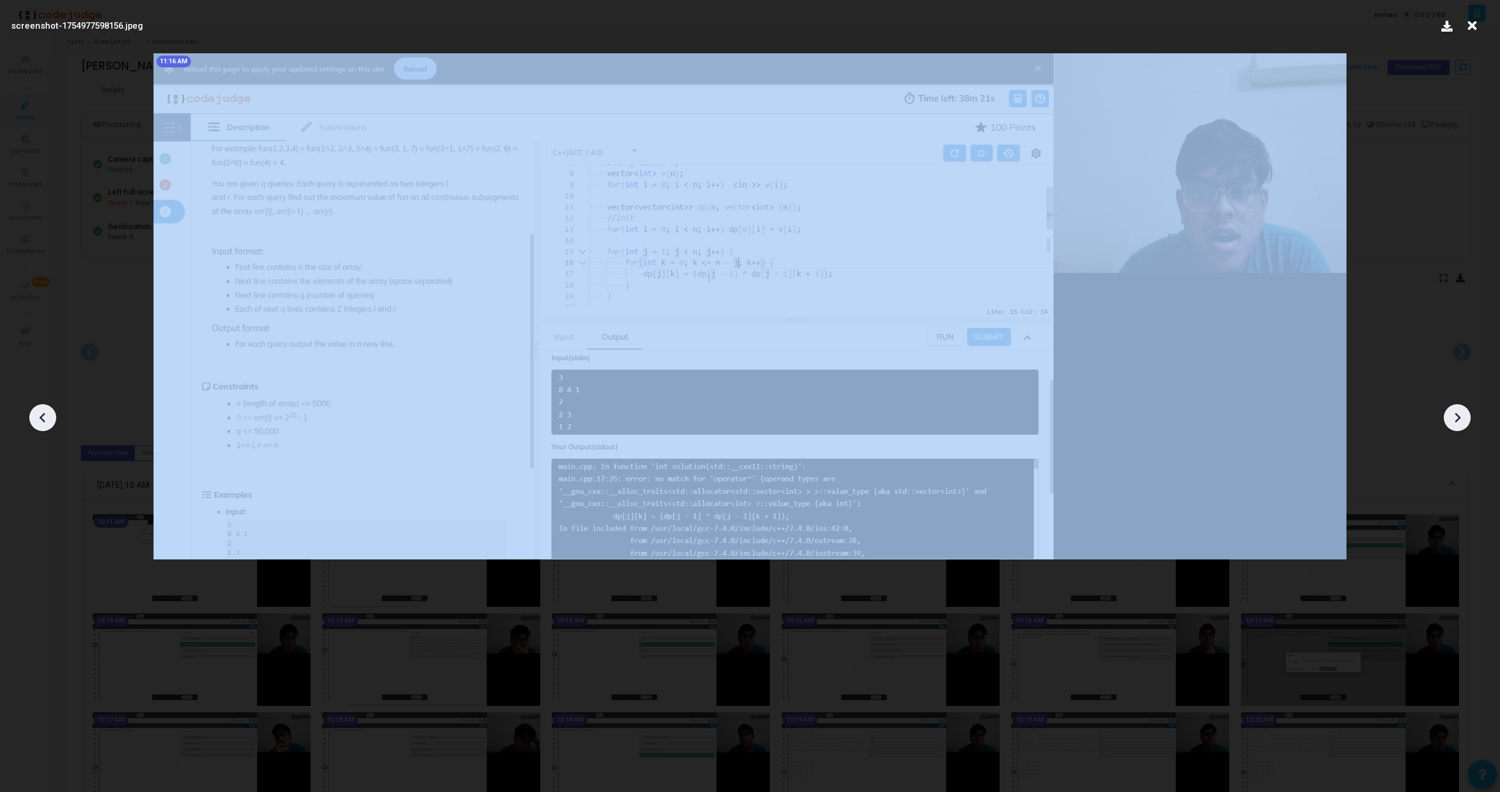
click at [42, 416] on icon at bounding box center [42, 418] width 6 height 10
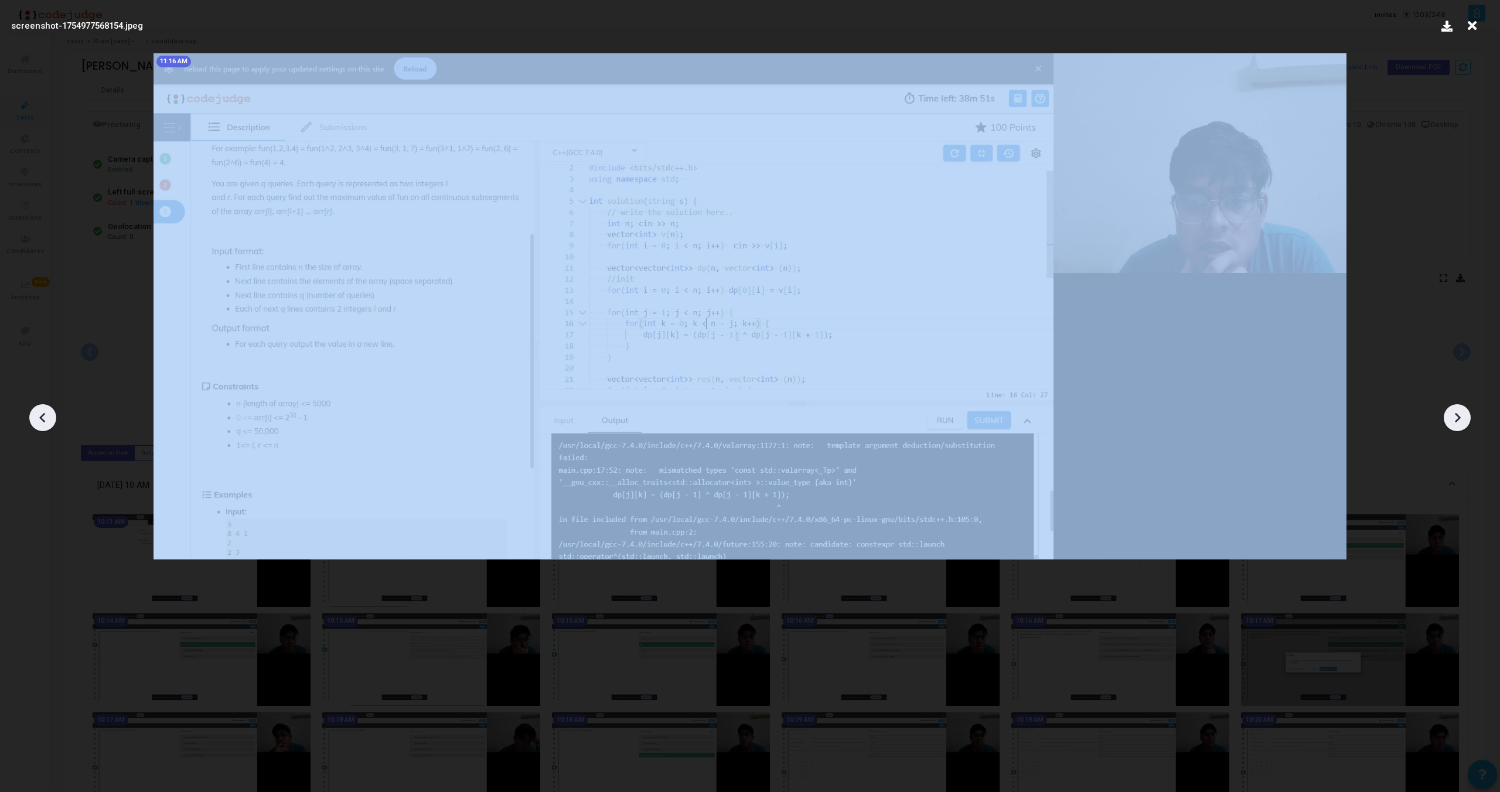
click at [42, 416] on icon at bounding box center [42, 418] width 6 height 10
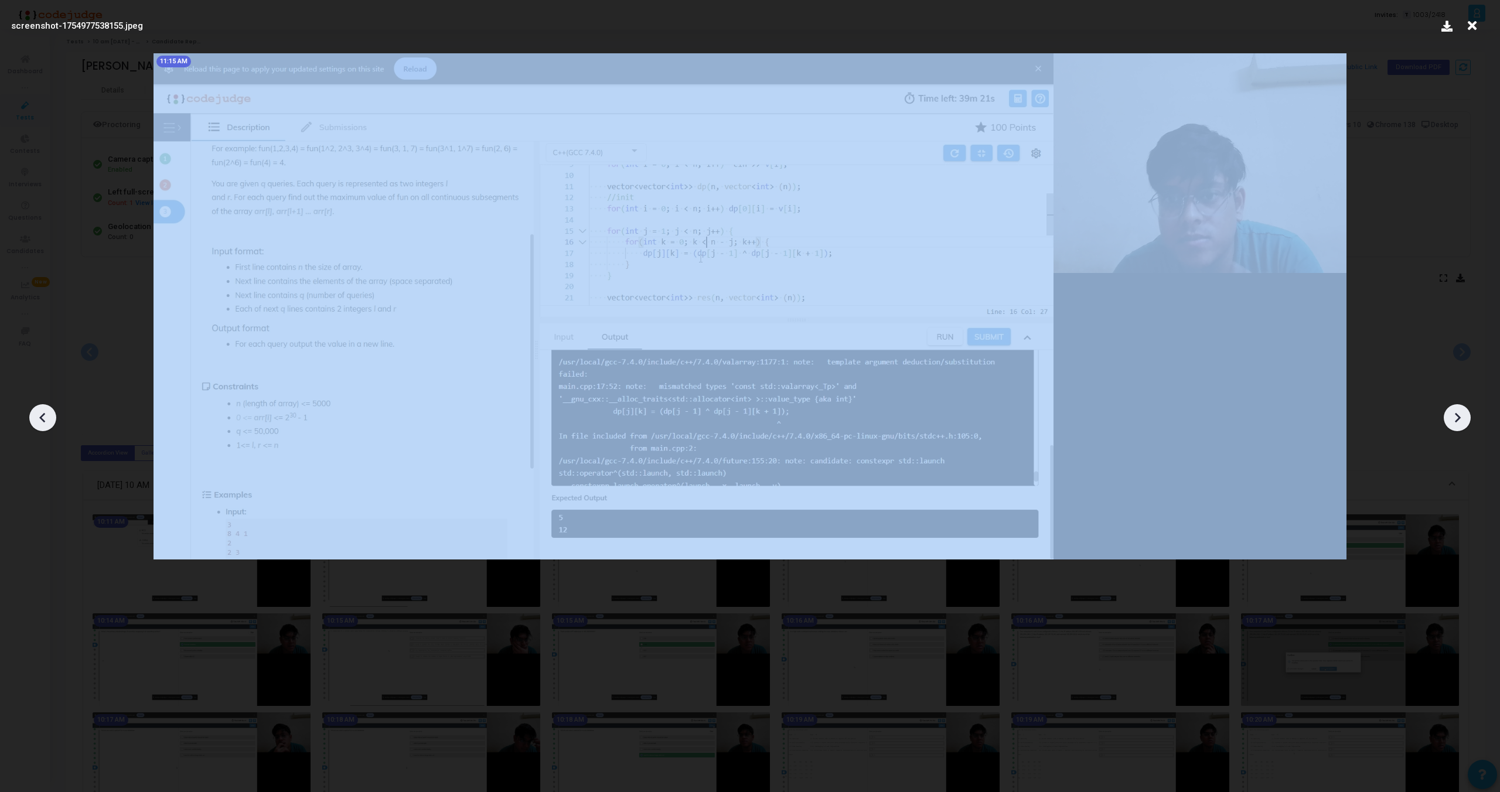
click at [42, 416] on icon at bounding box center [42, 418] width 6 height 10
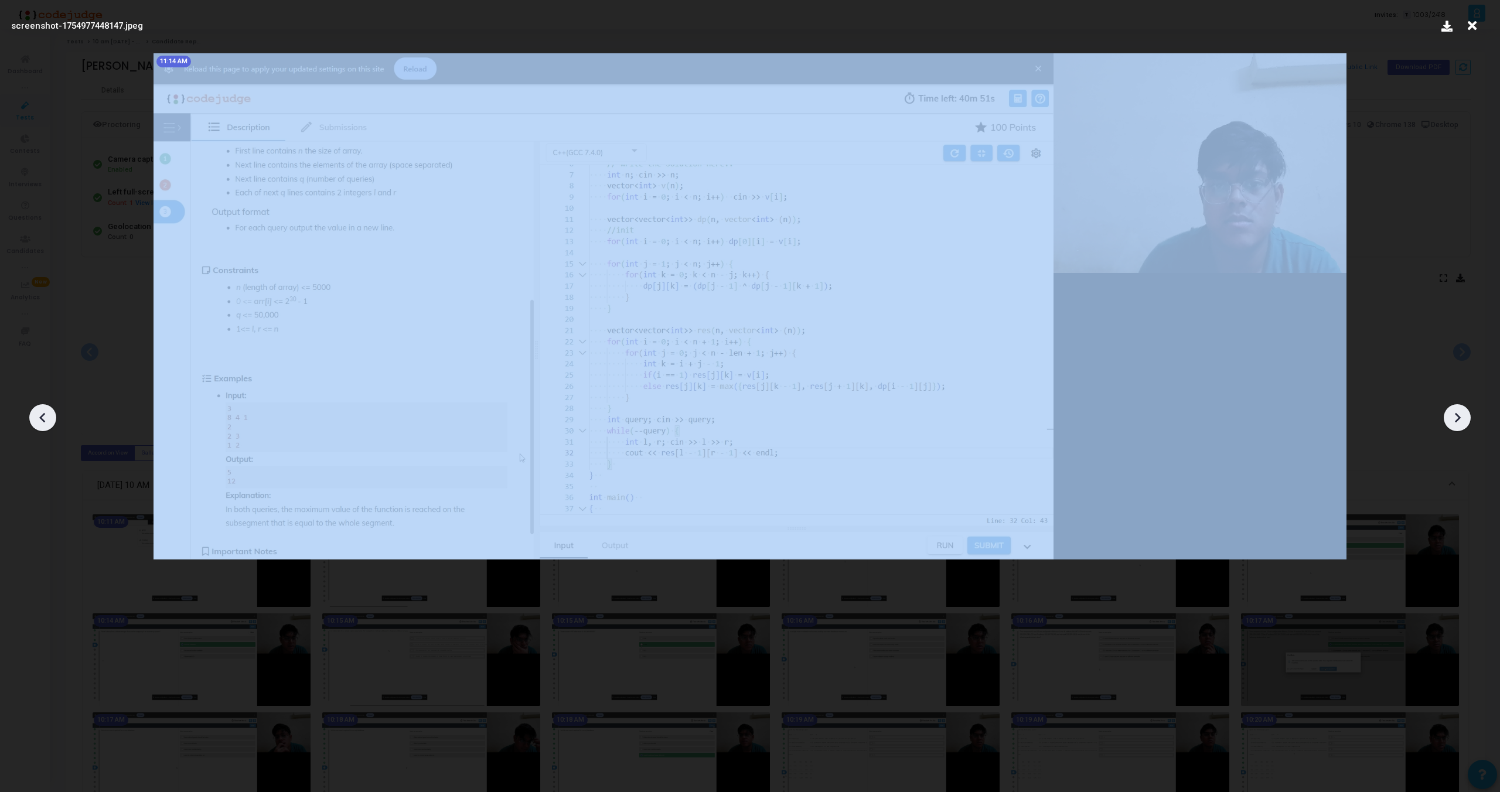
click at [42, 416] on icon at bounding box center [42, 418] width 6 height 10
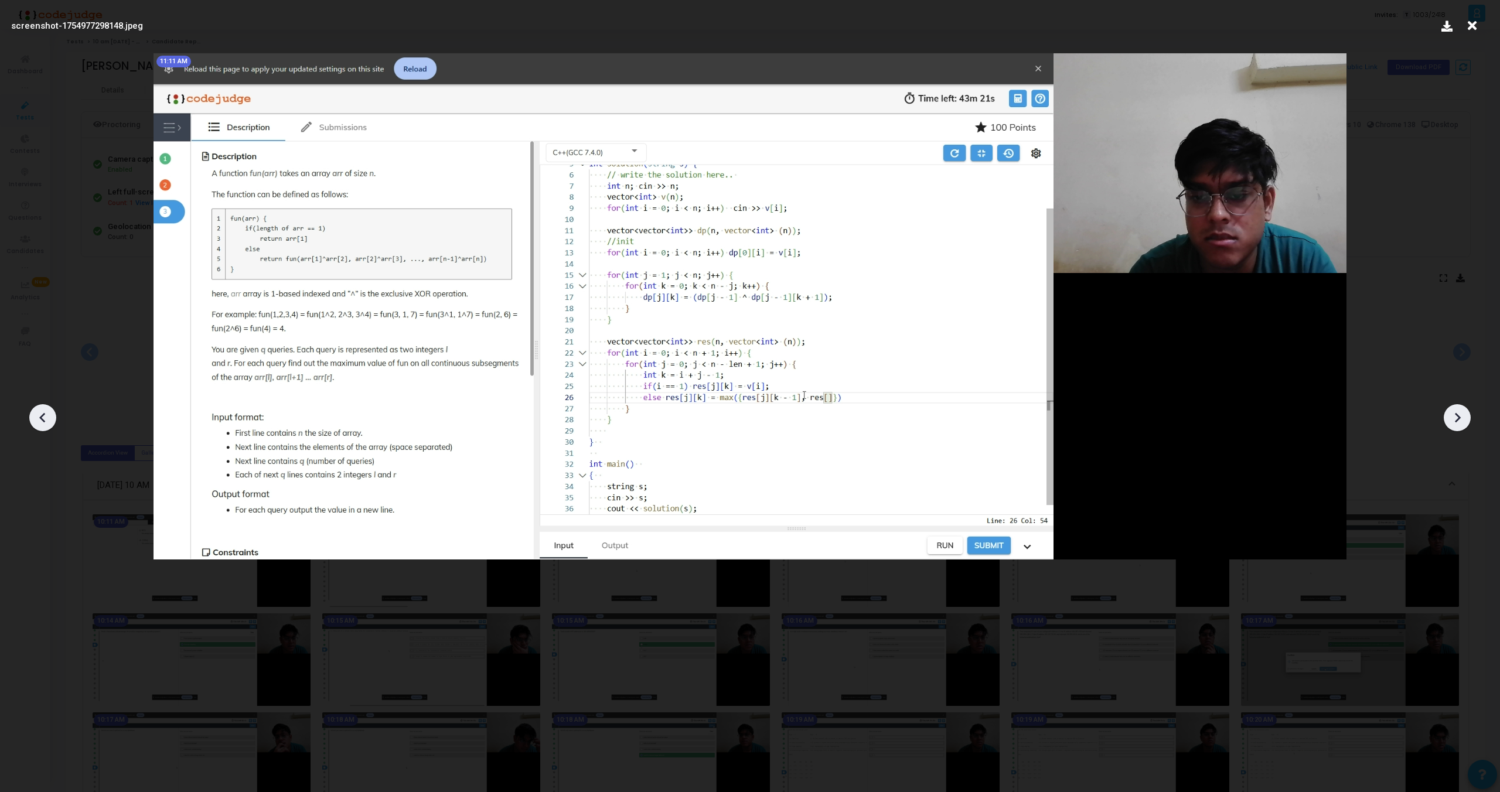
click at [42, 416] on icon at bounding box center [42, 418] width 6 height 10
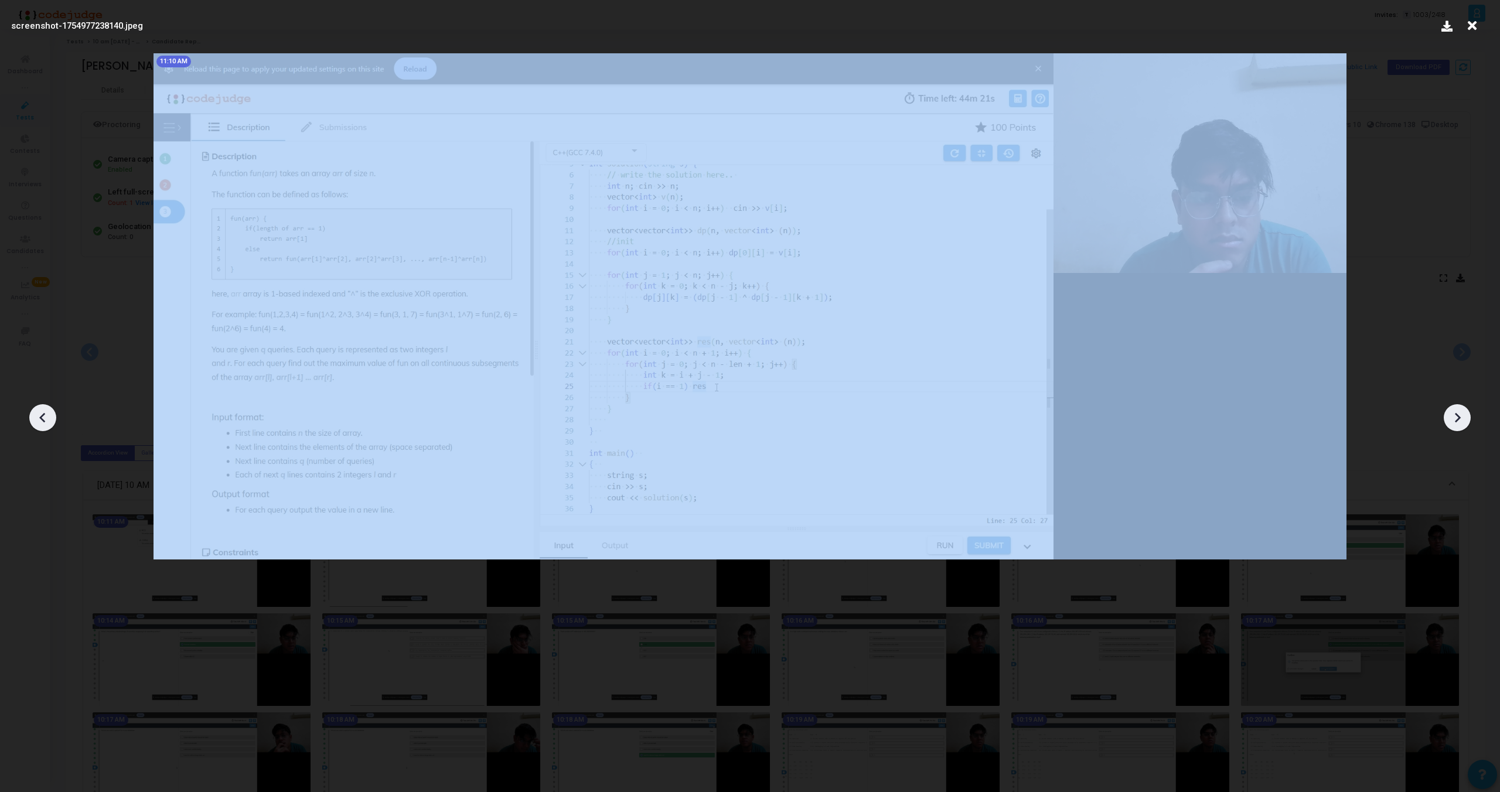
click at [42, 416] on icon at bounding box center [42, 418] width 6 height 10
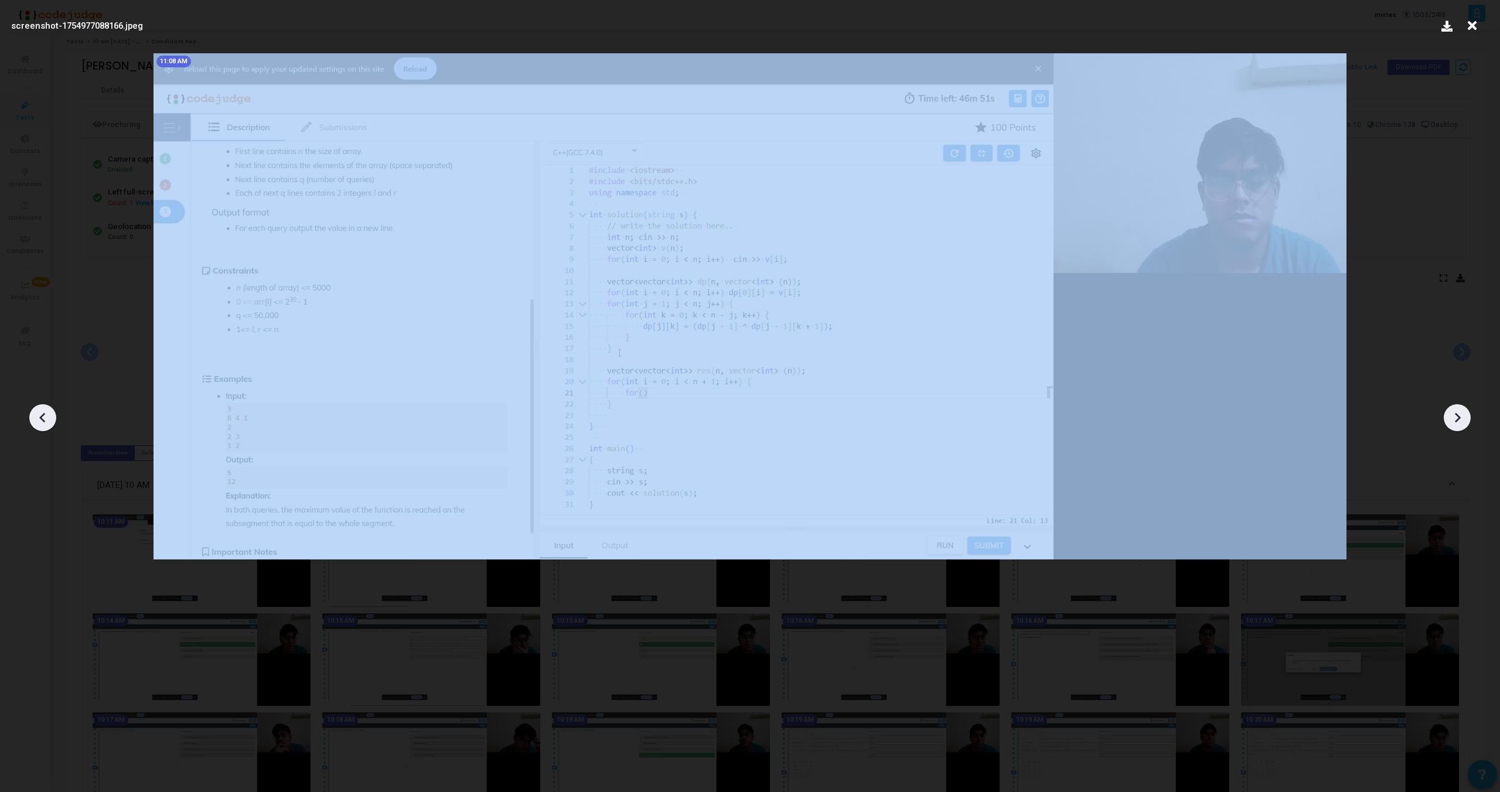
click at [42, 416] on icon at bounding box center [42, 418] width 6 height 10
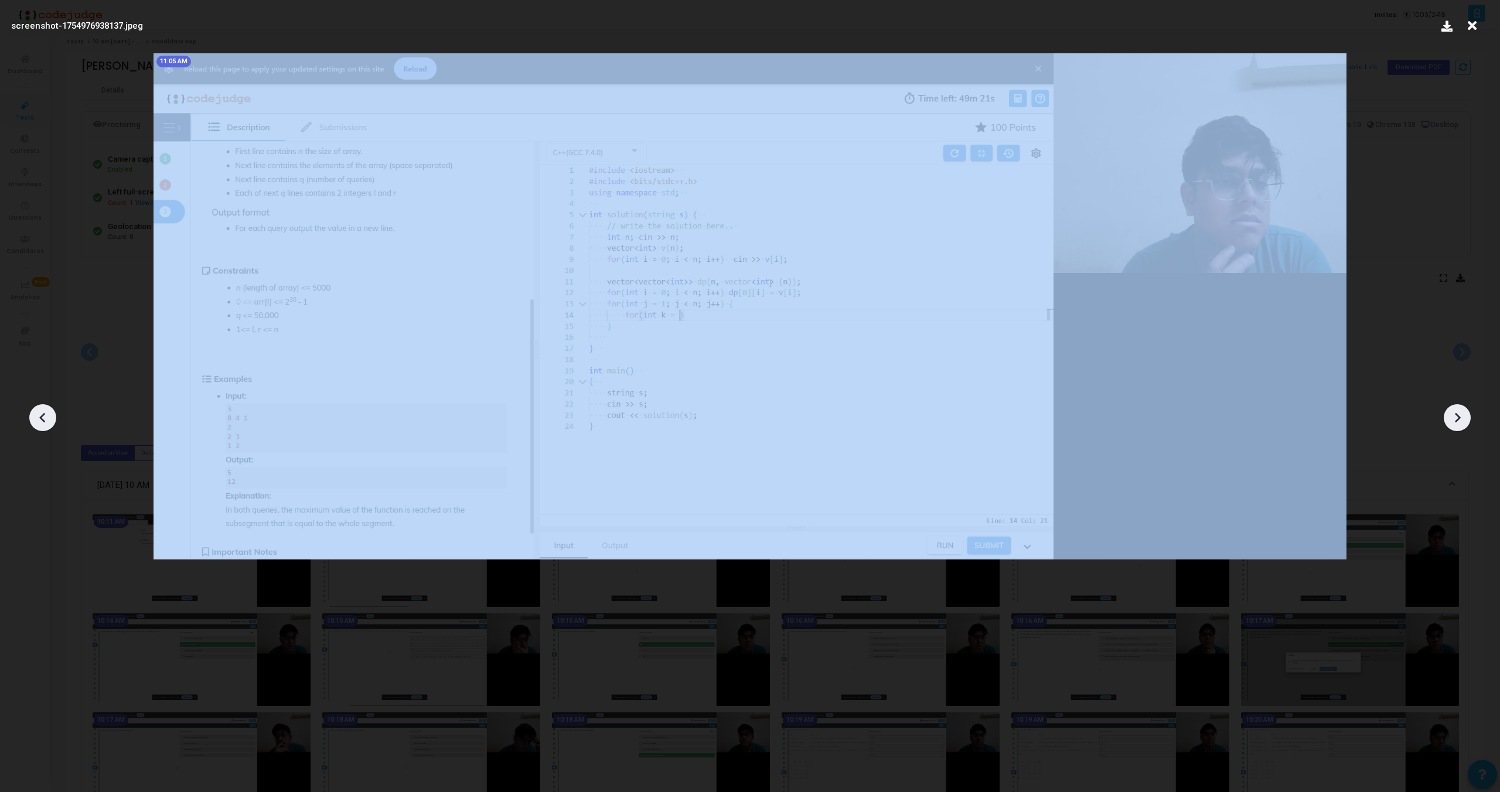
click at [42, 416] on icon at bounding box center [42, 418] width 6 height 10
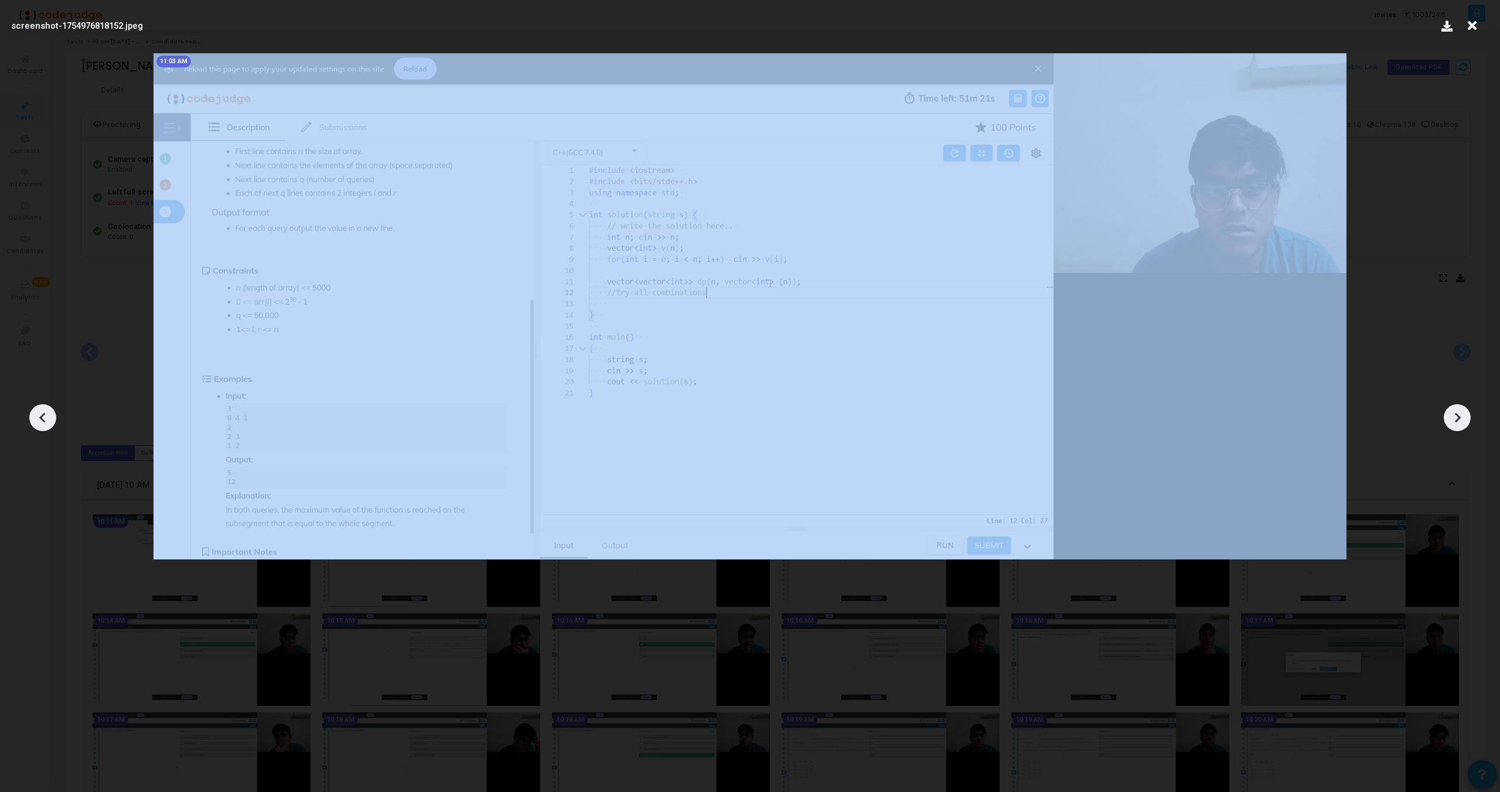
click at [42, 416] on icon at bounding box center [42, 418] width 6 height 10
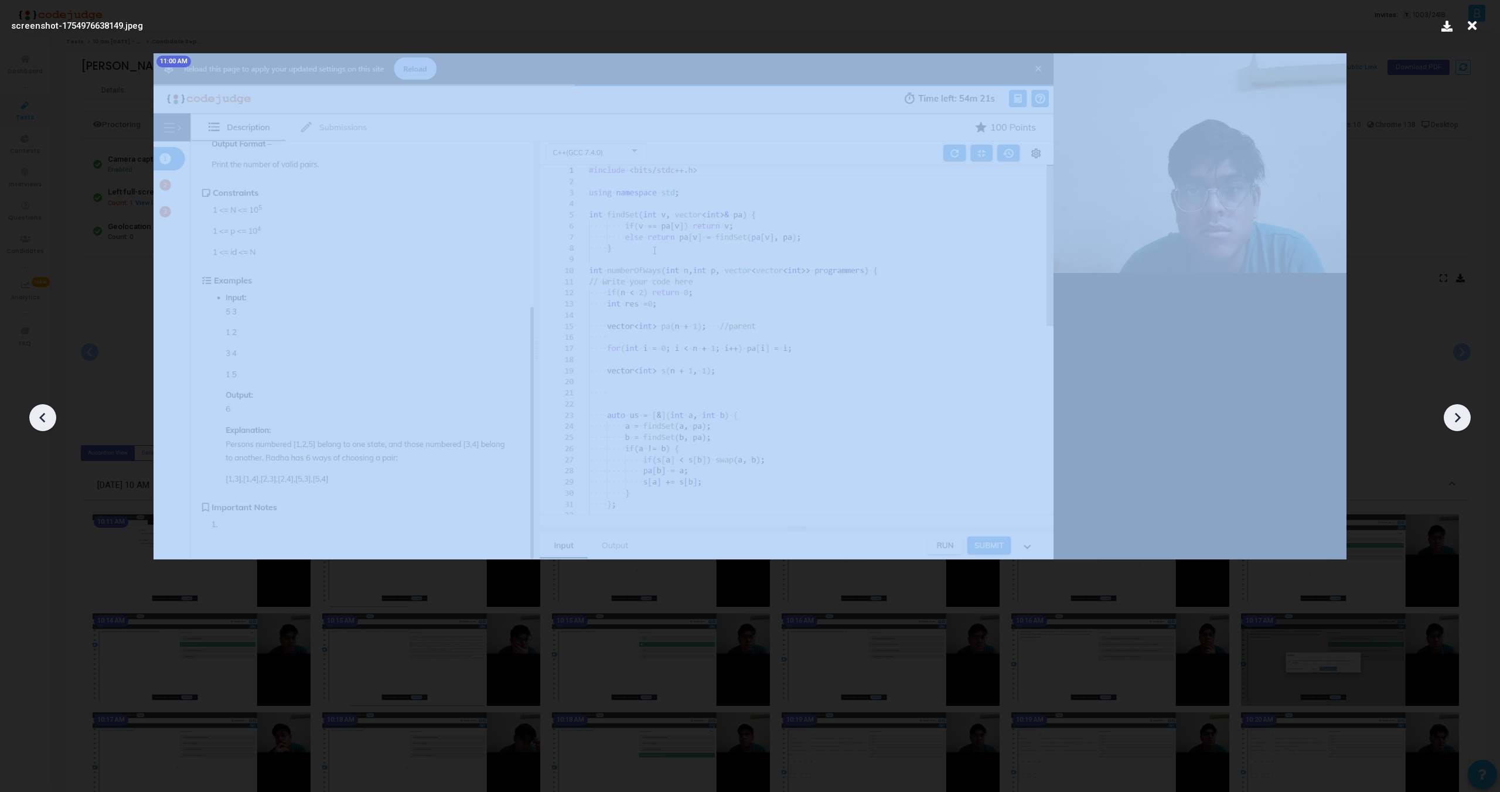
click at [42, 416] on icon at bounding box center [42, 418] width 6 height 10
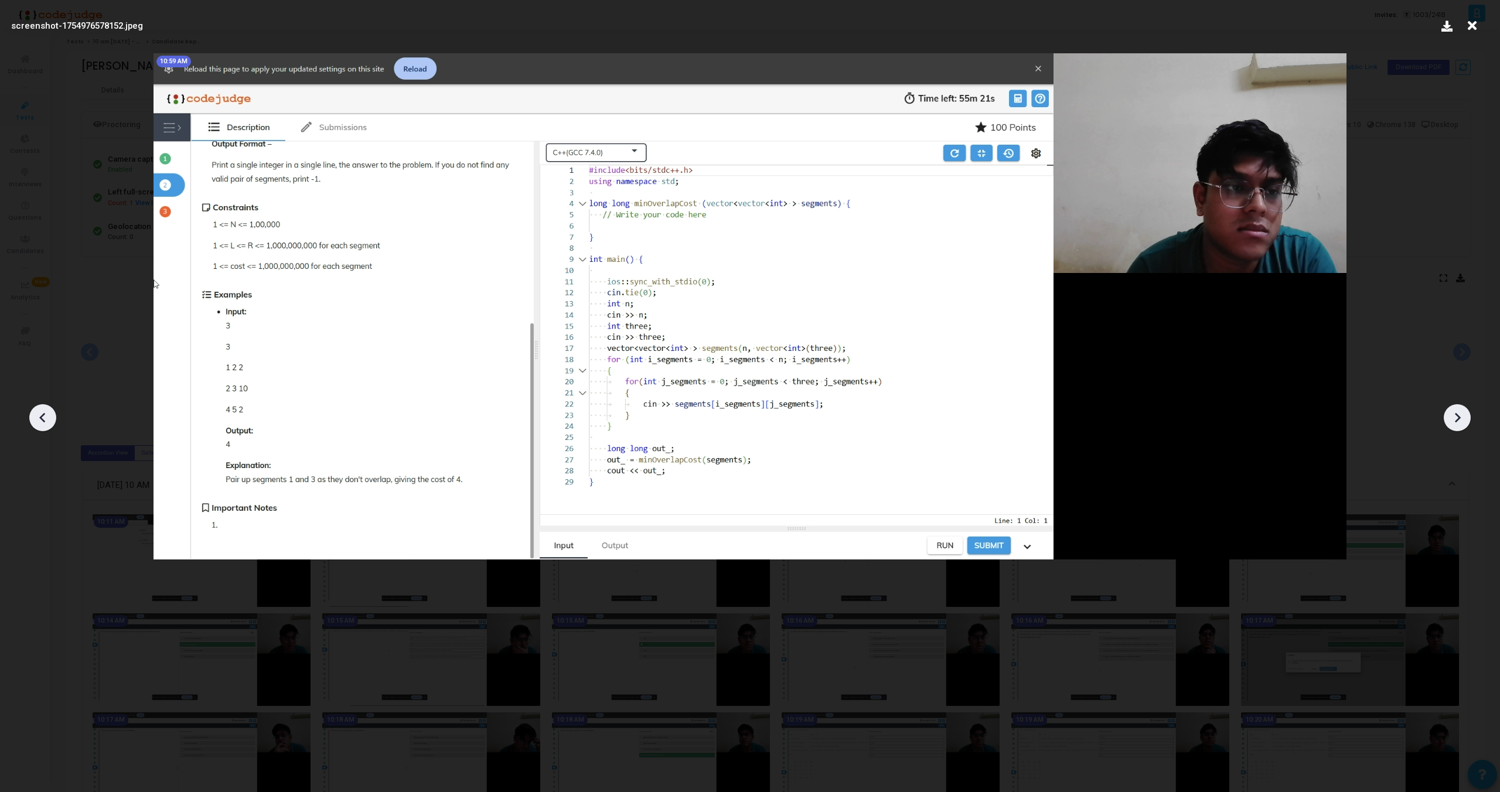
click at [42, 416] on icon at bounding box center [42, 418] width 6 height 10
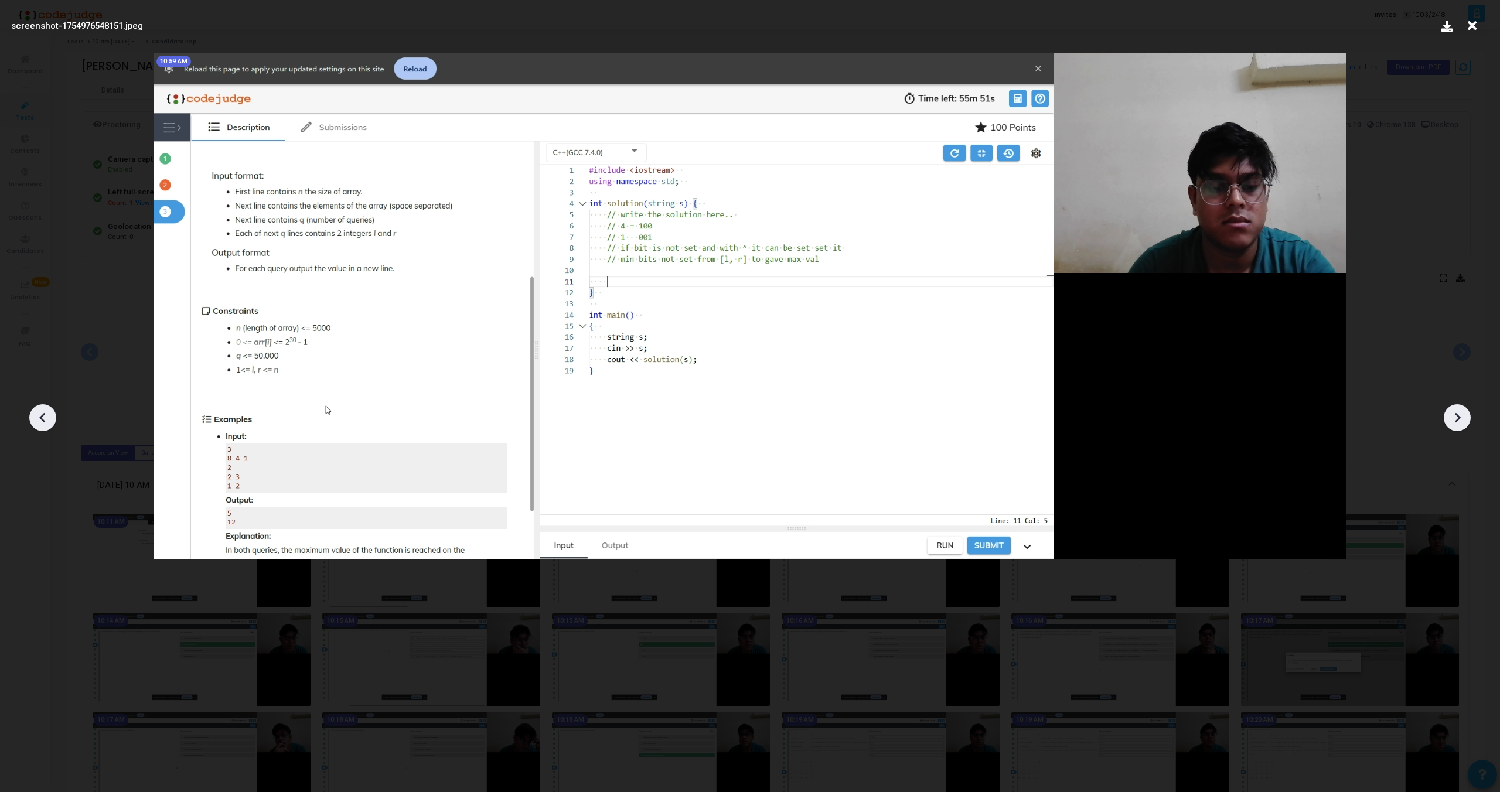
click at [42, 416] on icon at bounding box center [42, 418] width 6 height 10
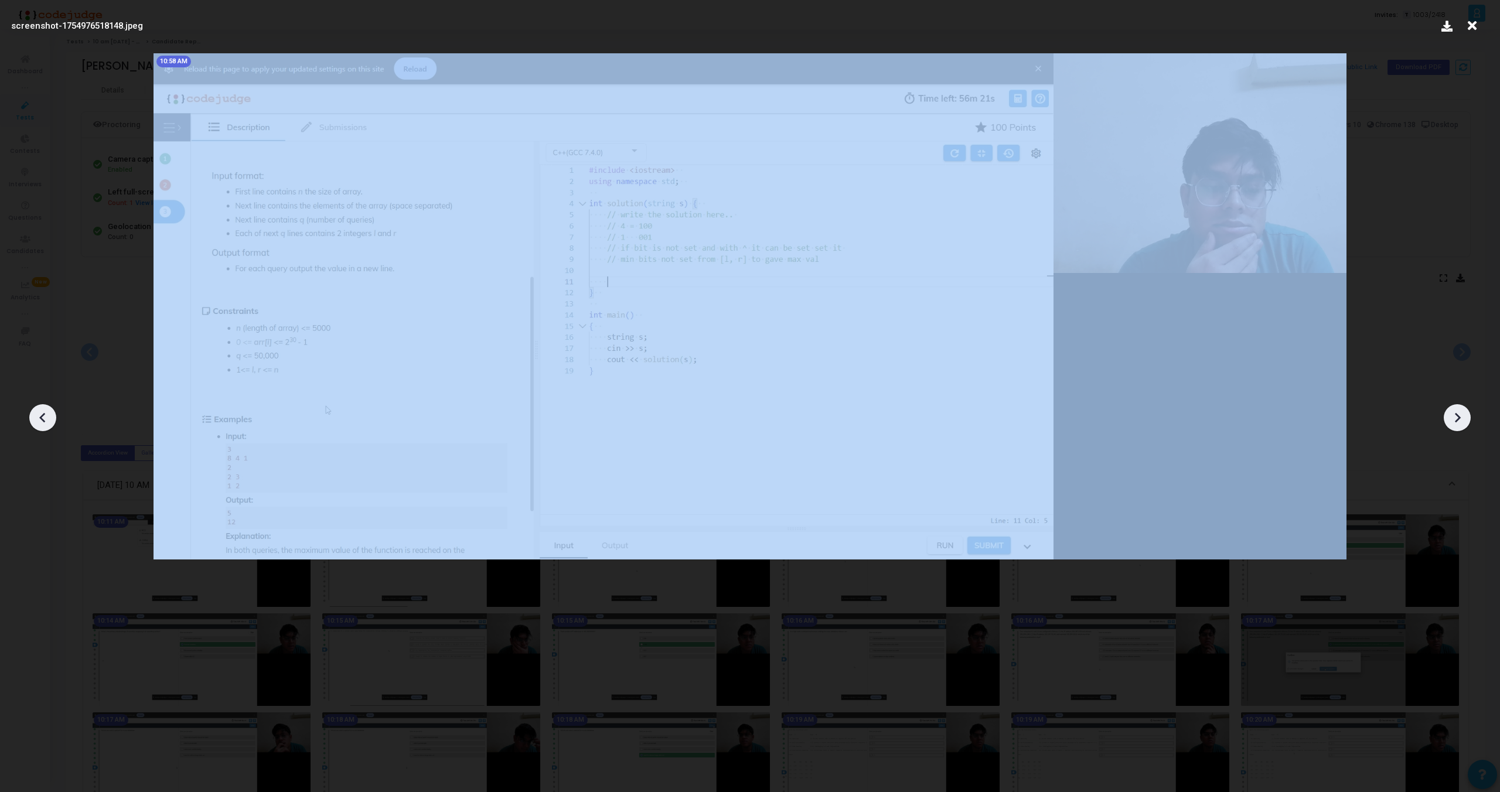
click at [42, 416] on icon at bounding box center [42, 418] width 6 height 10
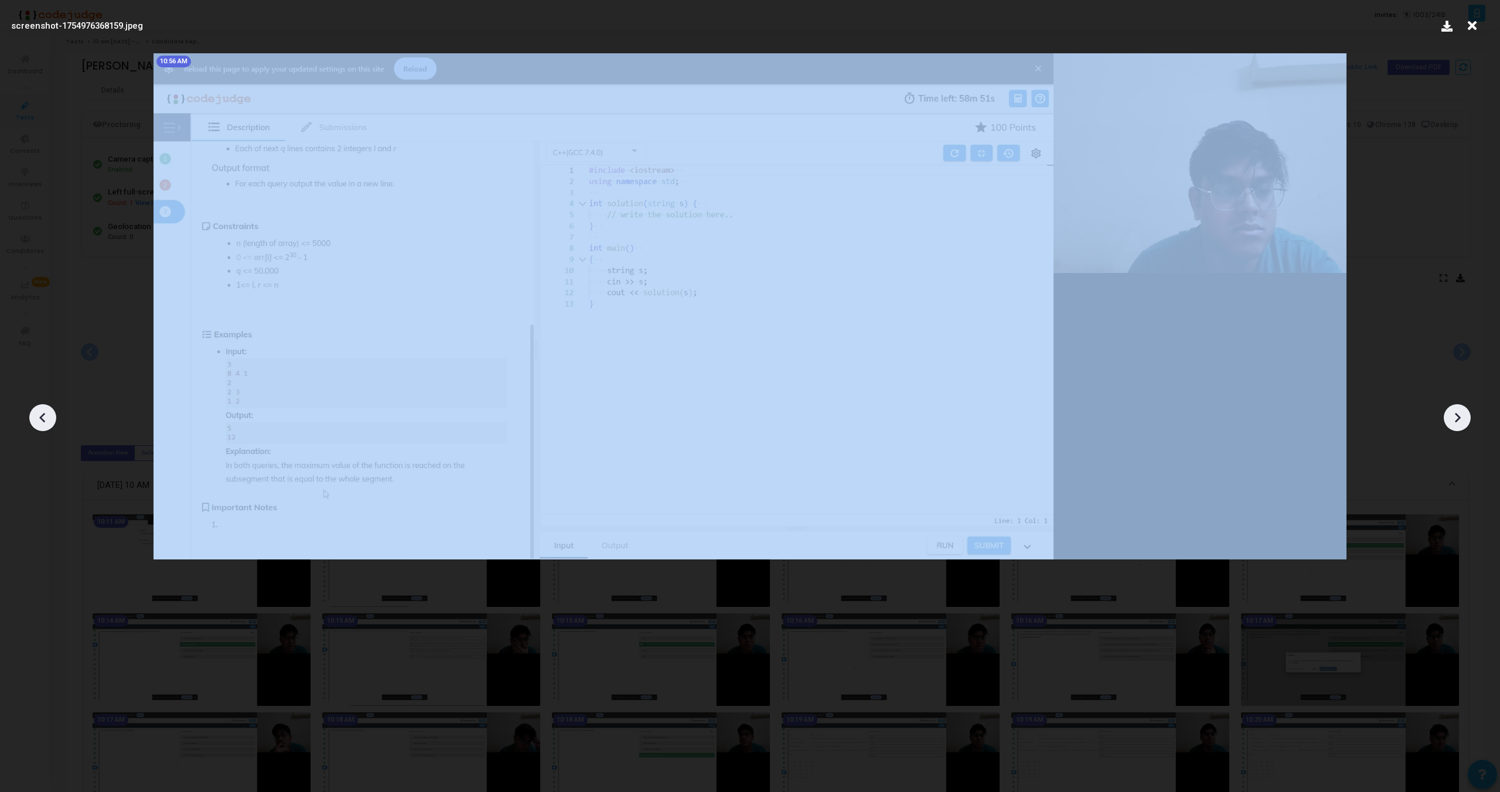
click at [42, 416] on icon at bounding box center [42, 418] width 6 height 10
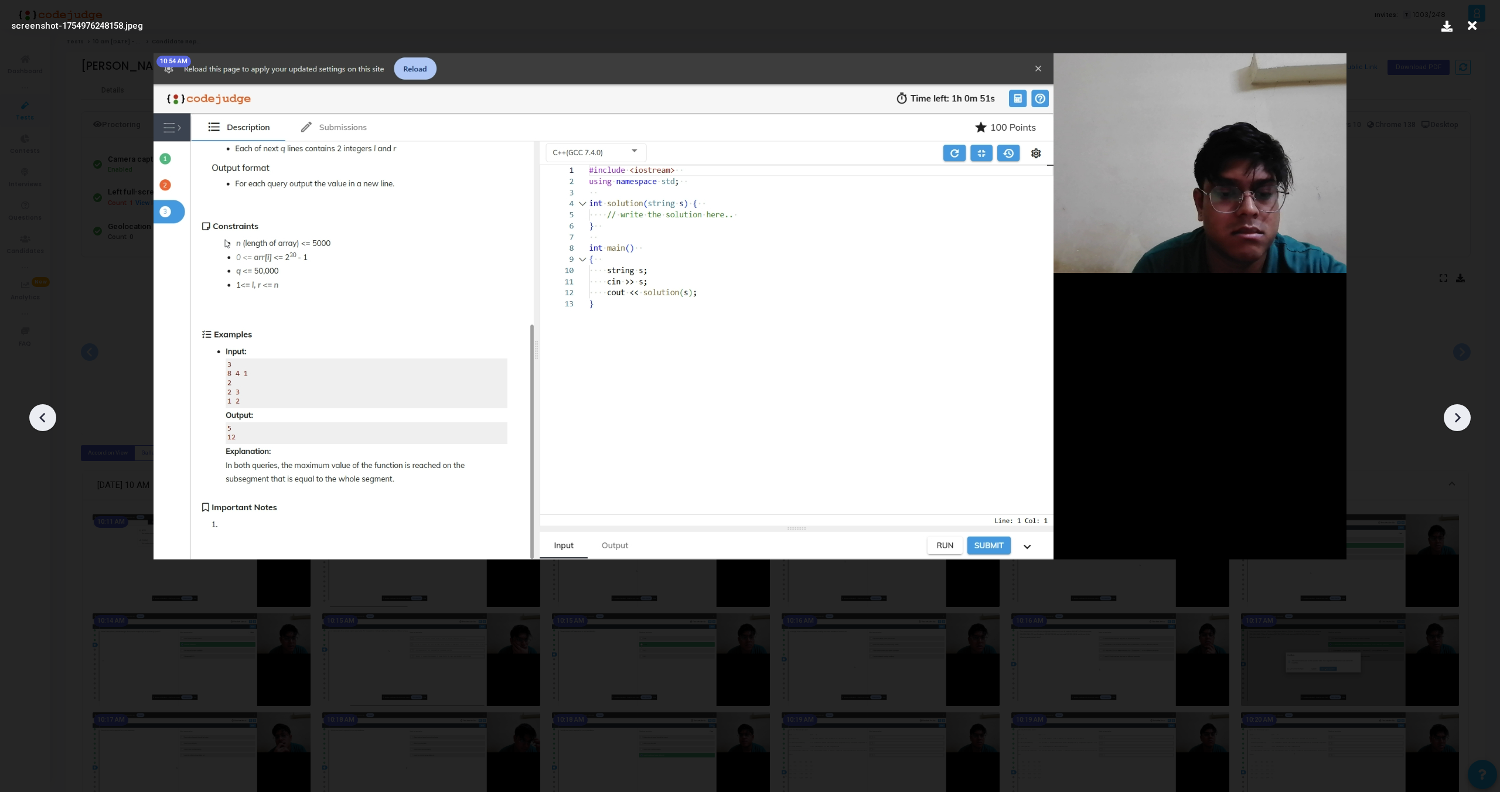
click at [42, 416] on icon at bounding box center [42, 418] width 6 height 10
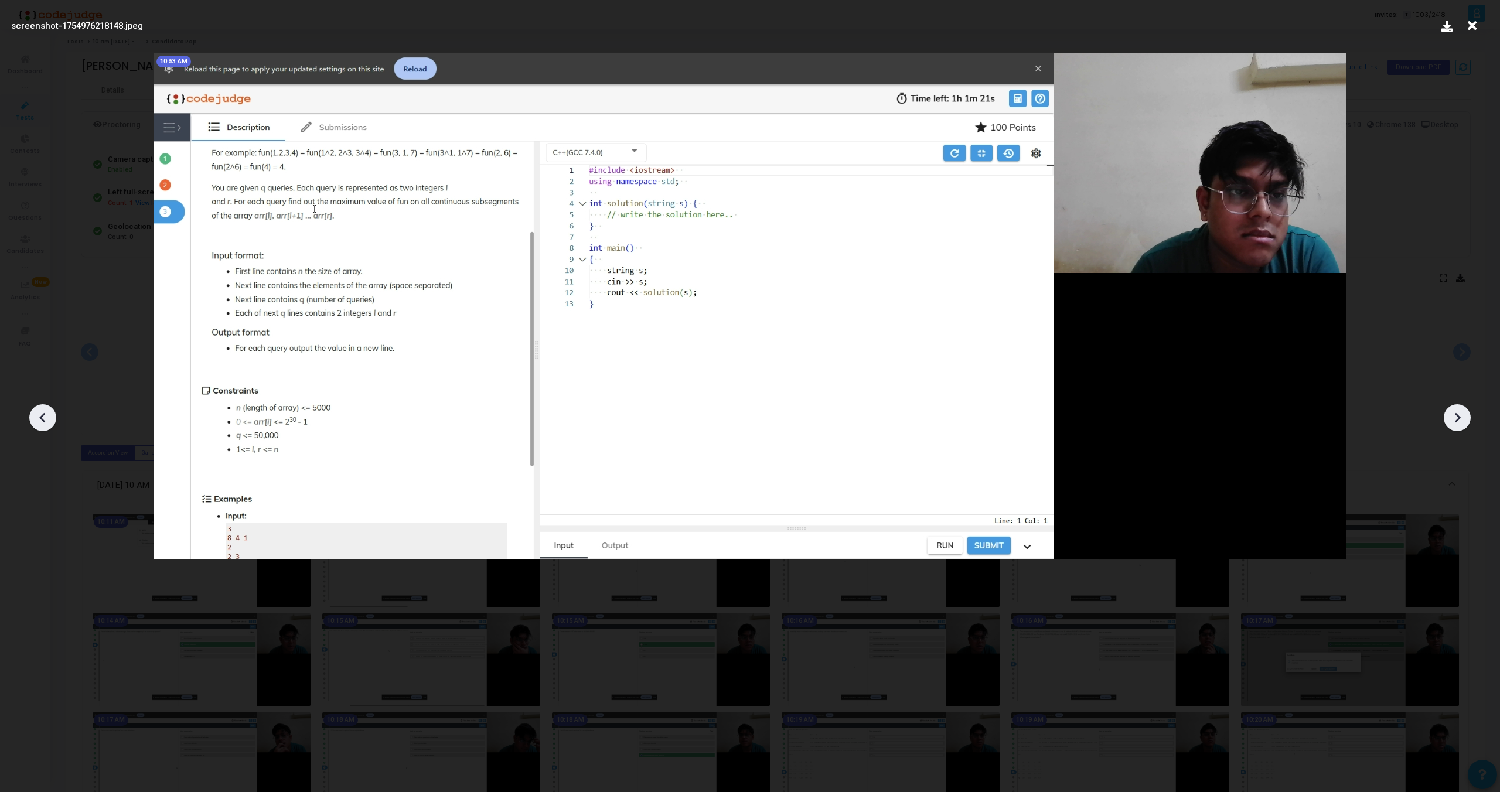
click at [42, 416] on icon at bounding box center [42, 418] width 6 height 10
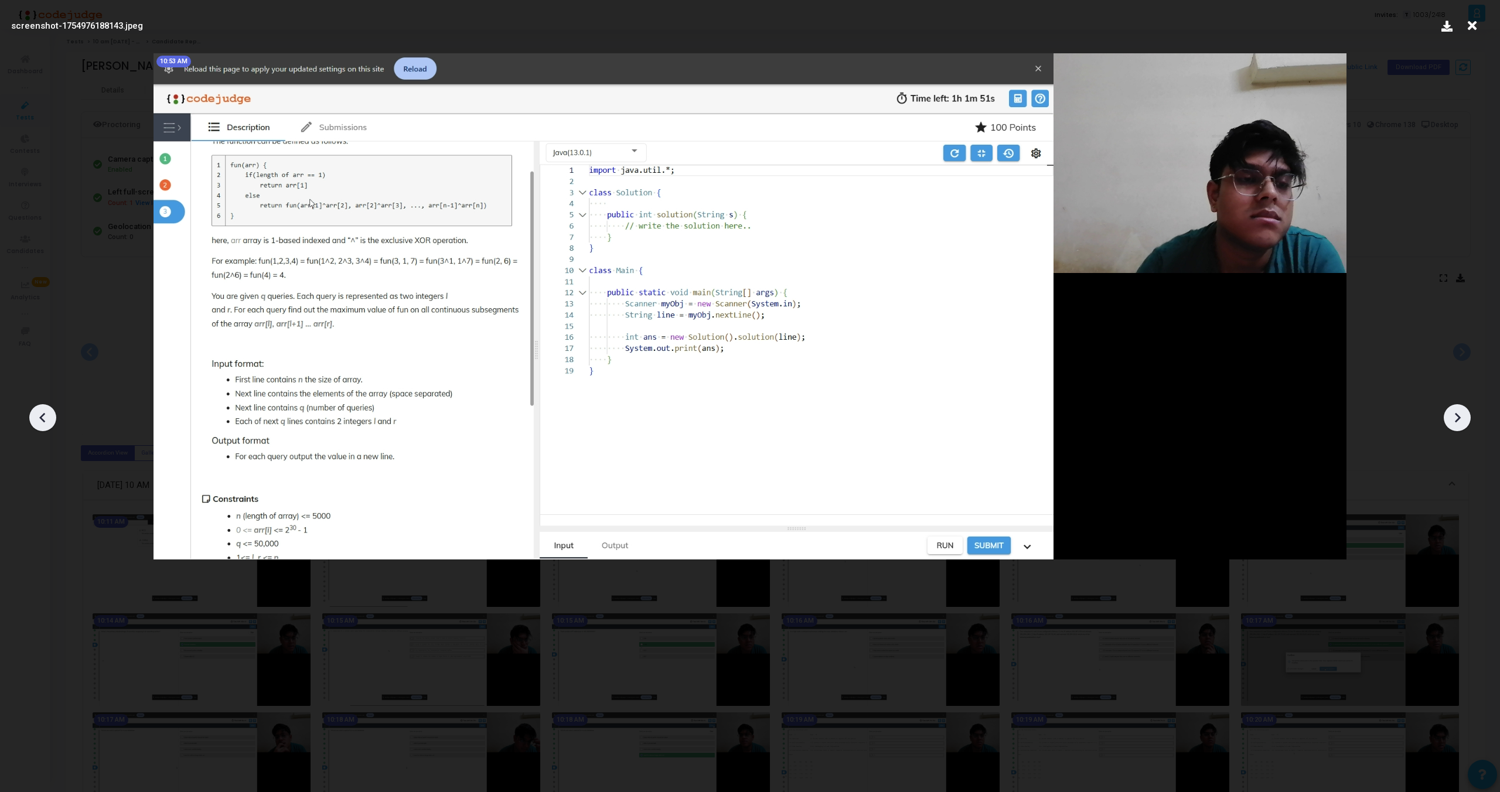
click at [42, 416] on icon at bounding box center [42, 418] width 6 height 10
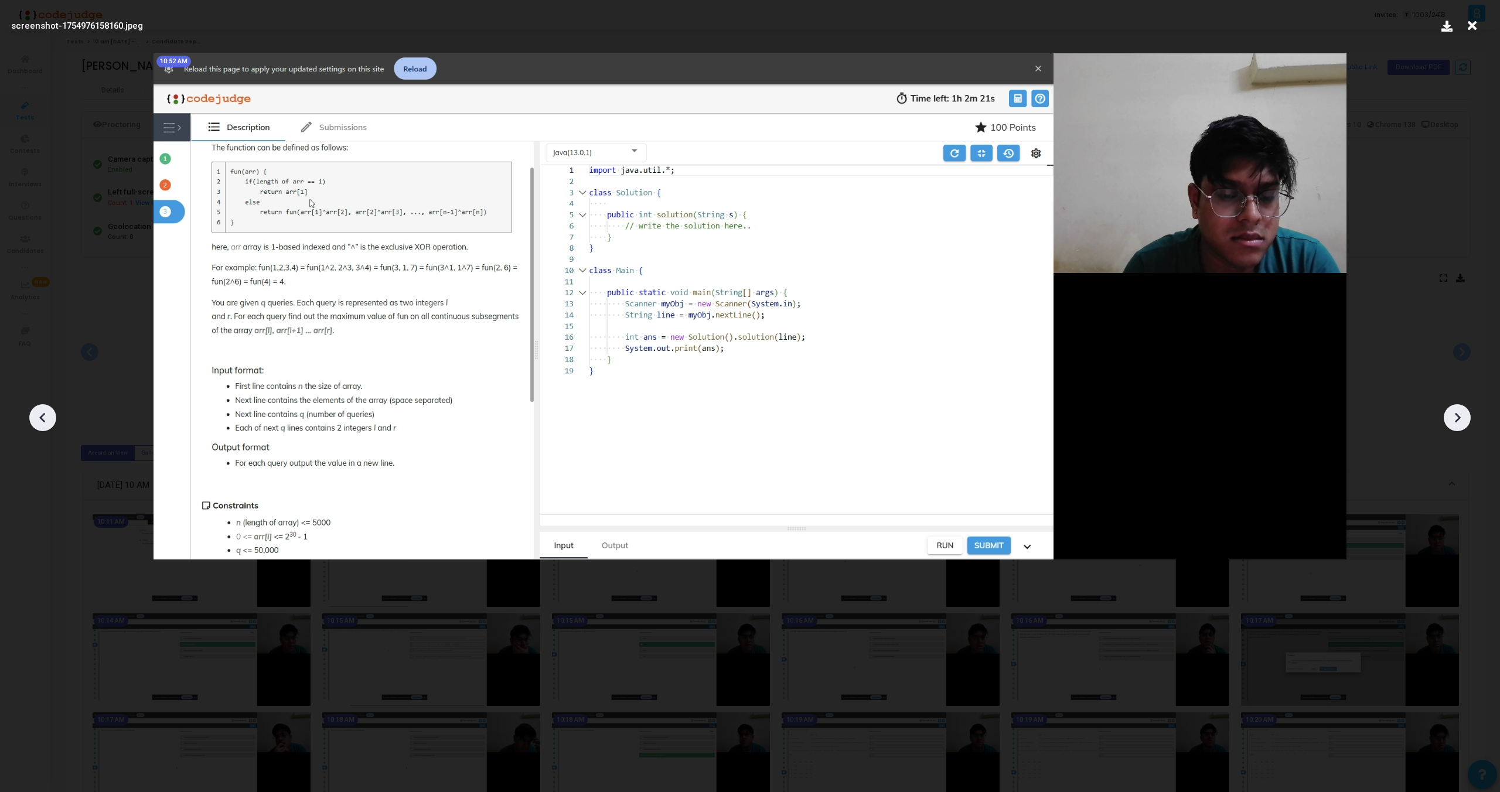
click at [42, 416] on icon at bounding box center [42, 418] width 6 height 10
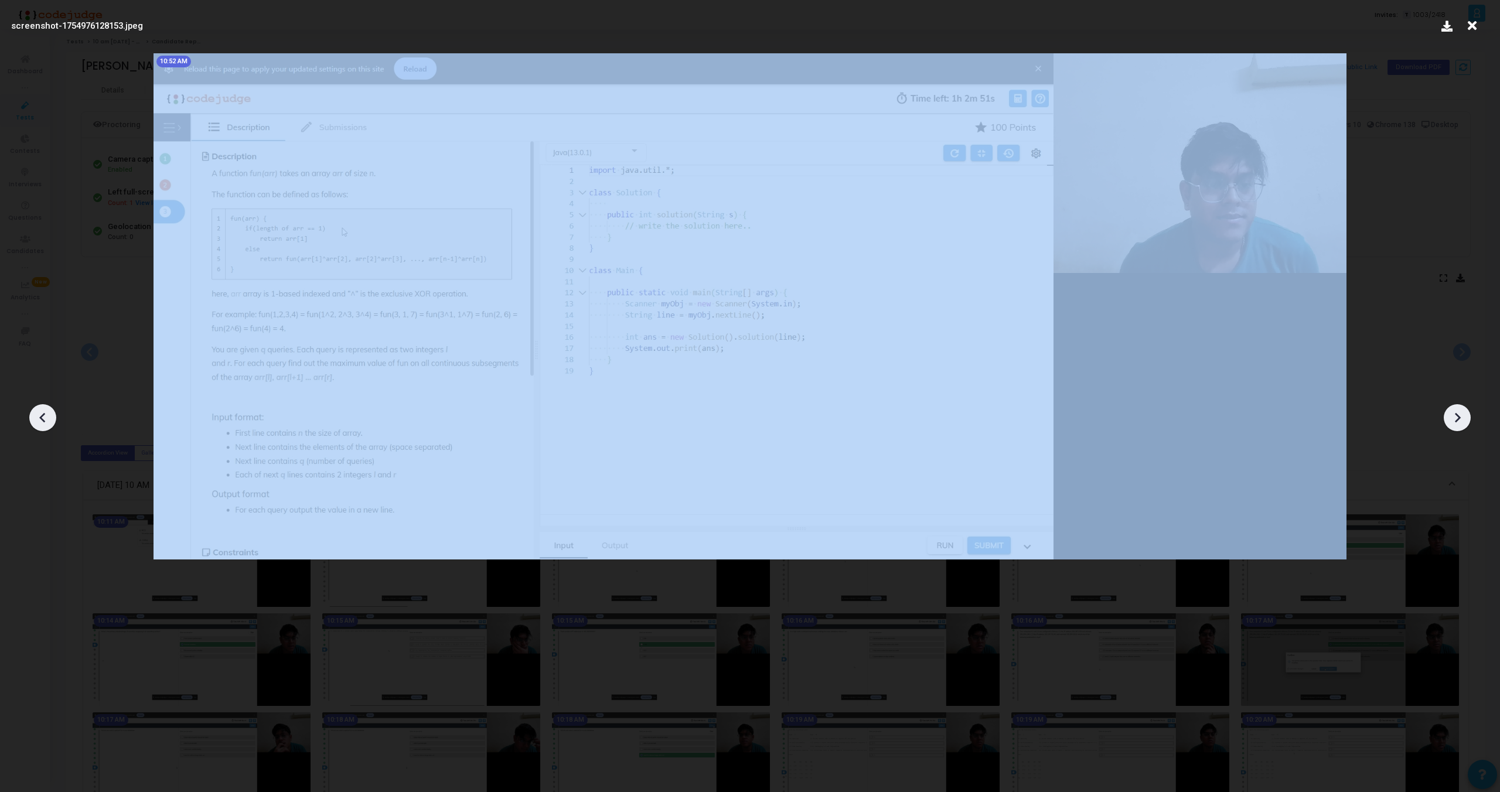
click at [42, 416] on icon at bounding box center [42, 418] width 6 height 10
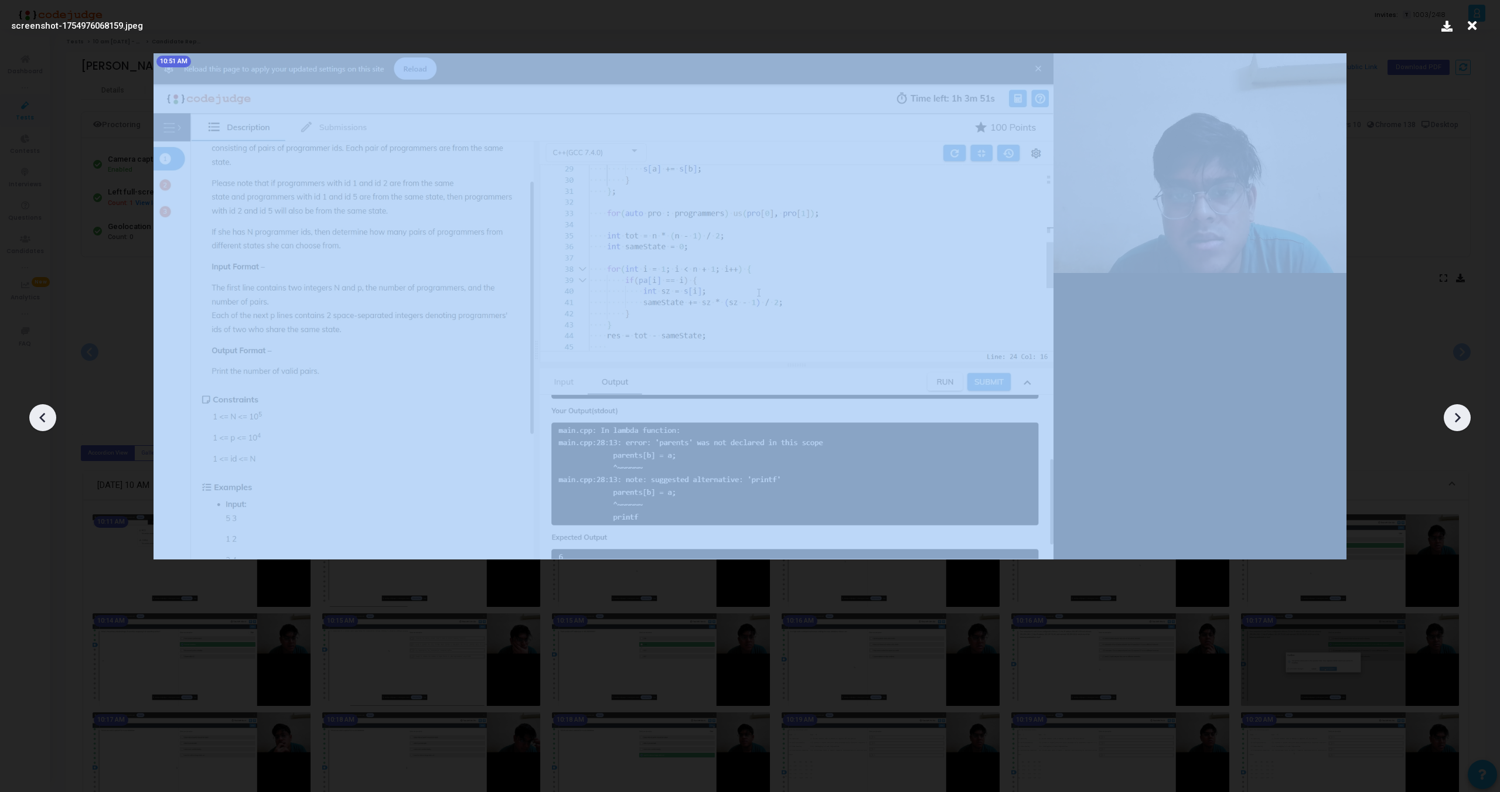
click at [42, 416] on icon at bounding box center [42, 418] width 6 height 10
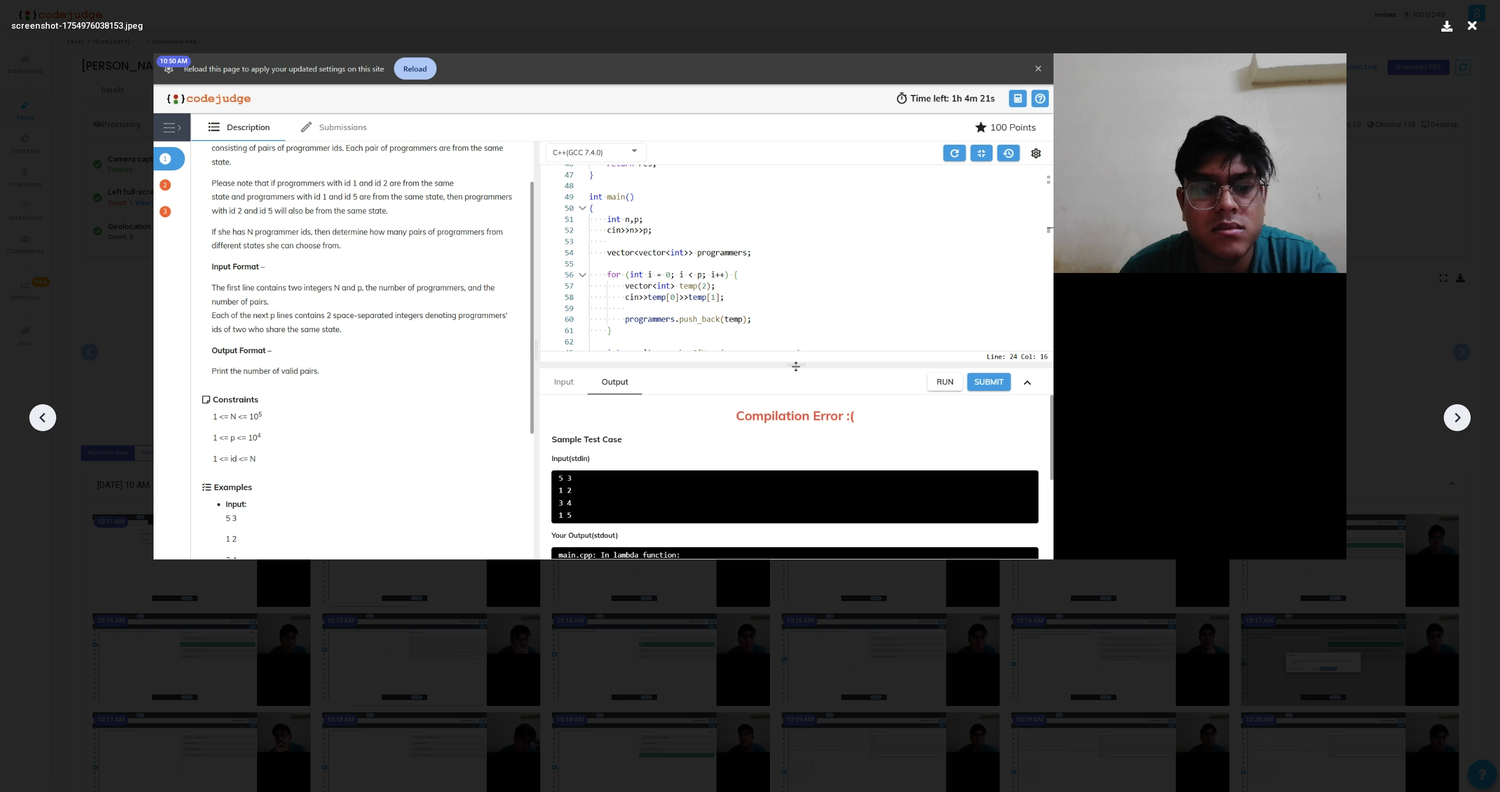
click at [42, 416] on icon at bounding box center [42, 418] width 6 height 10
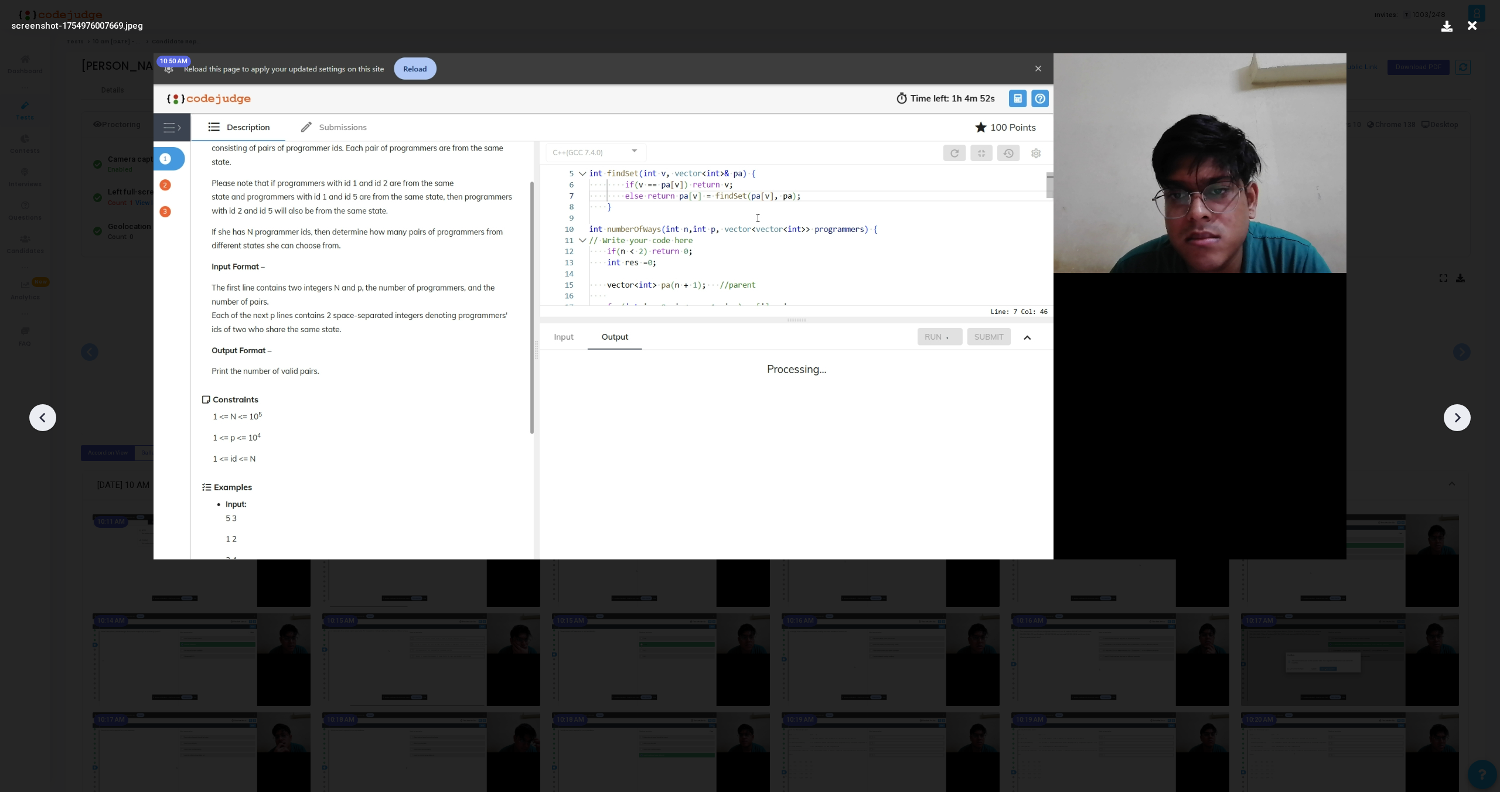
click at [42, 416] on icon at bounding box center [42, 418] width 6 height 10
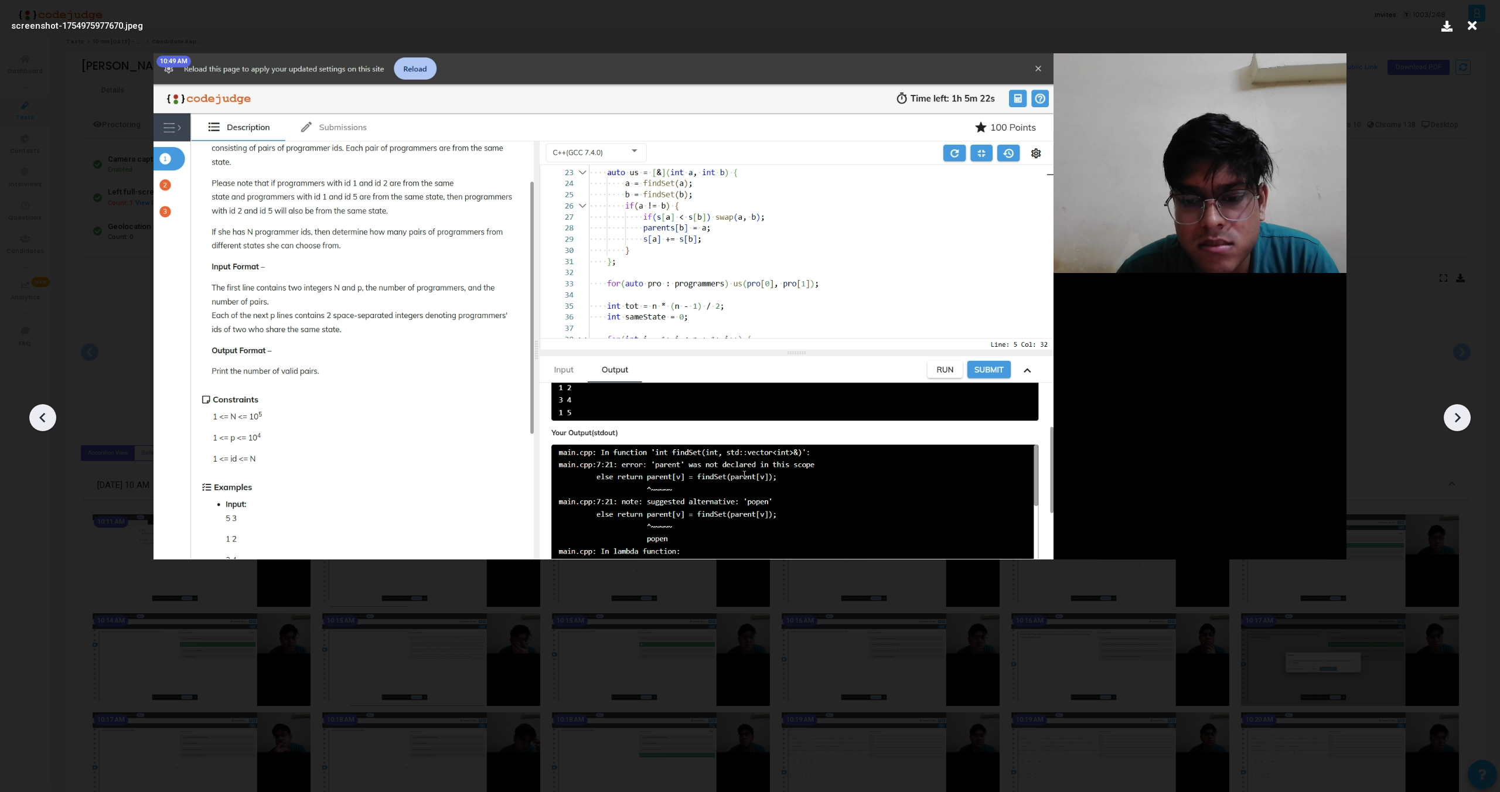
click at [42, 416] on icon at bounding box center [42, 418] width 6 height 10
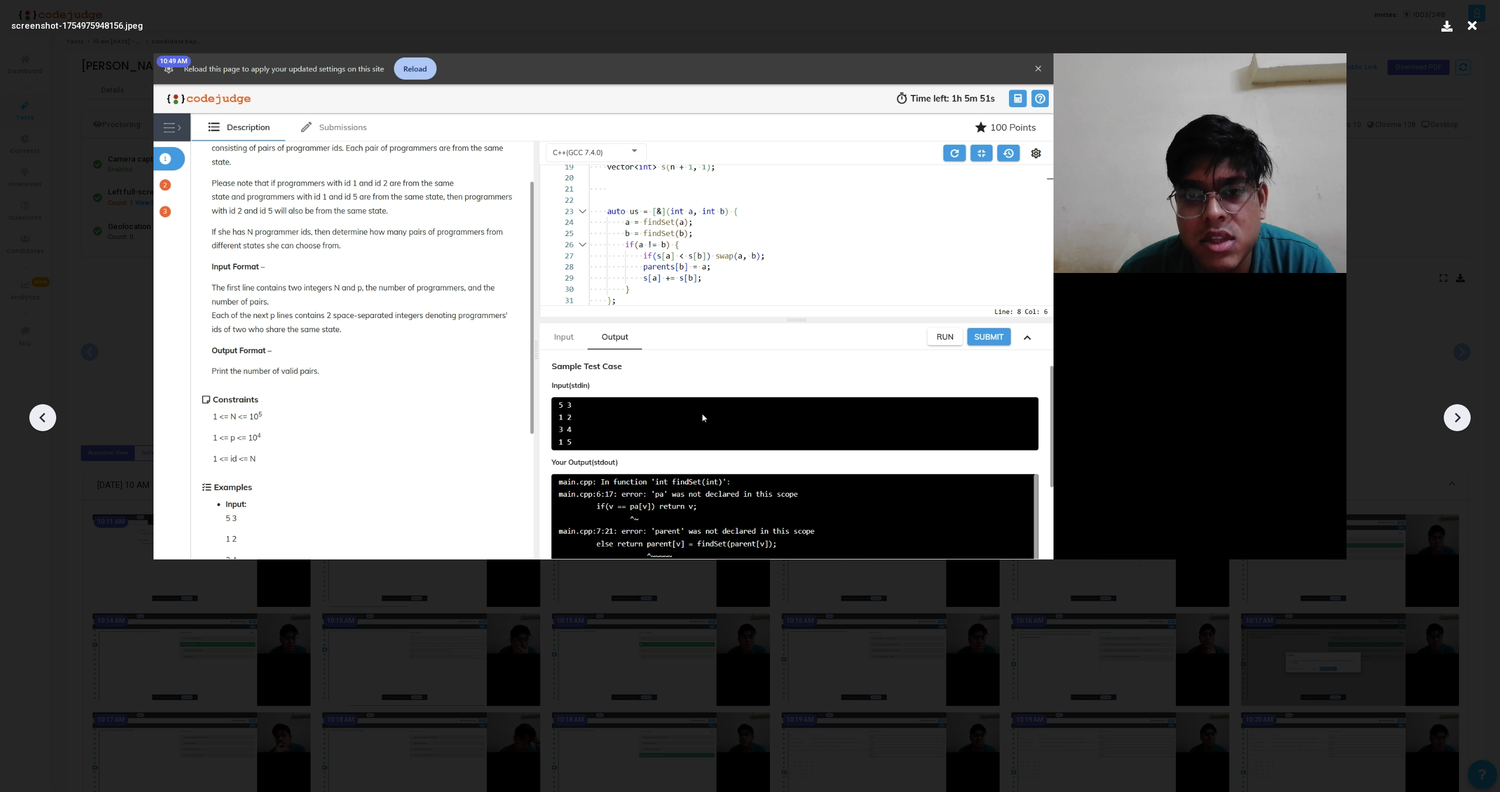
click at [42, 416] on icon at bounding box center [42, 418] width 6 height 10
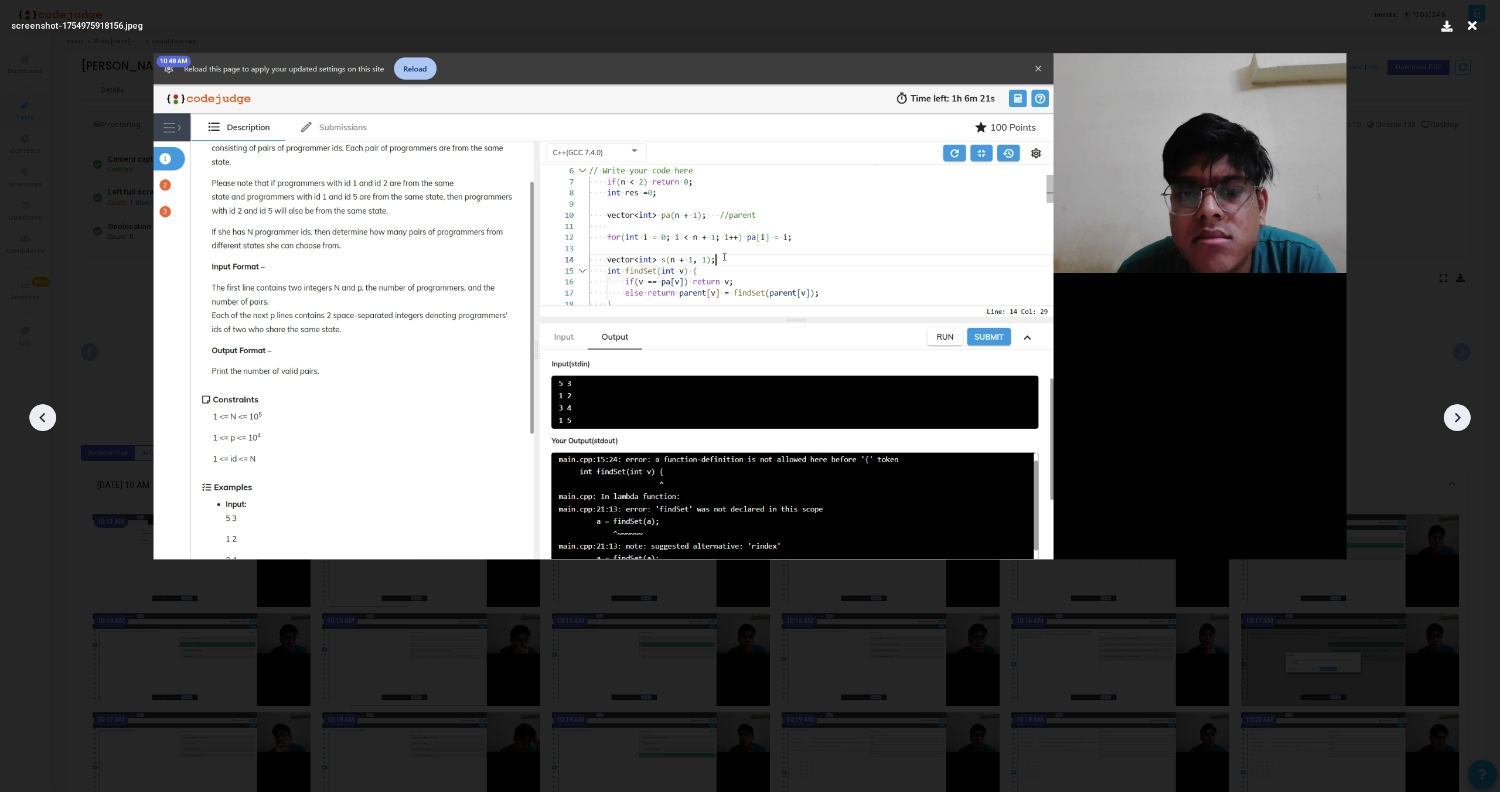
click at [42, 416] on icon at bounding box center [42, 418] width 6 height 10
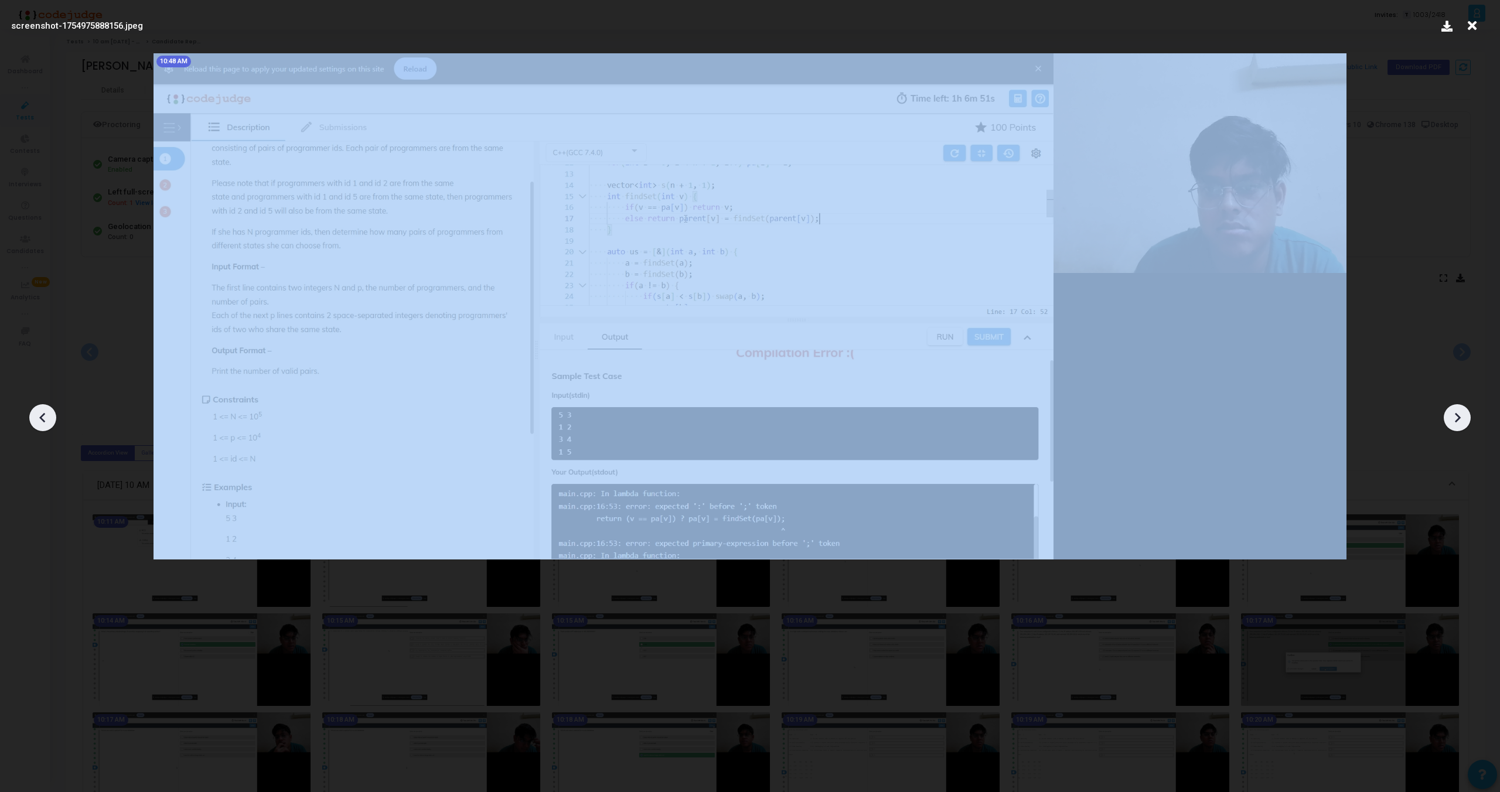
click at [42, 416] on icon at bounding box center [42, 418] width 6 height 10
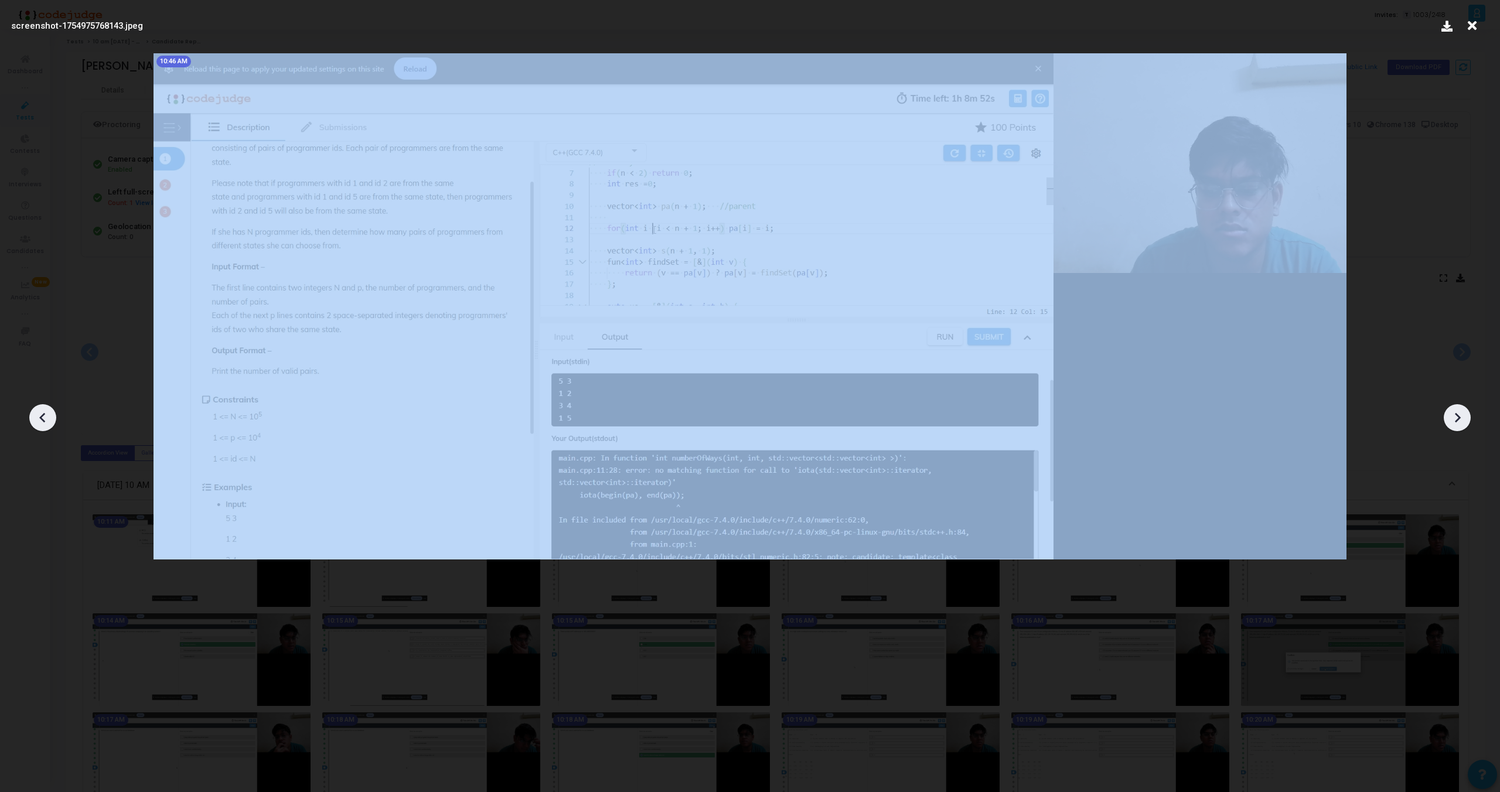
click at [42, 416] on icon at bounding box center [42, 418] width 6 height 10
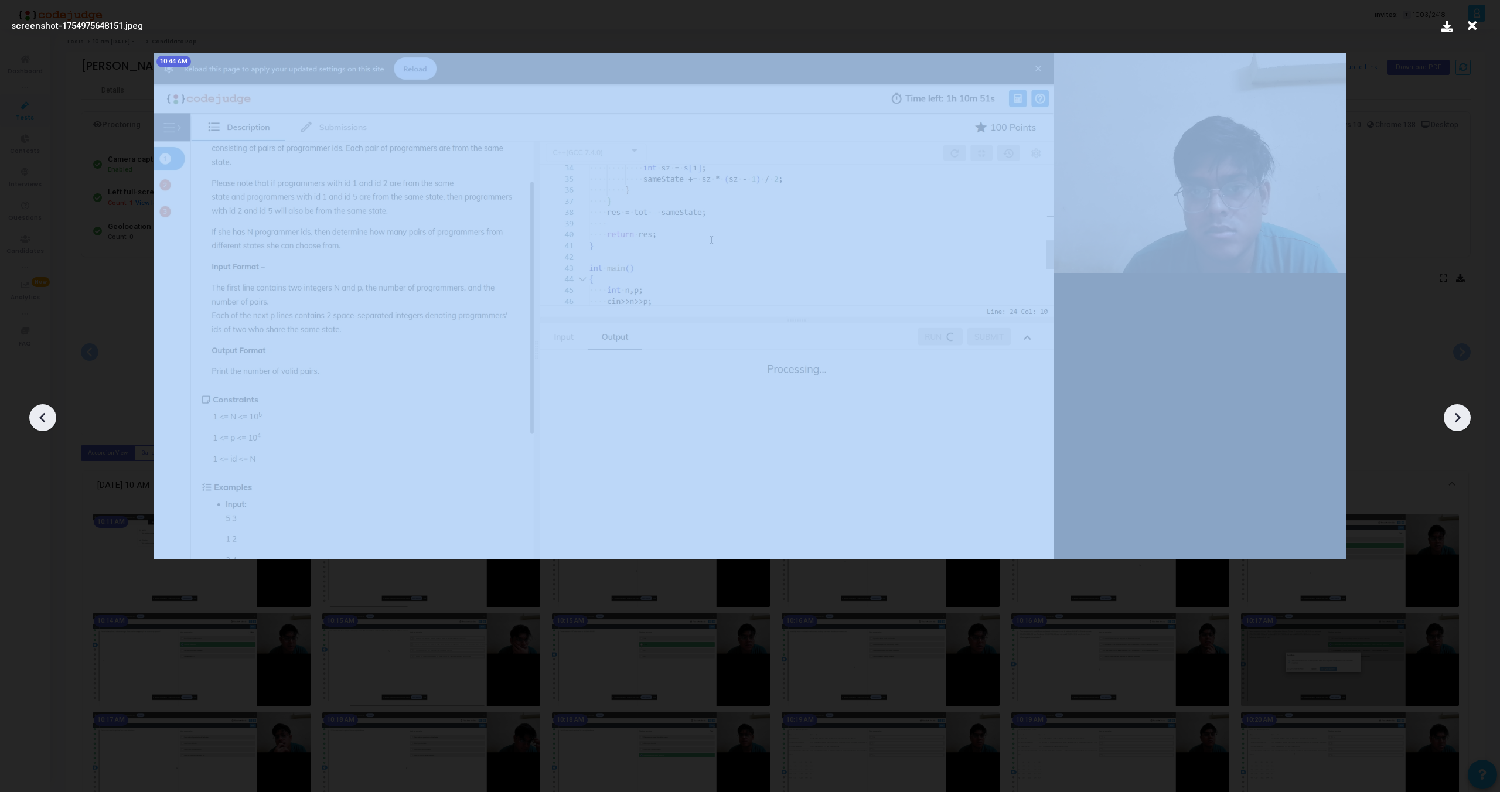
click at [42, 416] on icon at bounding box center [42, 418] width 6 height 10
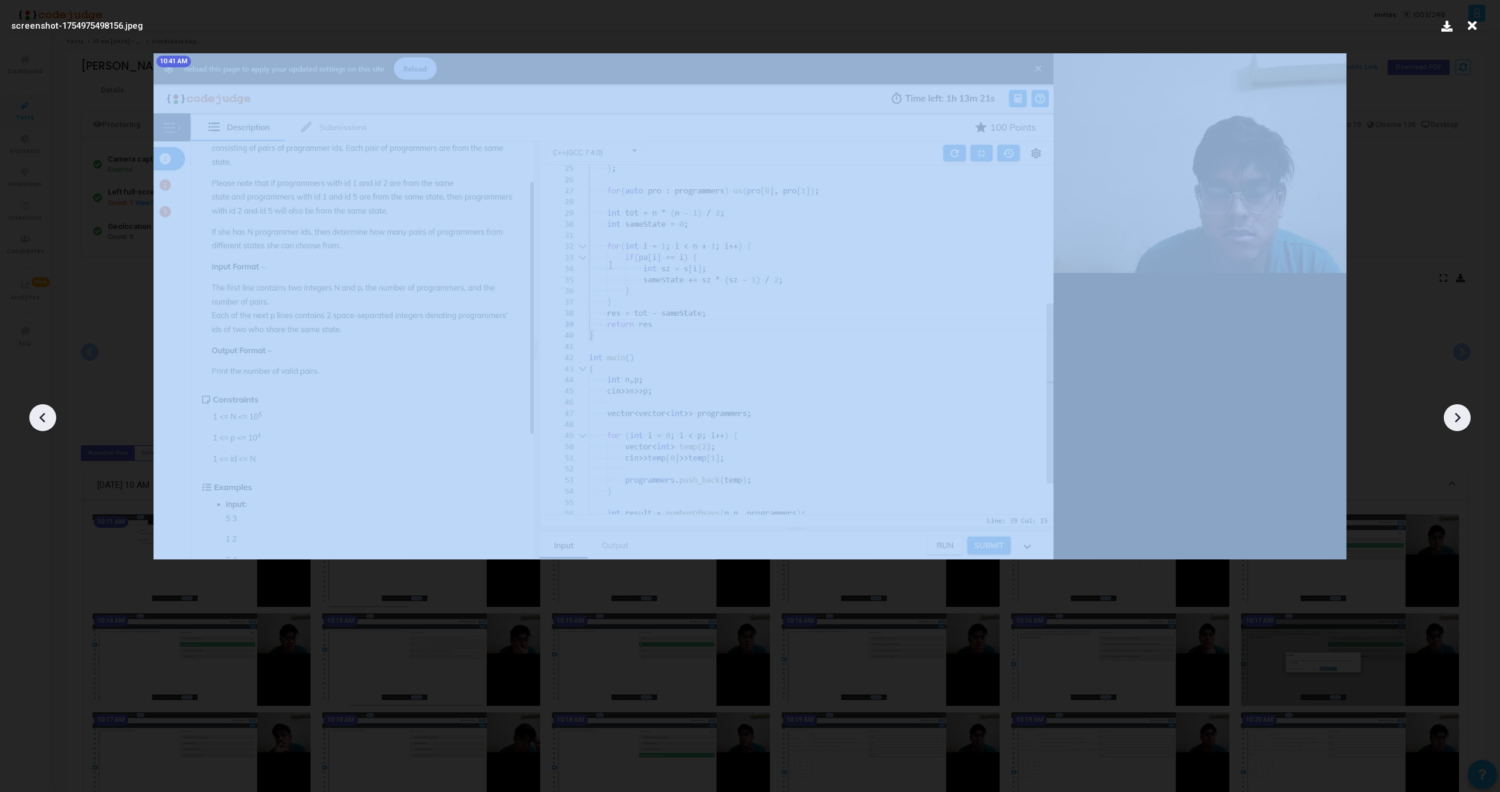
click at [42, 416] on icon at bounding box center [42, 418] width 6 height 10
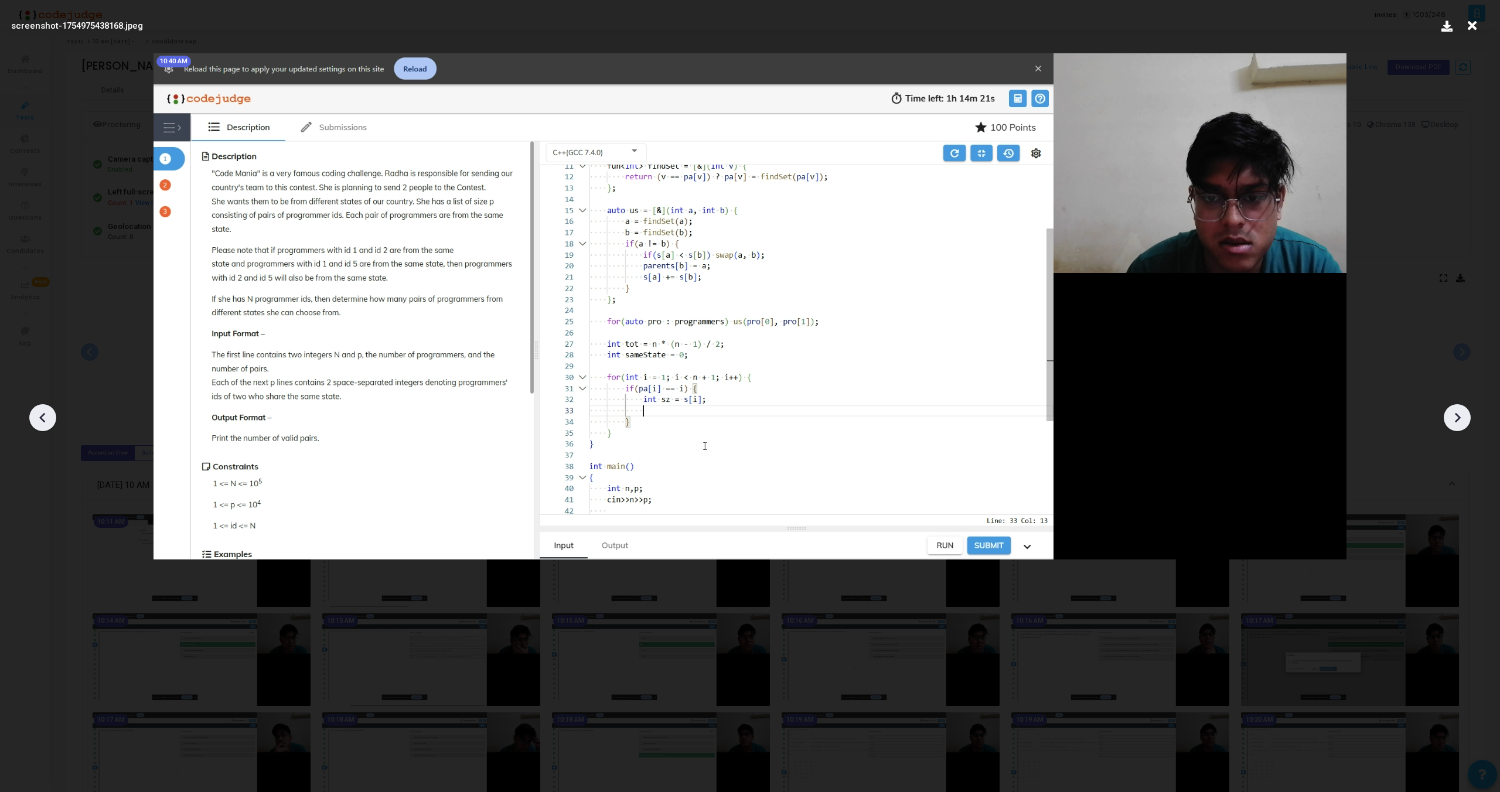
click at [42, 416] on icon at bounding box center [42, 418] width 6 height 10
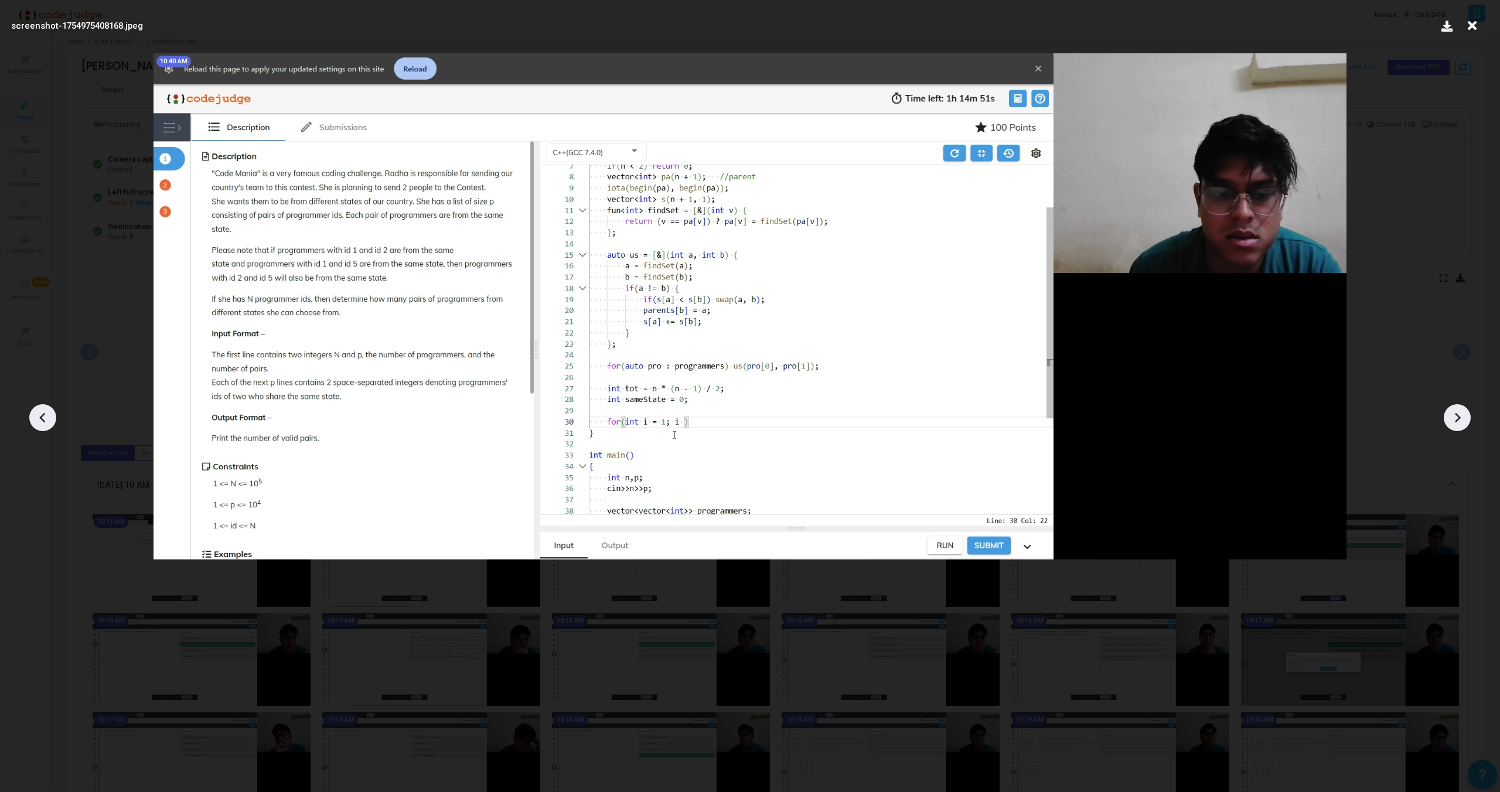
click at [42, 416] on icon at bounding box center [42, 418] width 6 height 10
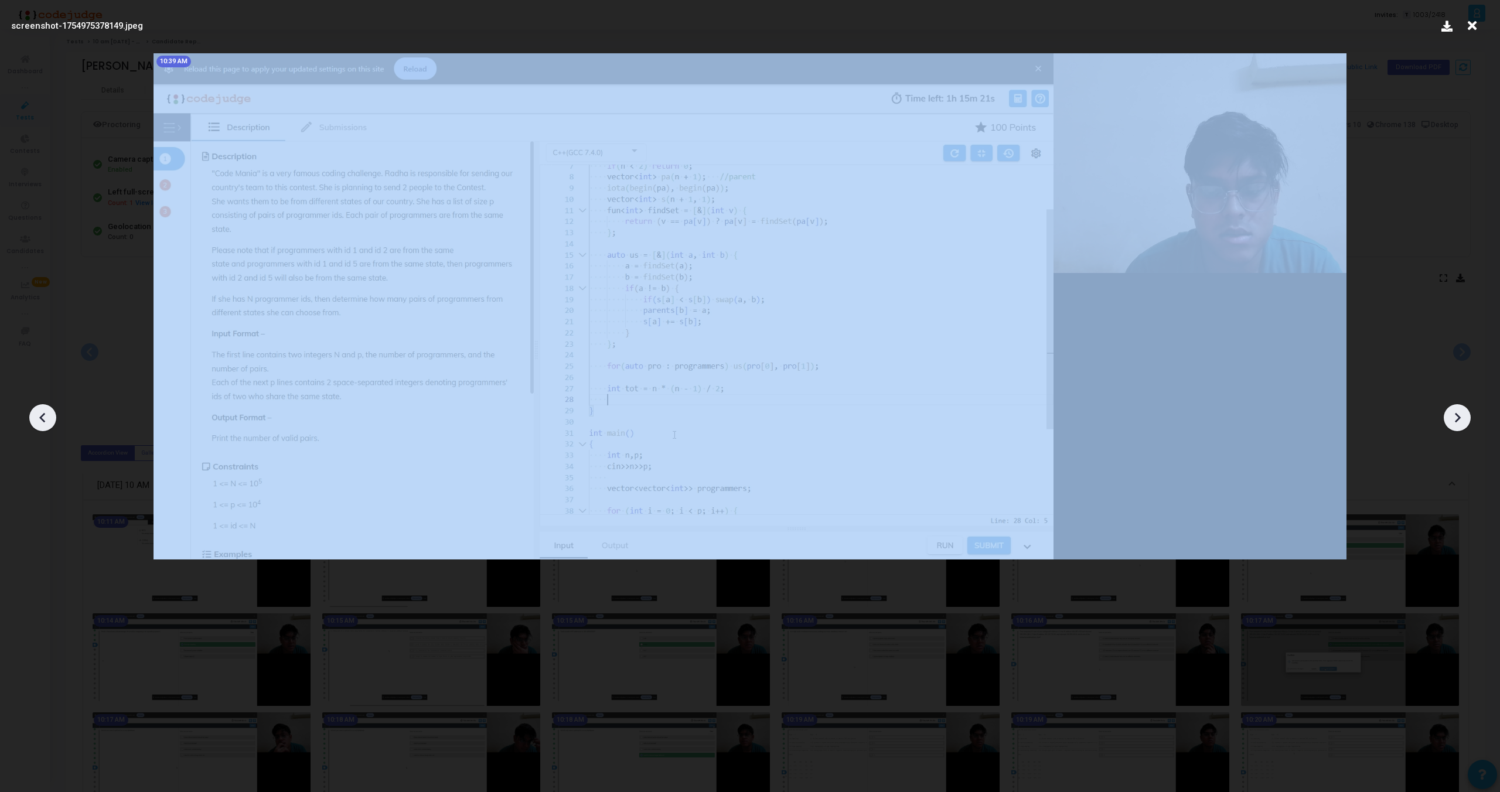
click at [42, 416] on icon at bounding box center [42, 418] width 6 height 10
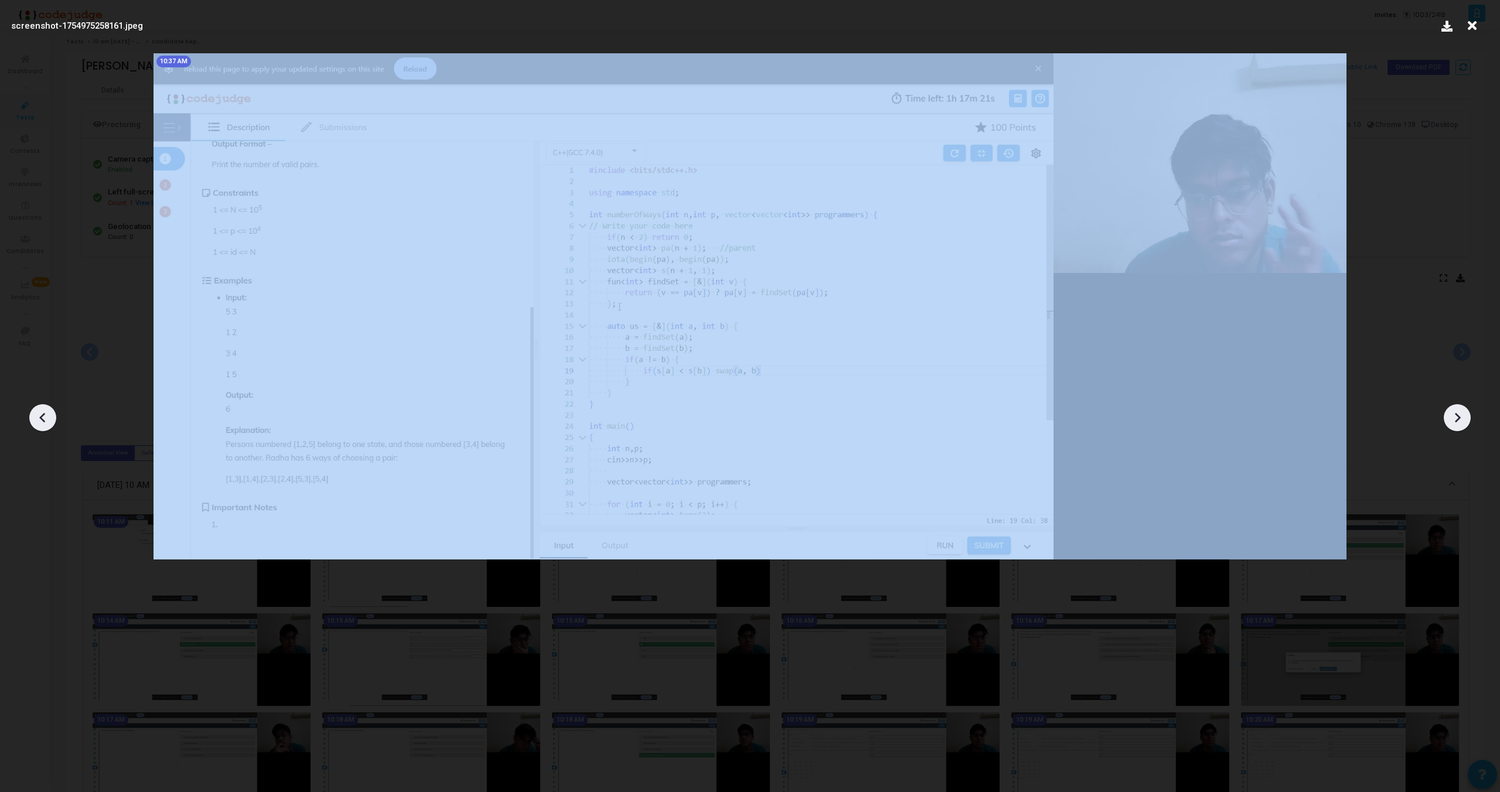
click at [42, 416] on icon at bounding box center [42, 418] width 6 height 10
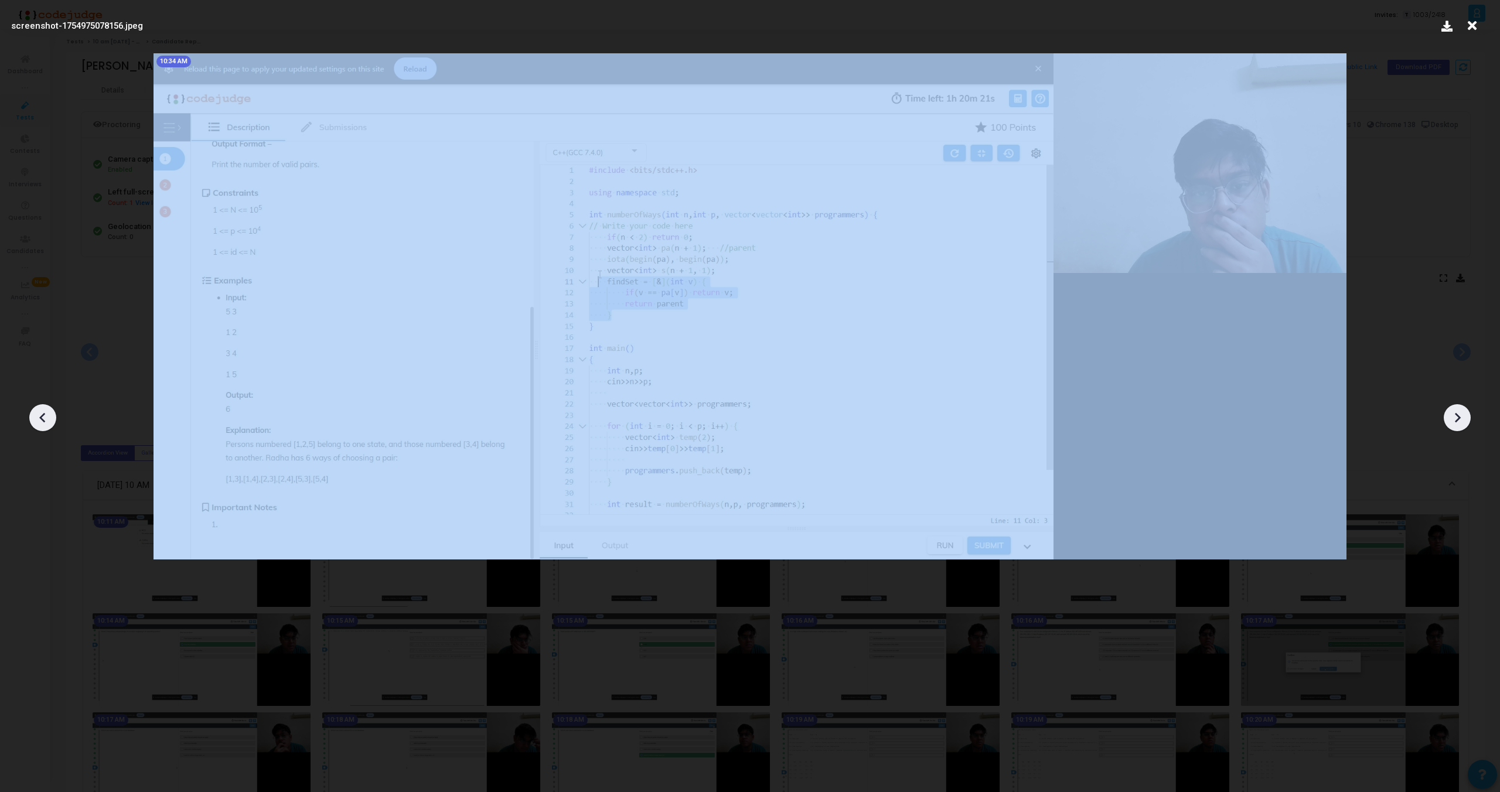
click at [42, 416] on icon at bounding box center [42, 418] width 6 height 10
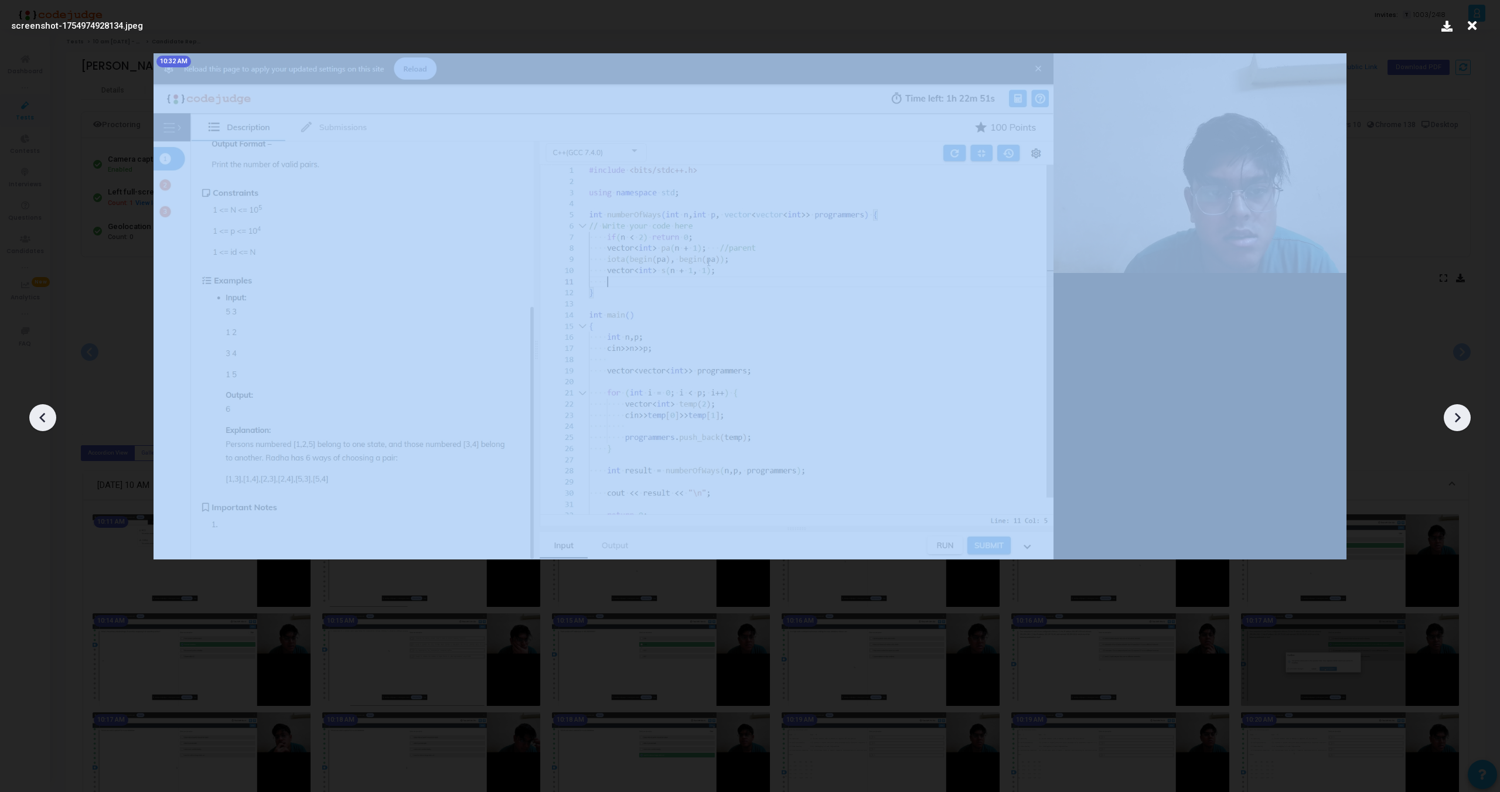
click at [42, 416] on icon at bounding box center [42, 418] width 6 height 10
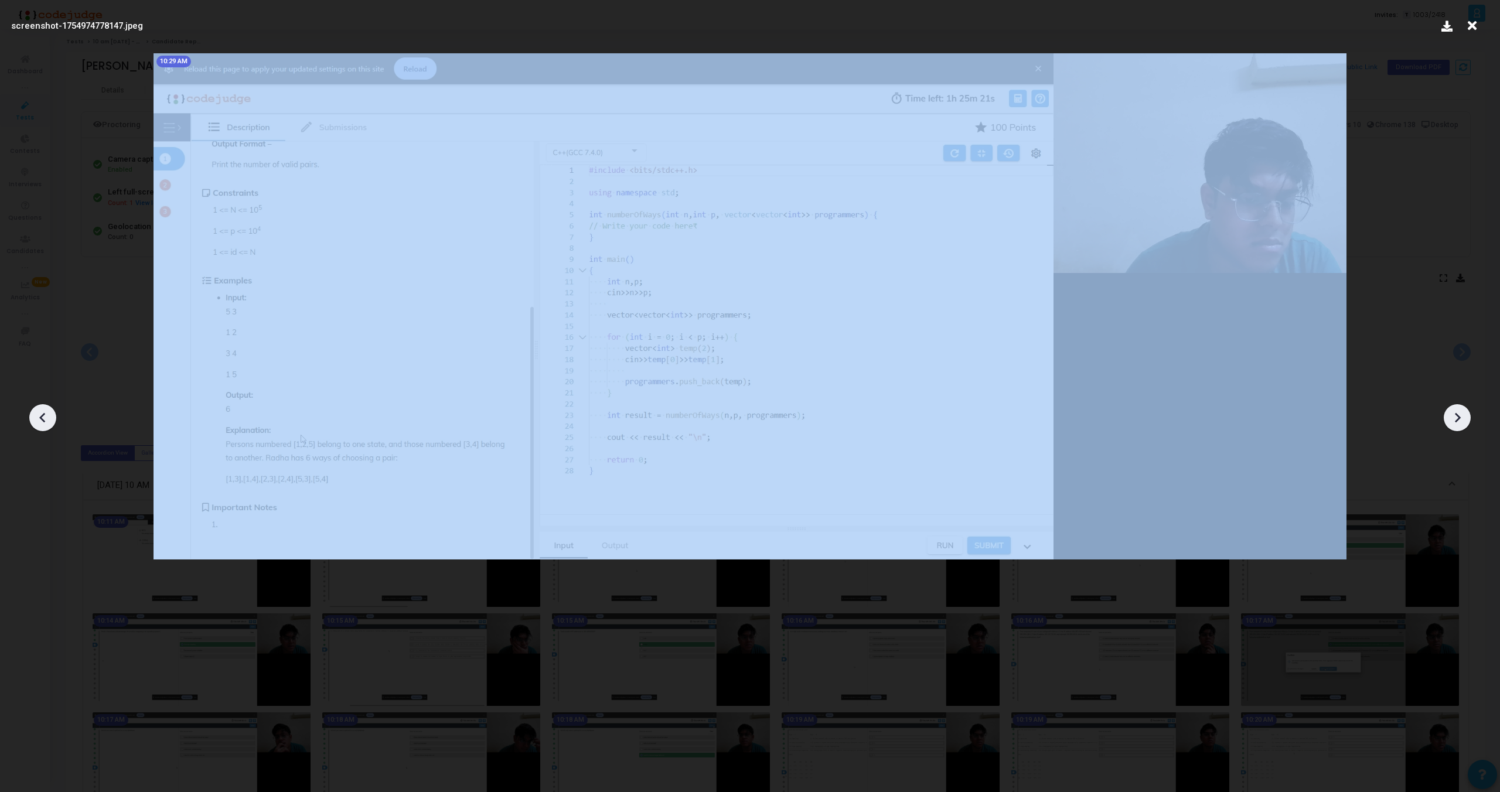
click at [42, 416] on icon at bounding box center [42, 418] width 6 height 10
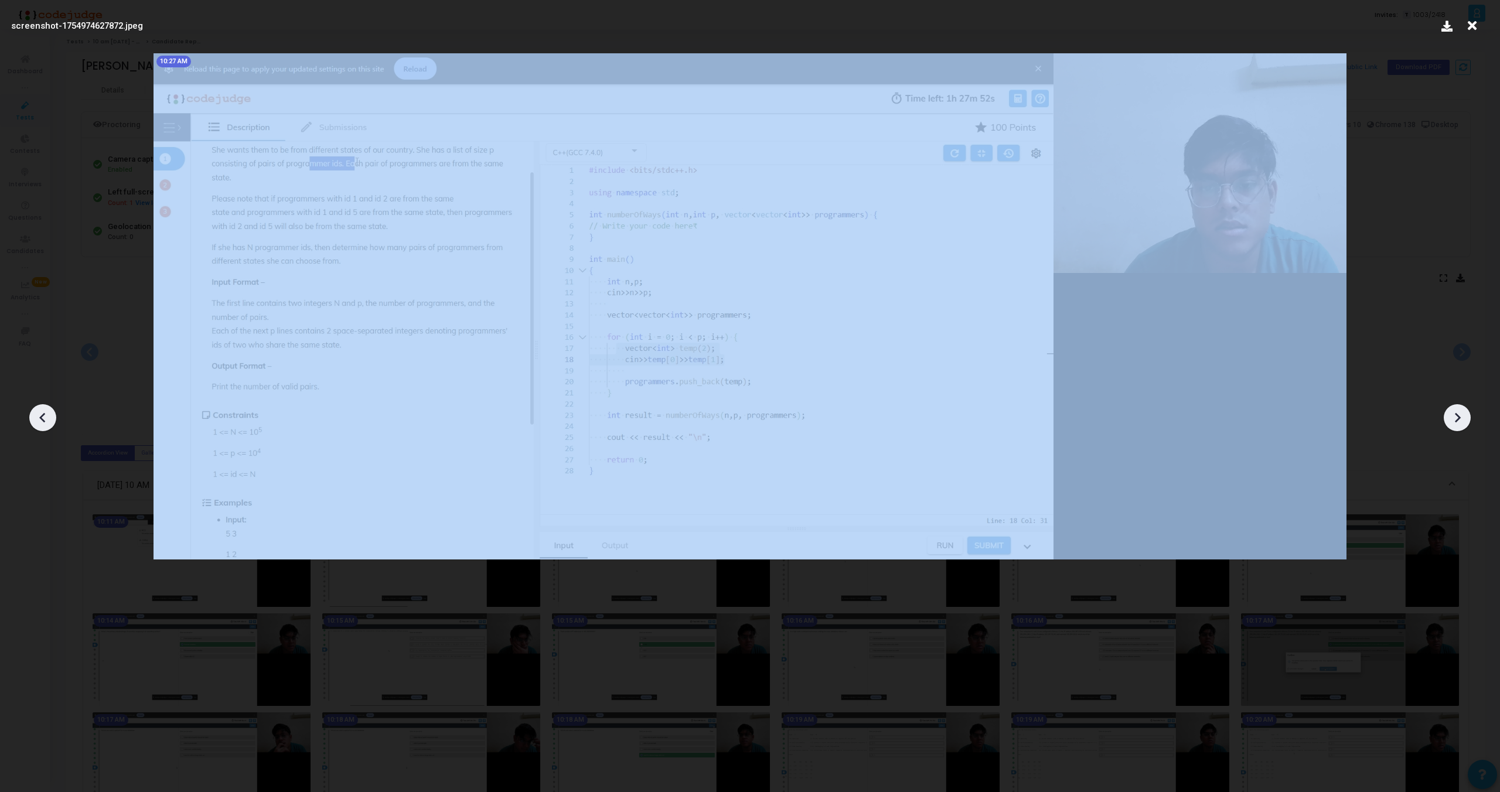
click at [42, 416] on icon at bounding box center [42, 418] width 6 height 10
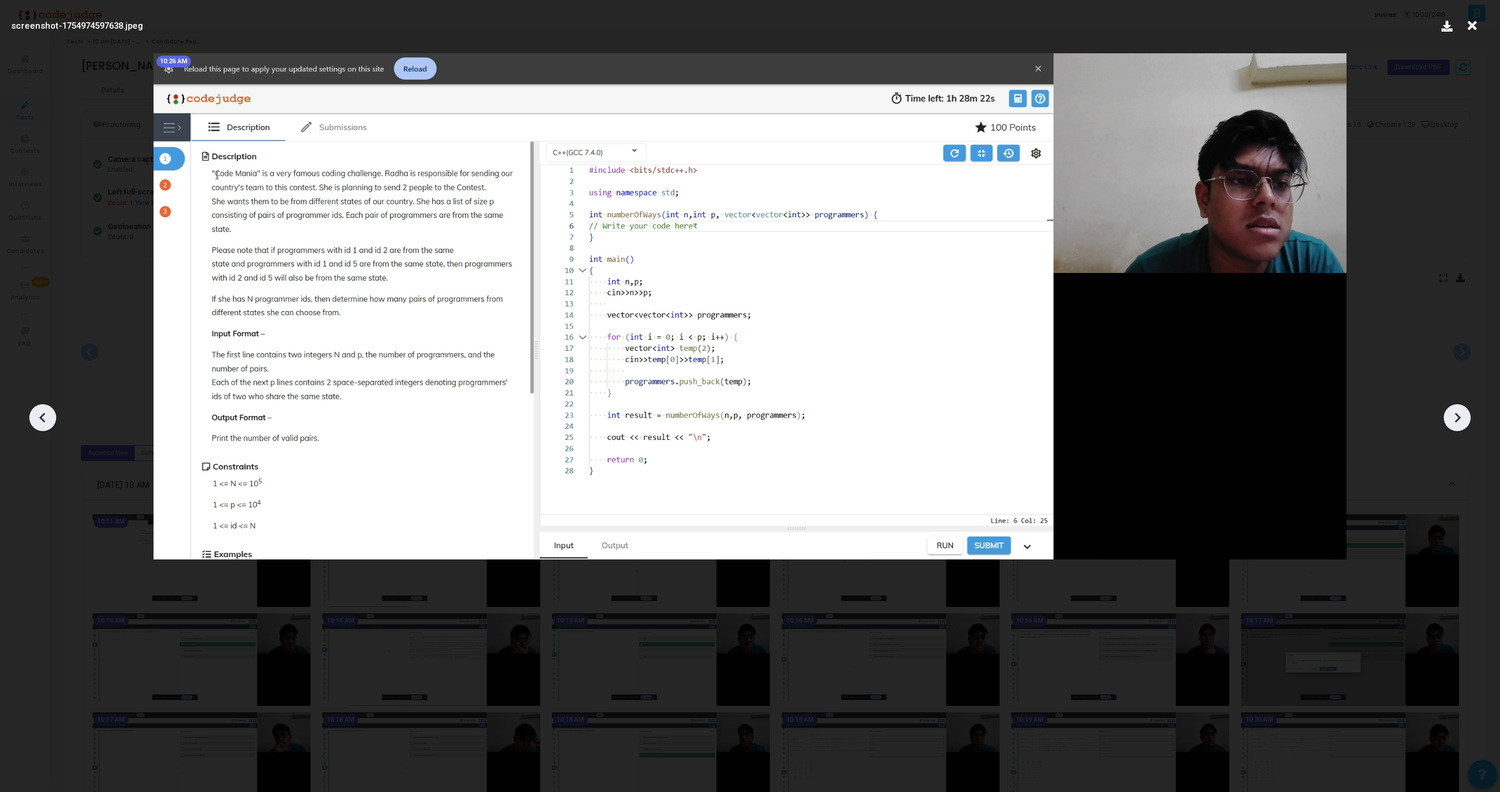
click at [42, 416] on icon at bounding box center [42, 418] width 6 height 10
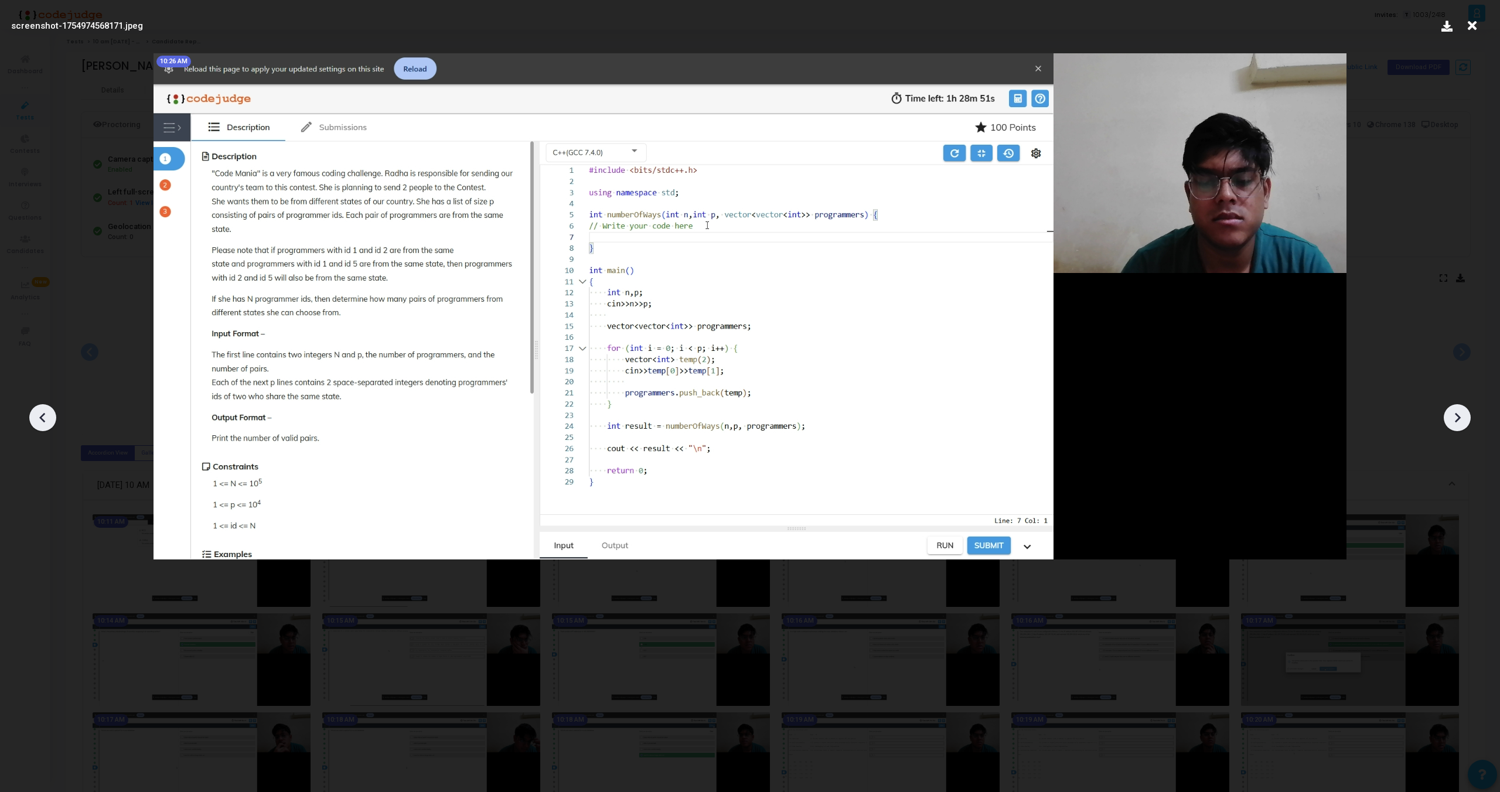
click at [42, 416] on icon at bounding box center [42, 418] width 6 height 10
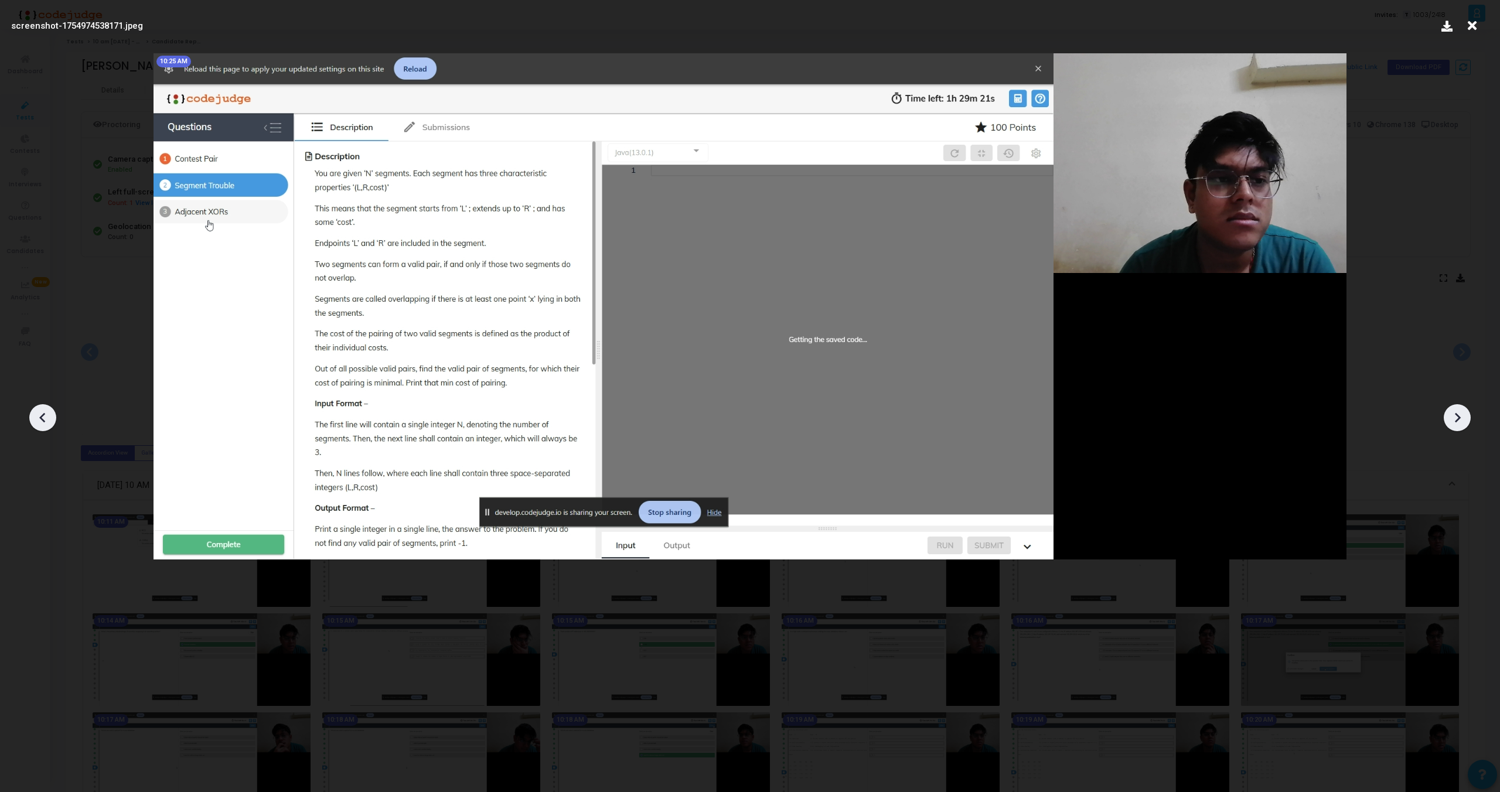
click at [42, 416] on icon at bounding box center [42, 418] width 6 height 10
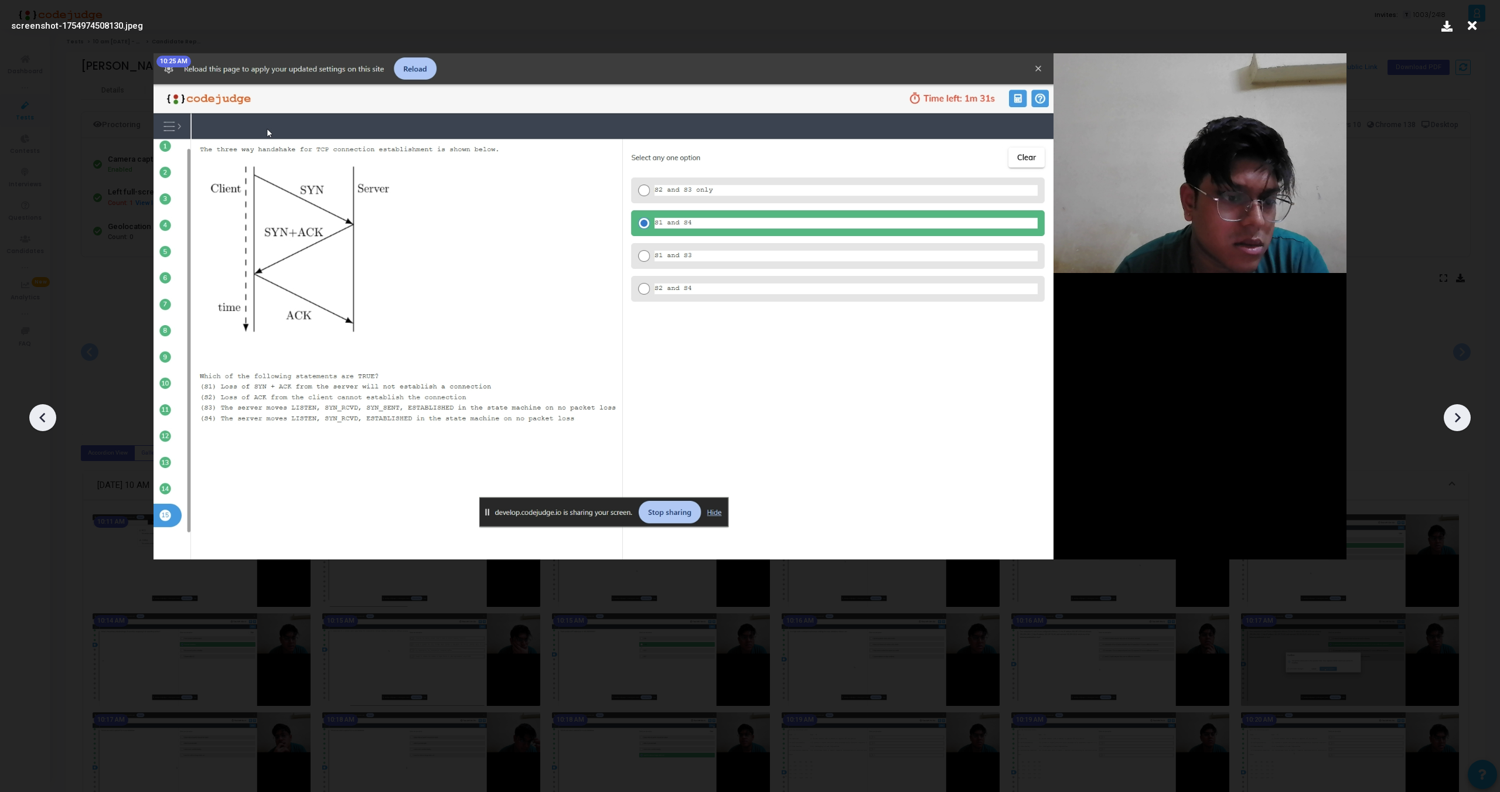
click at [1473, 29] on icon at bounding box center [1472, 26] width 18 height 22
